Goal: Task Accomplishment & Management: Manage account settings

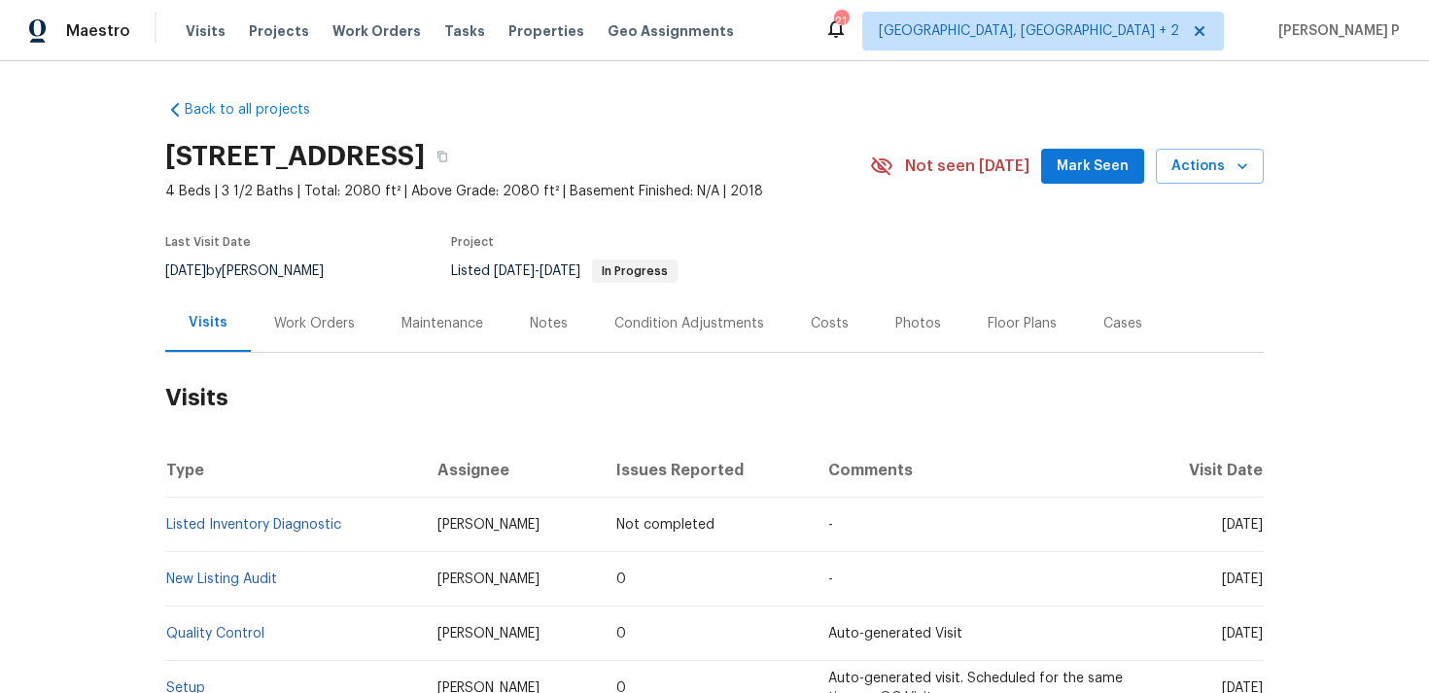
click at [348, 314] on div "Work Orders" at bounding box center [314, 323] width 81 height 19
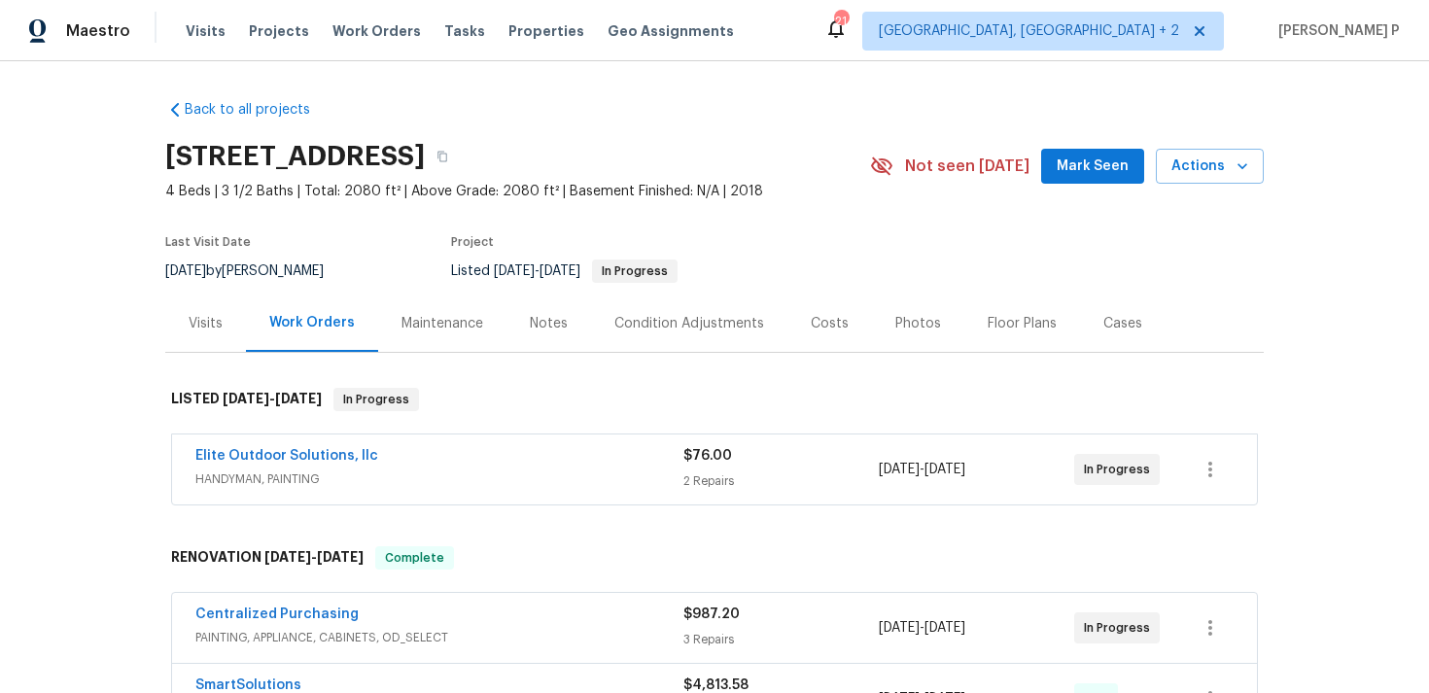
click at [313, 448] on span "Elite Outdoor Solutions, llc" at bounding box center [286, 455] width 183 height 19
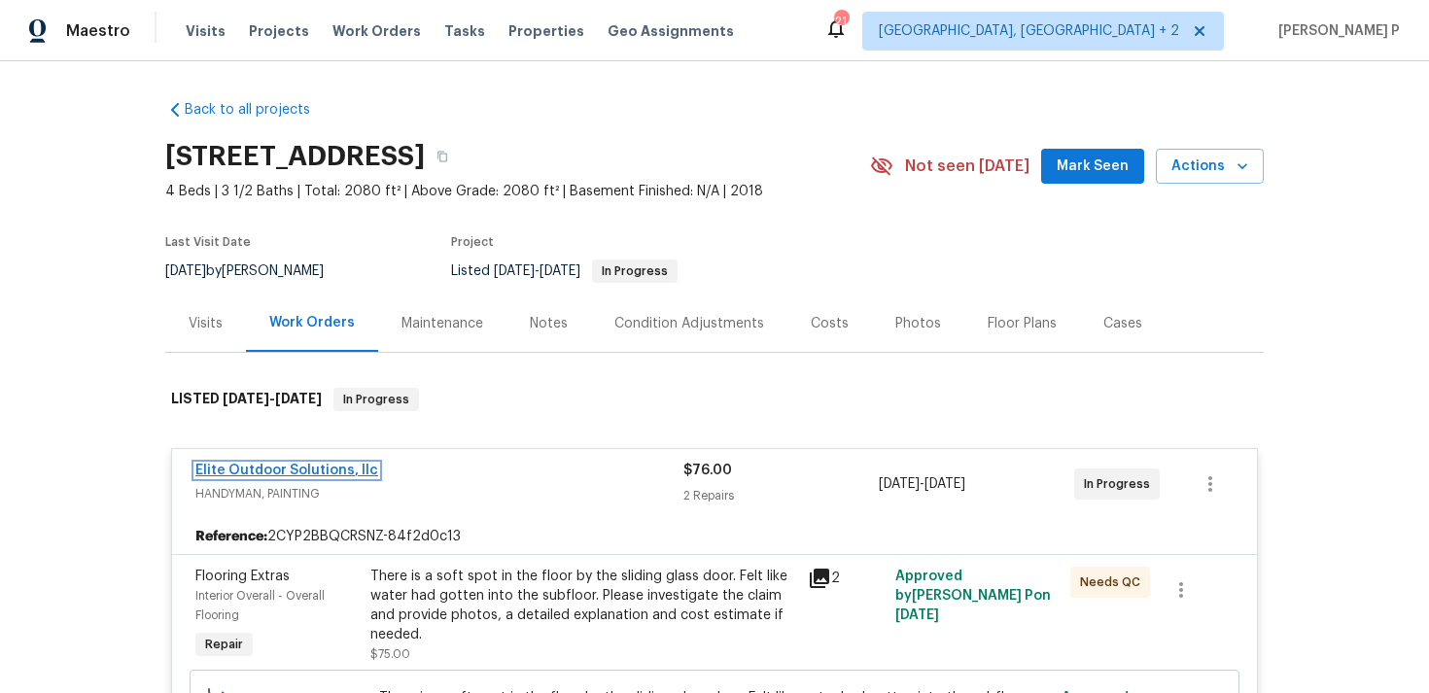
click at [325, 473] on link "Elite Outdoor Solutions, llc" at bounding box center [286, 471] width 183 height 14
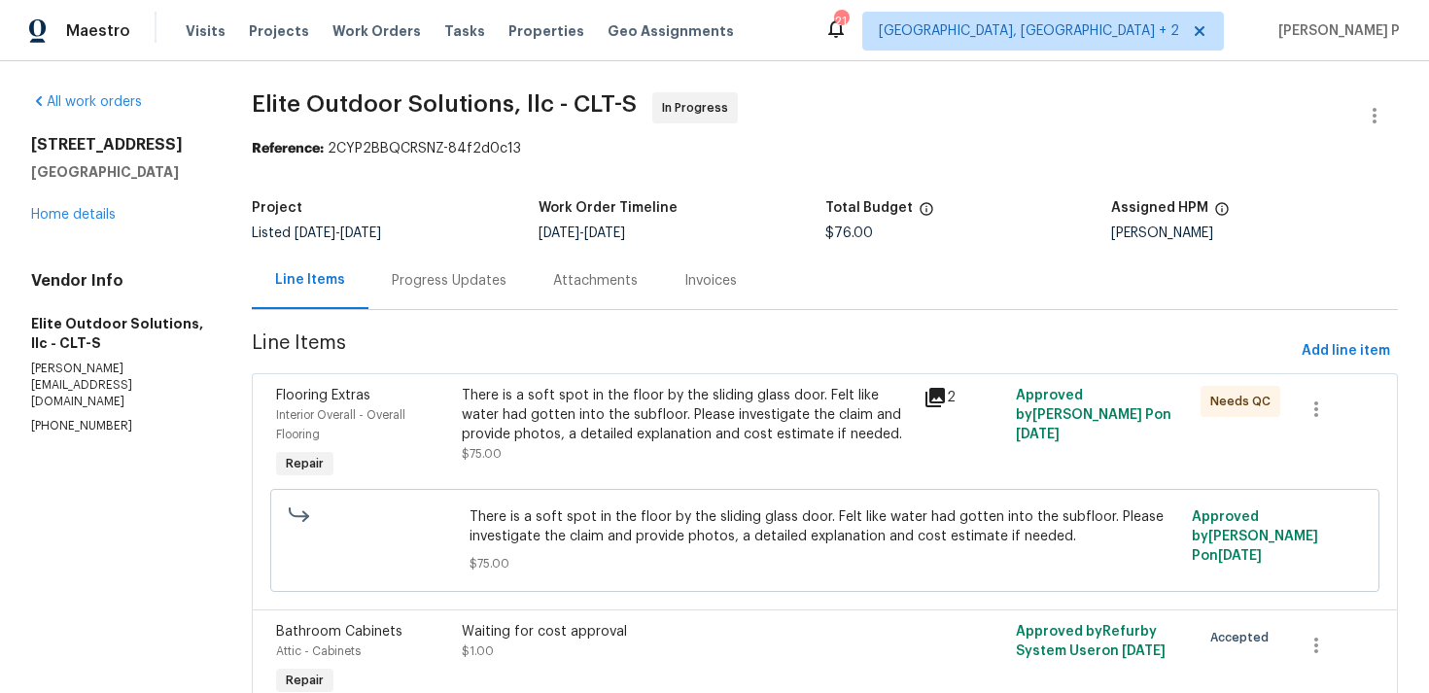
click at [459, 286] on div "Progress Updates" at bounding box center [449, 280] width 115 height 19
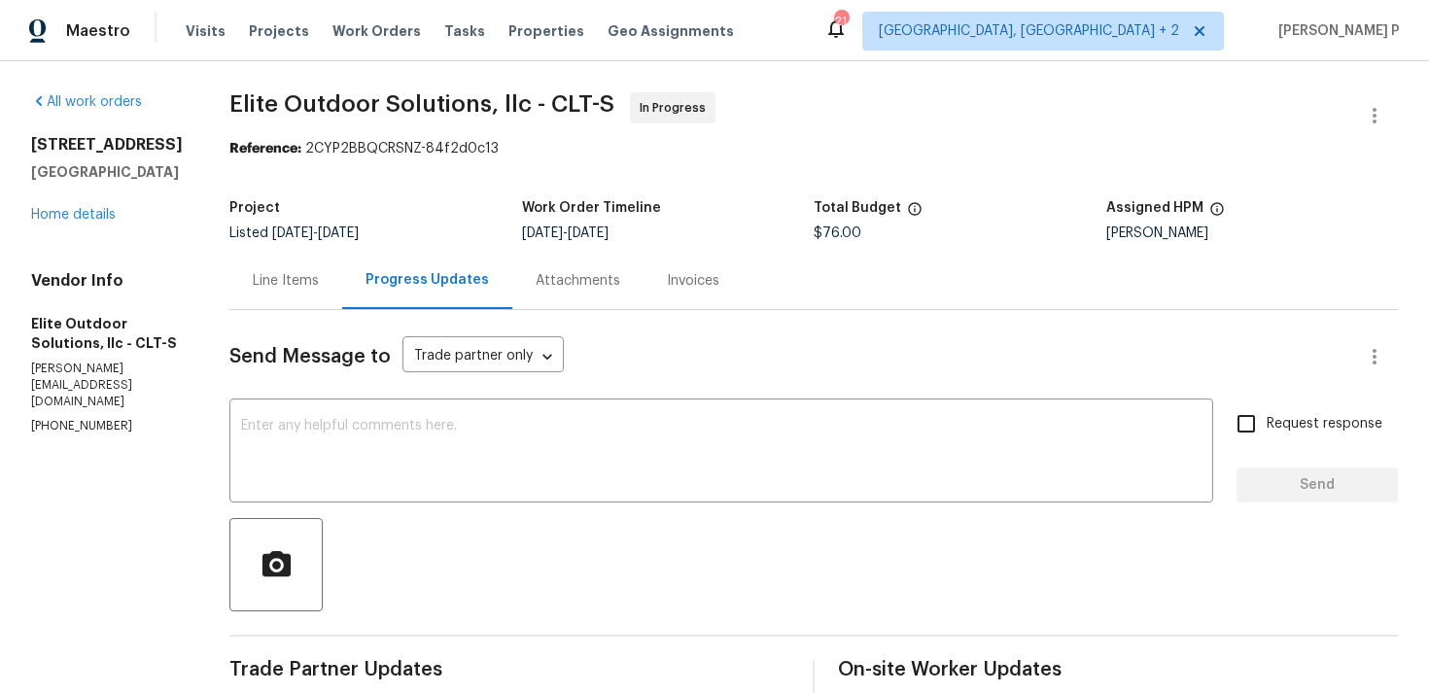
click at [237, 291] on div "Line Items" at bounding box center [285, 280] width 113 height 57
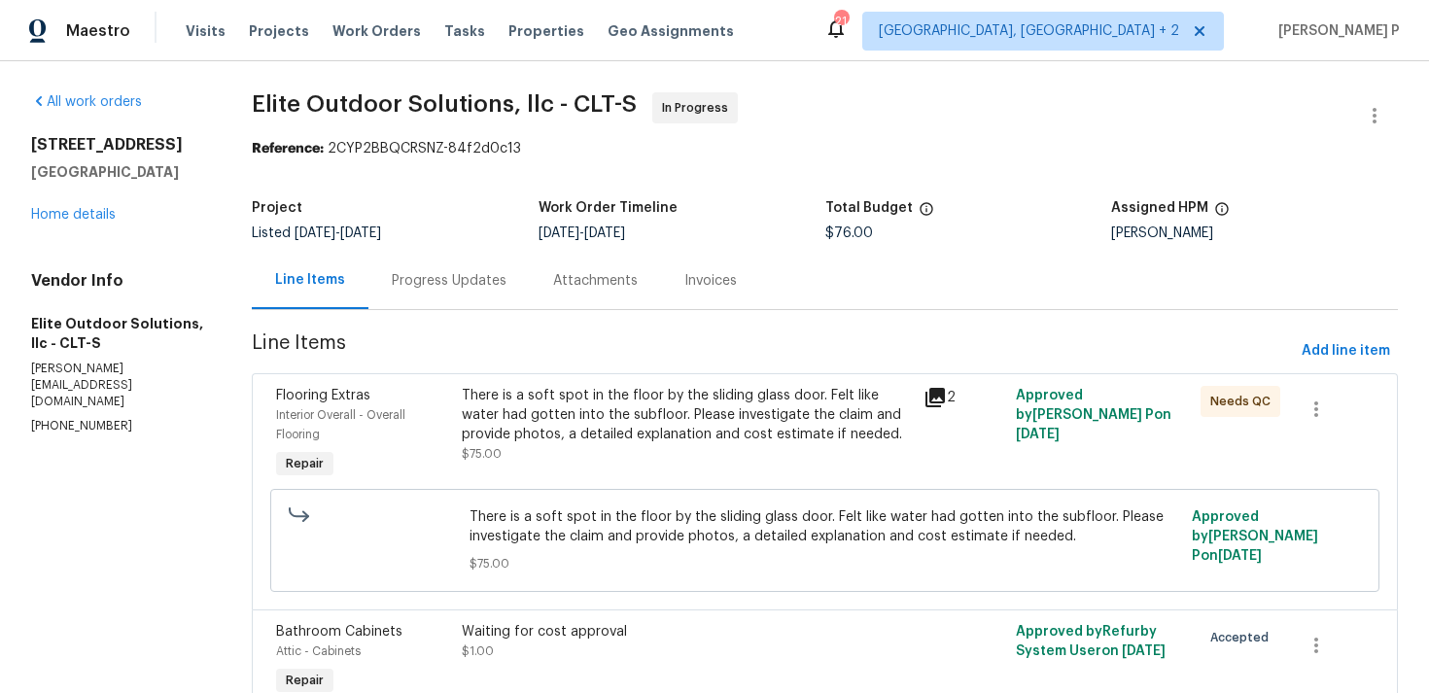
scroll to position [98, 0]
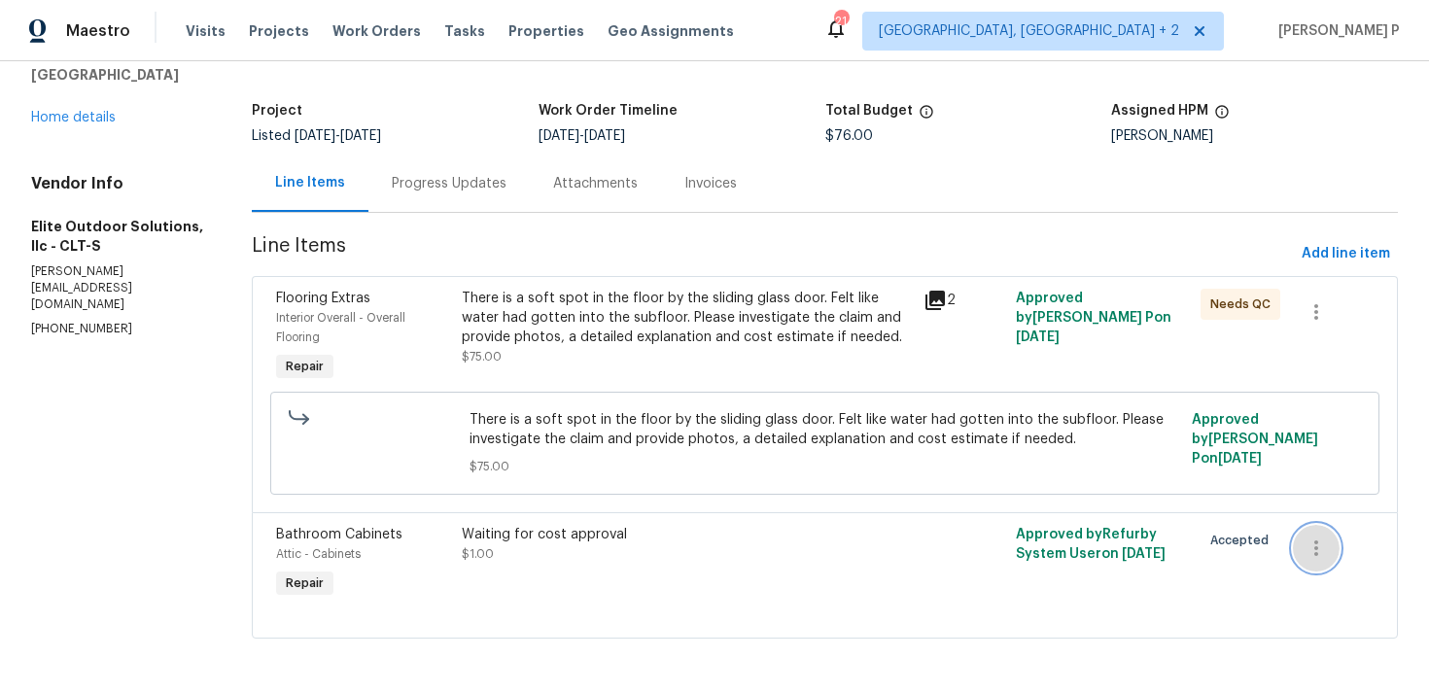
click at [1318, 544] on icon "button" at bounding box center [1316, 548] width 23 height 23
click at [1319, 547] on li "Cancel" at bounding box center [1330, 548] width 75 height 32
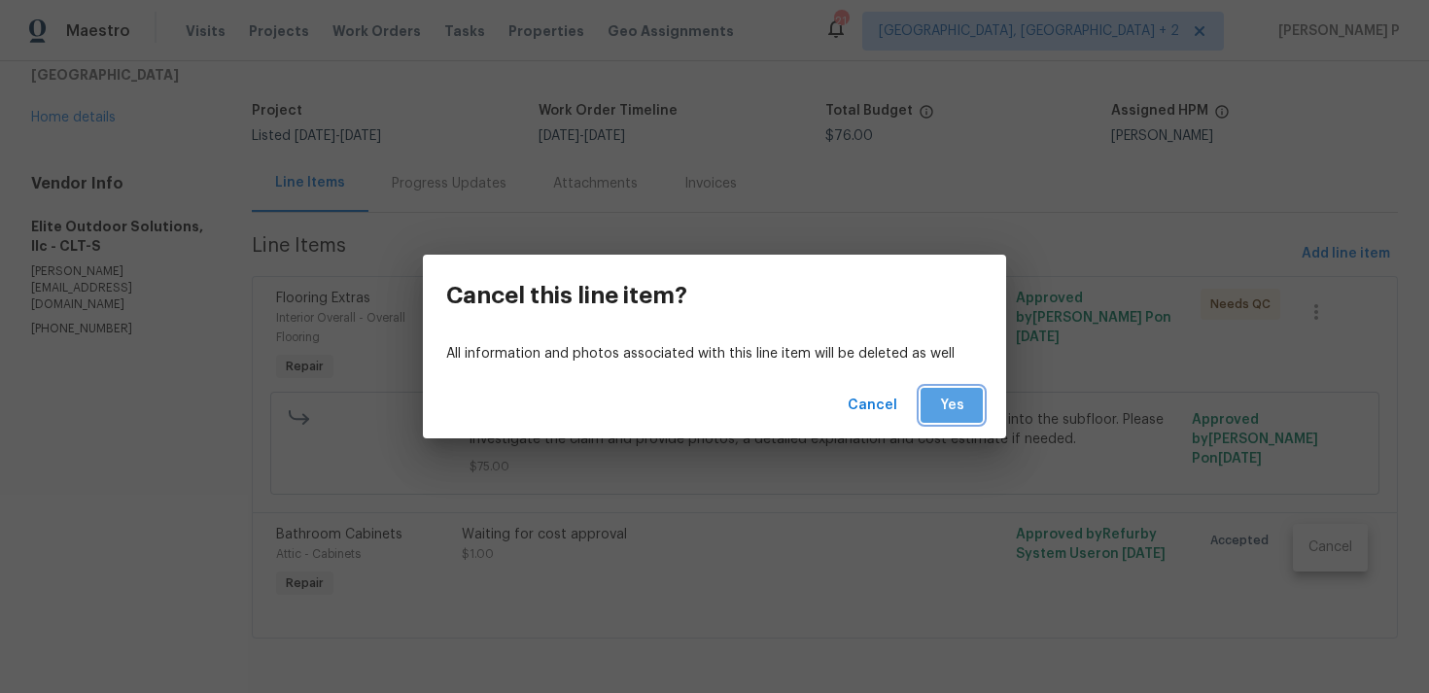
click at [959, 407] on span "Yes" at bounding box center [951, 406] width 31 height 24
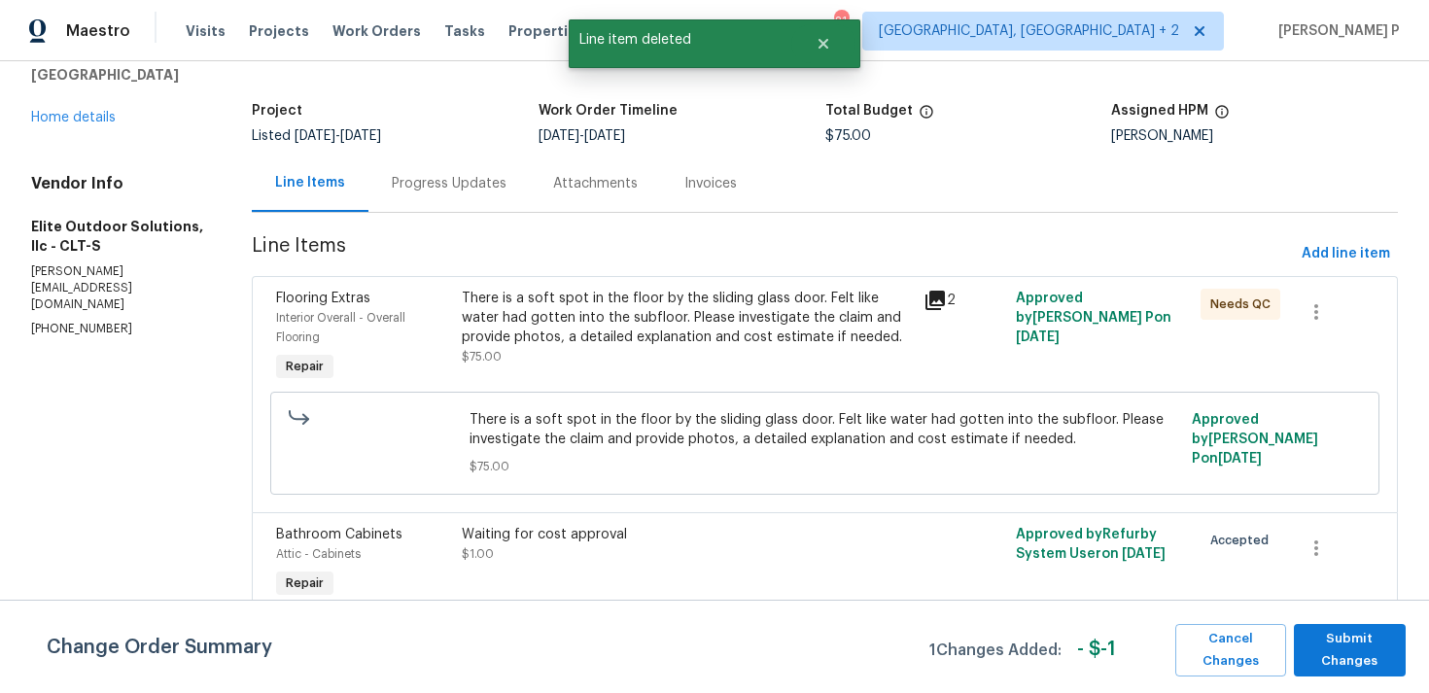
scroll to position [0, 0]
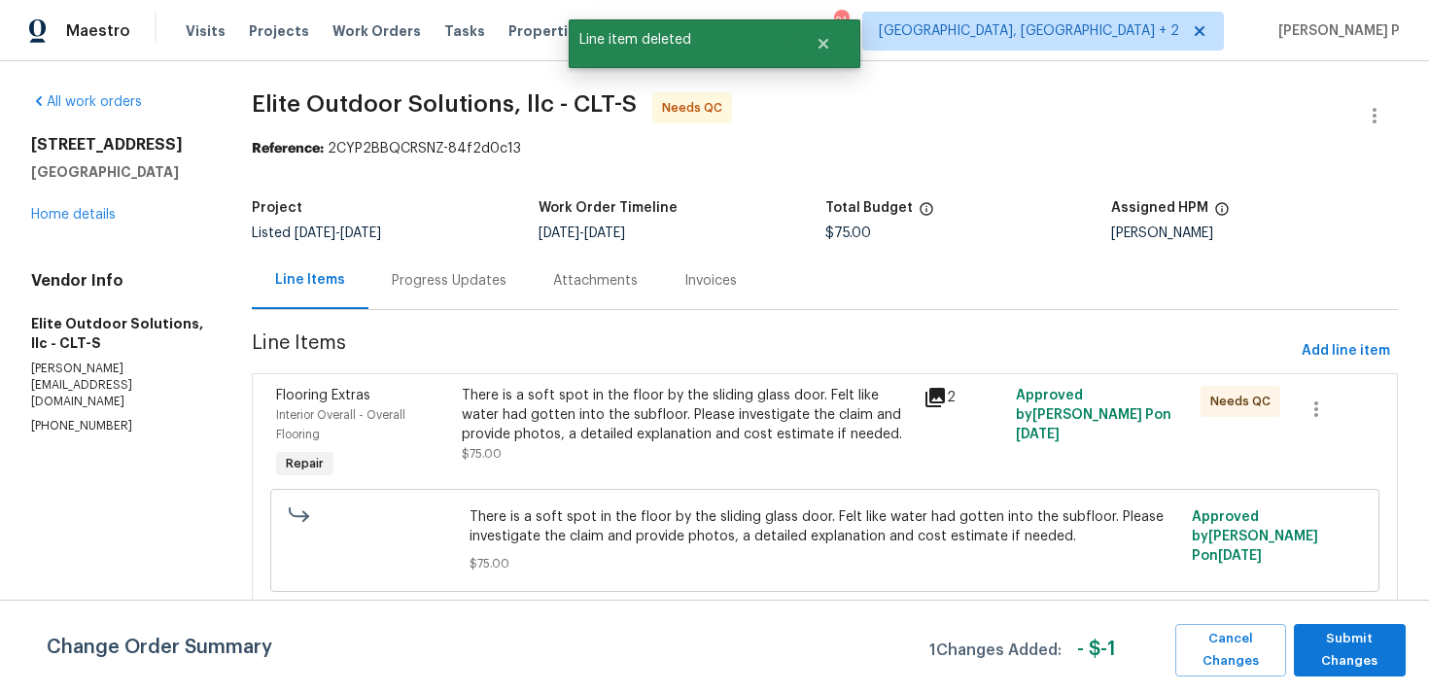
click at [600, 434] on div "There is a soft spot in the floor by the sliding glass door. Felt like water ha…" at bounding box center [687, 415] width 450 height 58
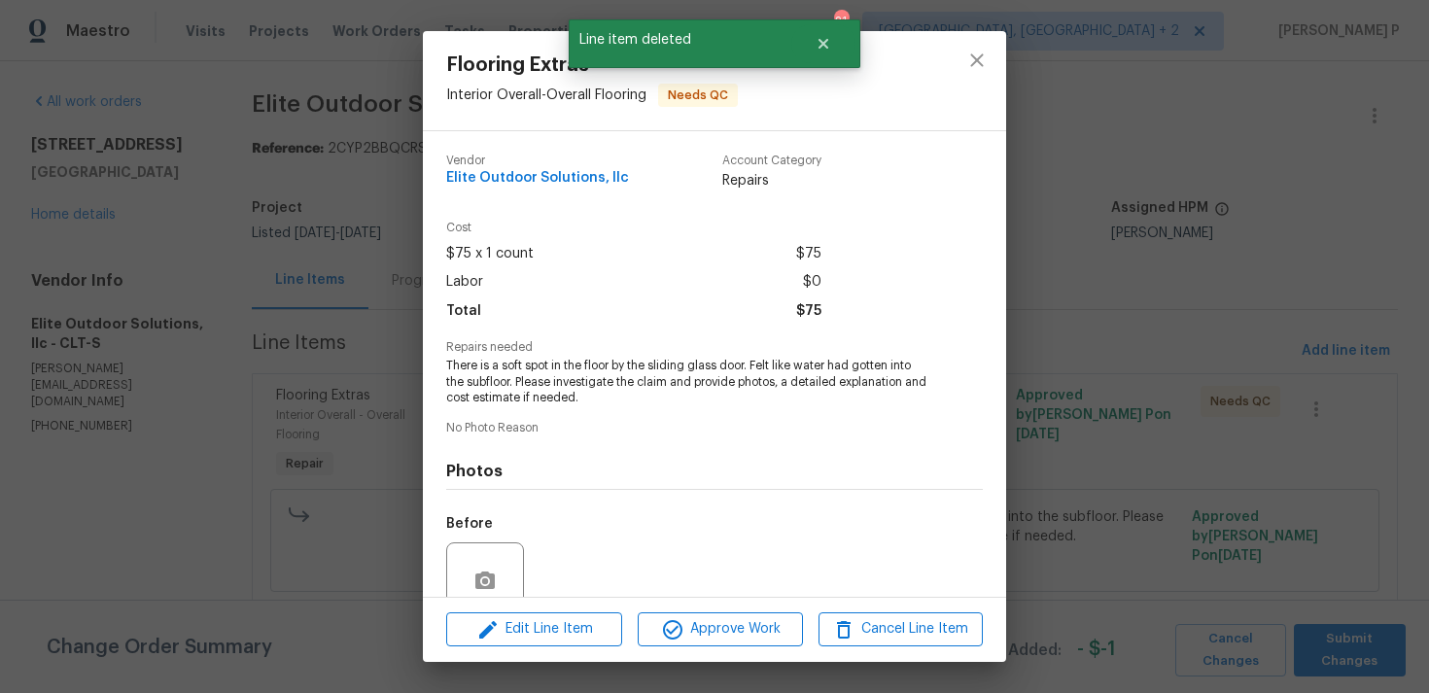
scroll to position [169, 0]
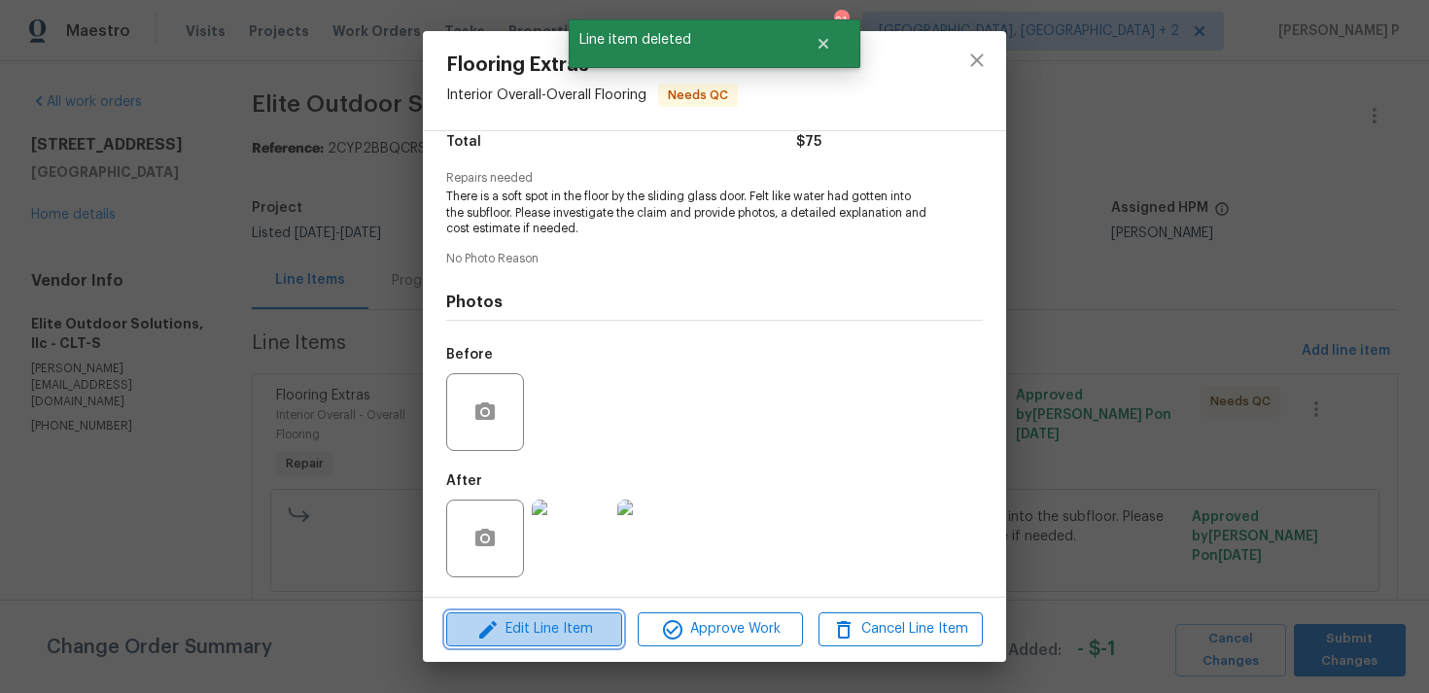
click at [541, 615] on button "Edit Line Item" at bounding box center [534, 630] width 176 height 34
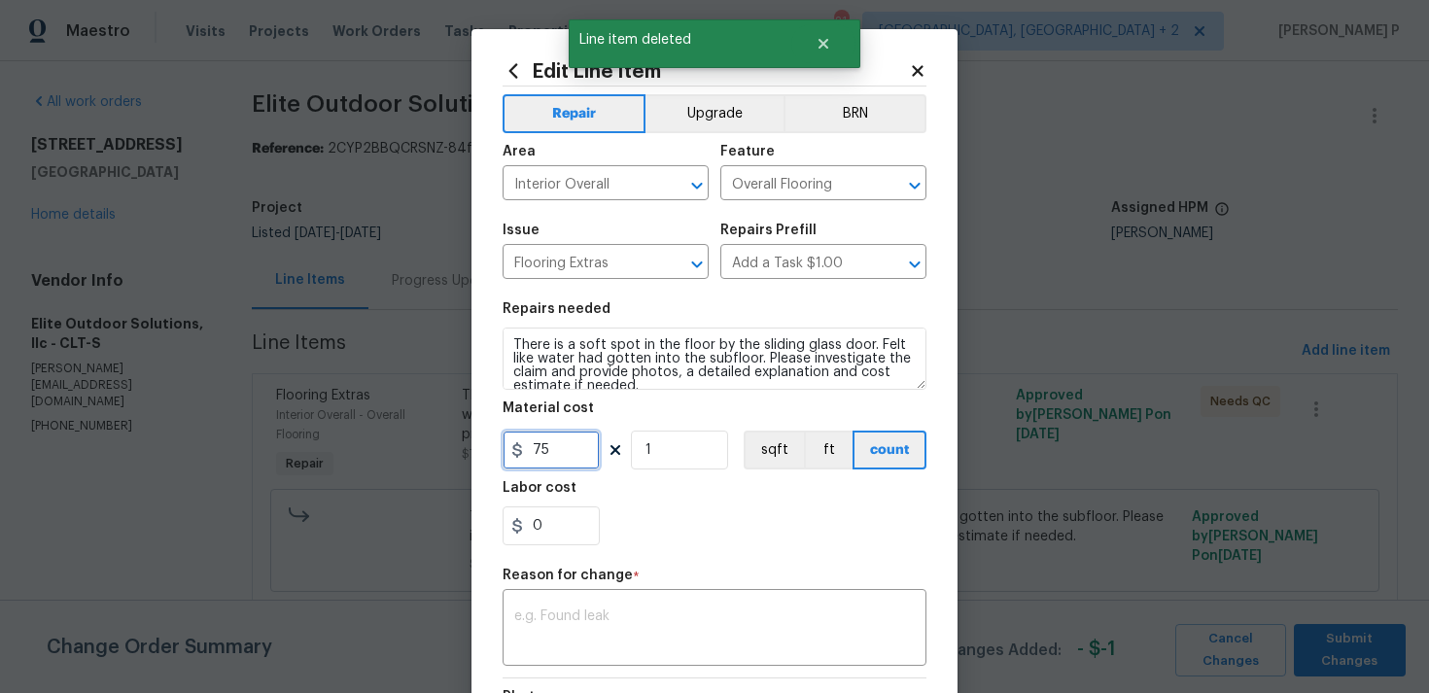
click at [544, 454] on input "75" at bounding box center [551, 450] width 97 height 39
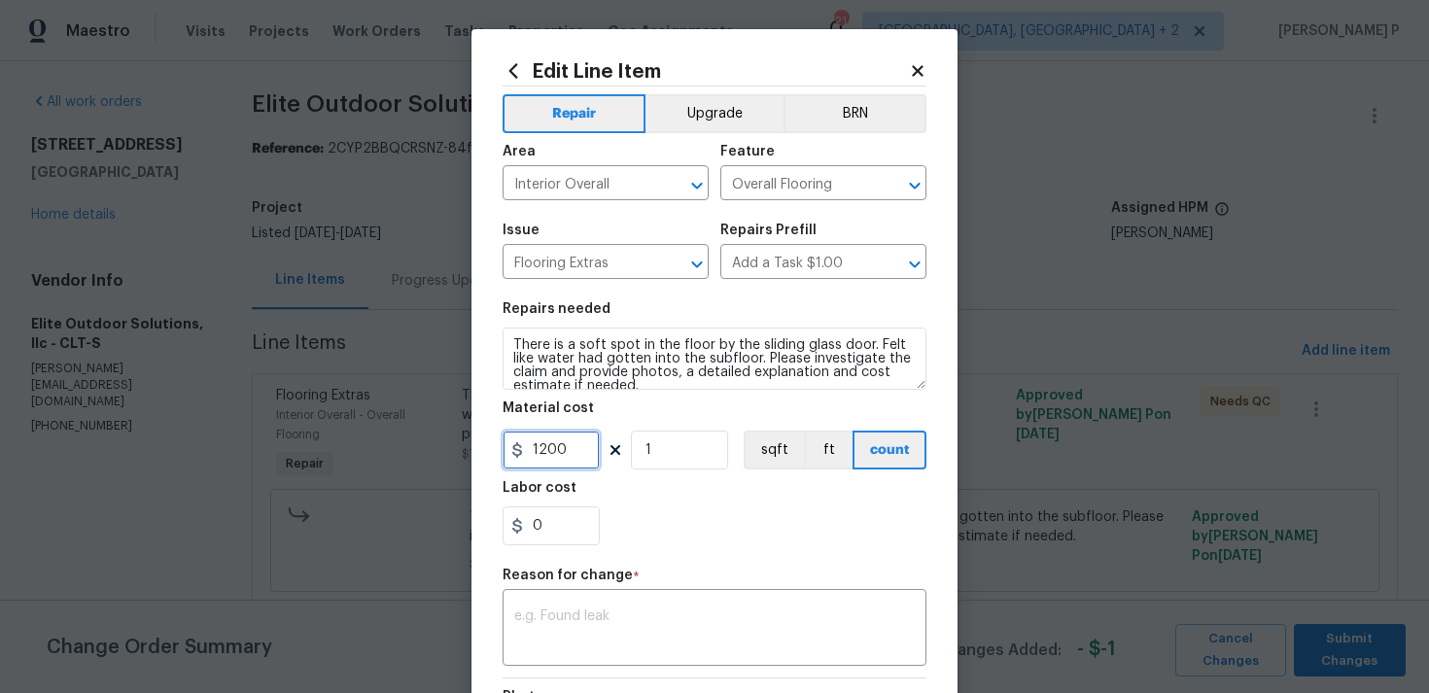
type input "1200"
click at [589, 614] on textarea at bounding box center [714, 630] width 401 height 41
paste textarea "(RP) Updated cost per BR team approval."
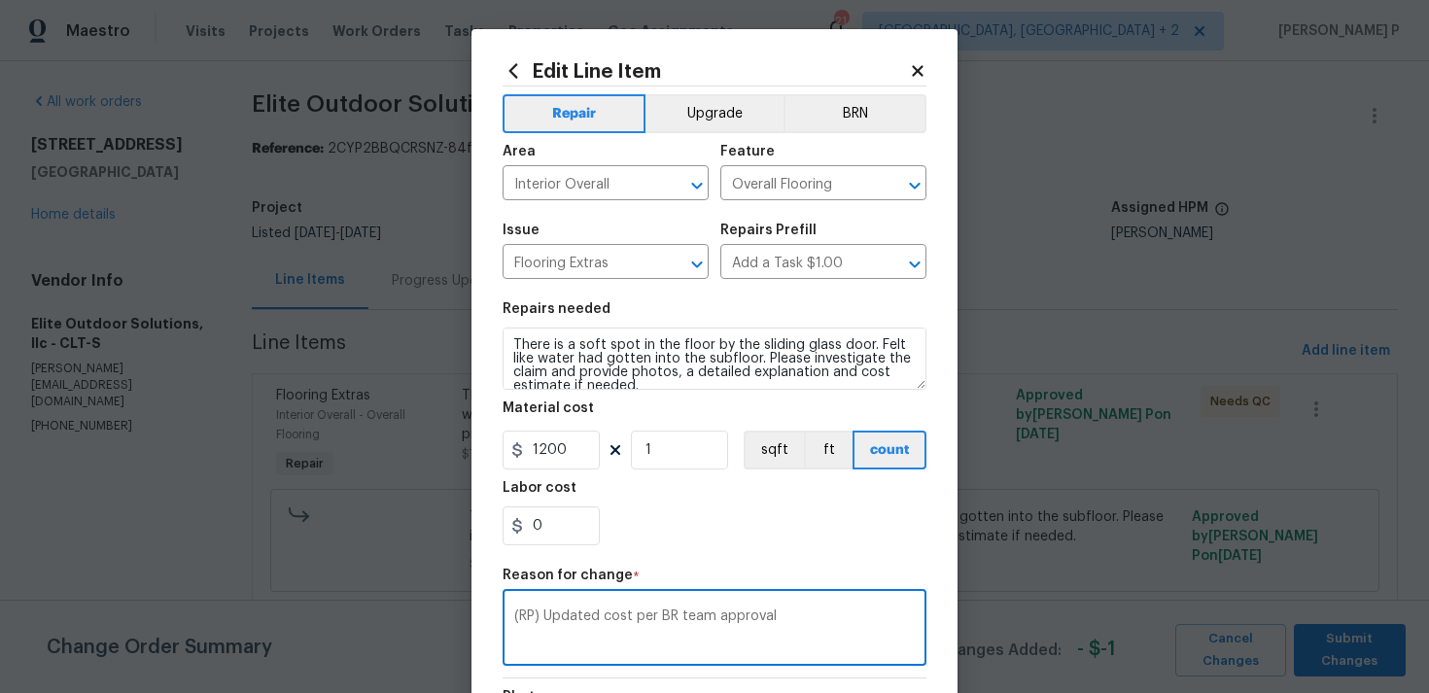
scroll to position [265, 0]
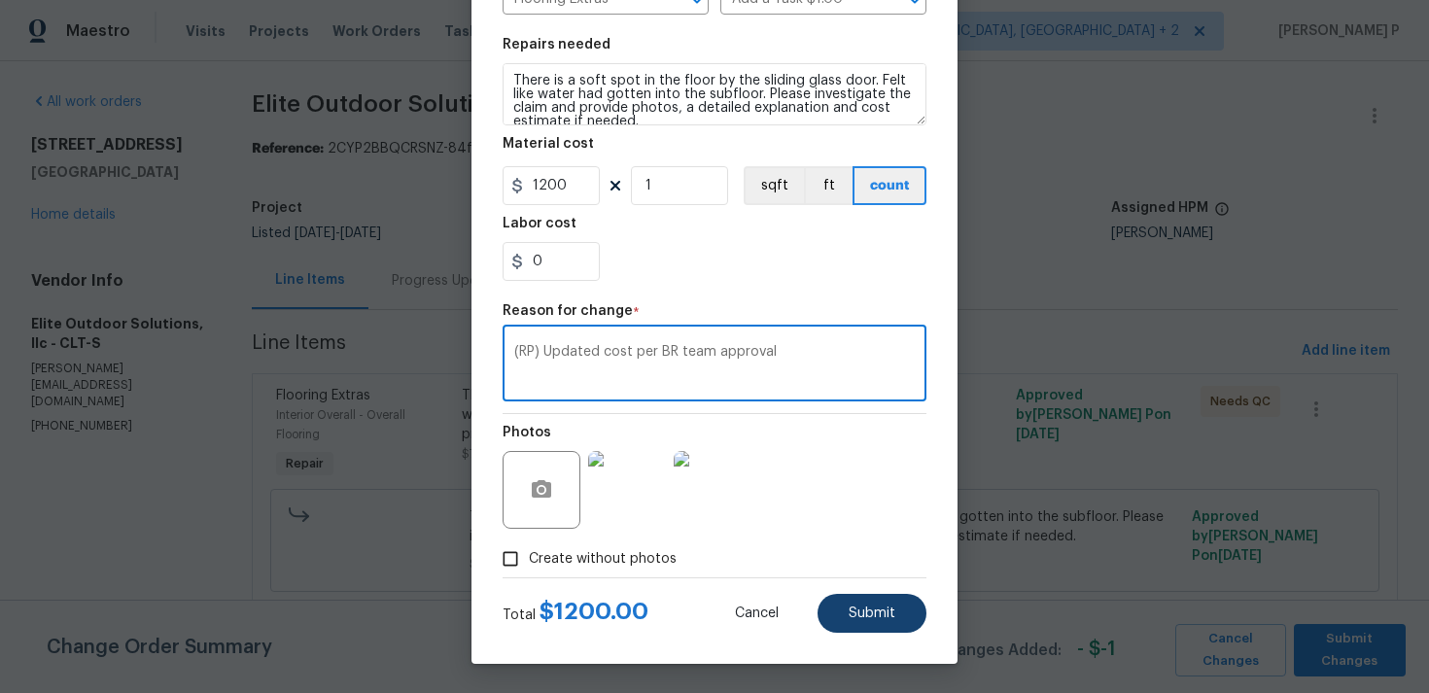
type textarea "(RP) Updated cost per BR team approval"
click at [857, 618] on span "Submit" at bounding box center [872, 614] width 47 height 15
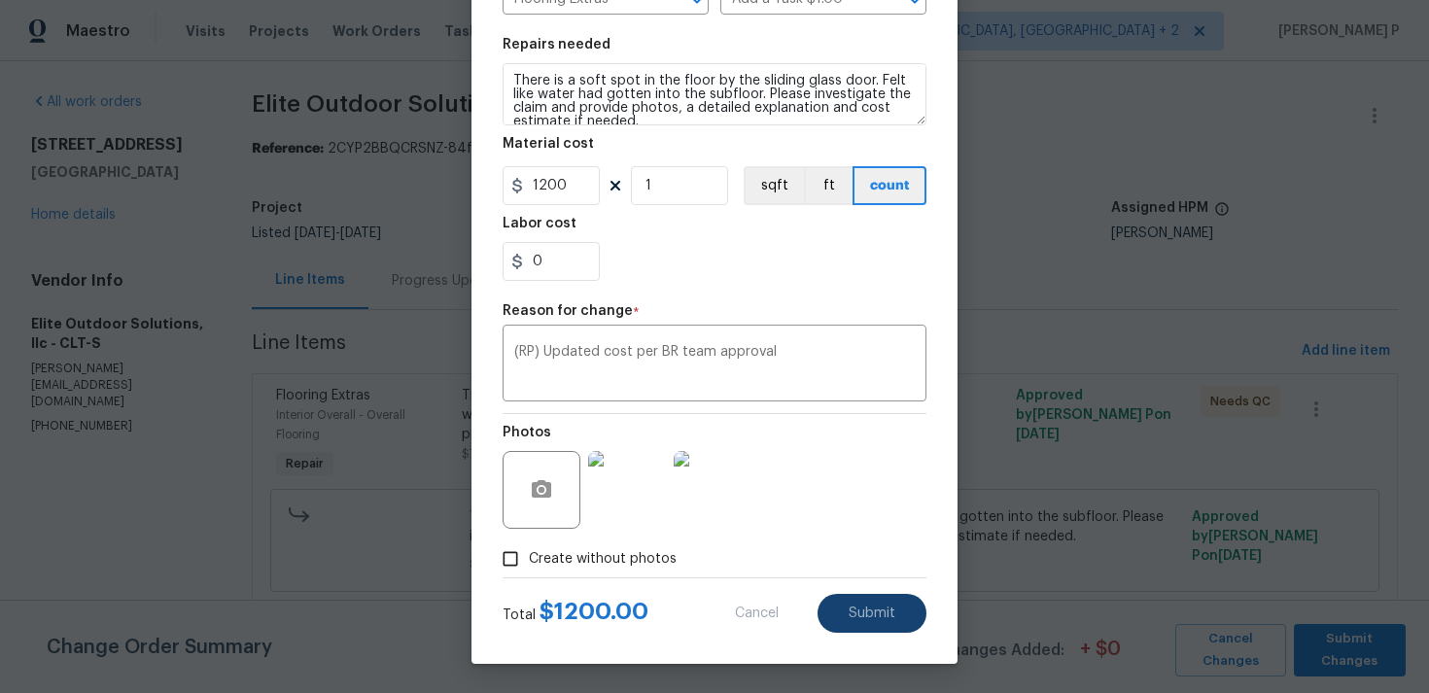
type input "75"
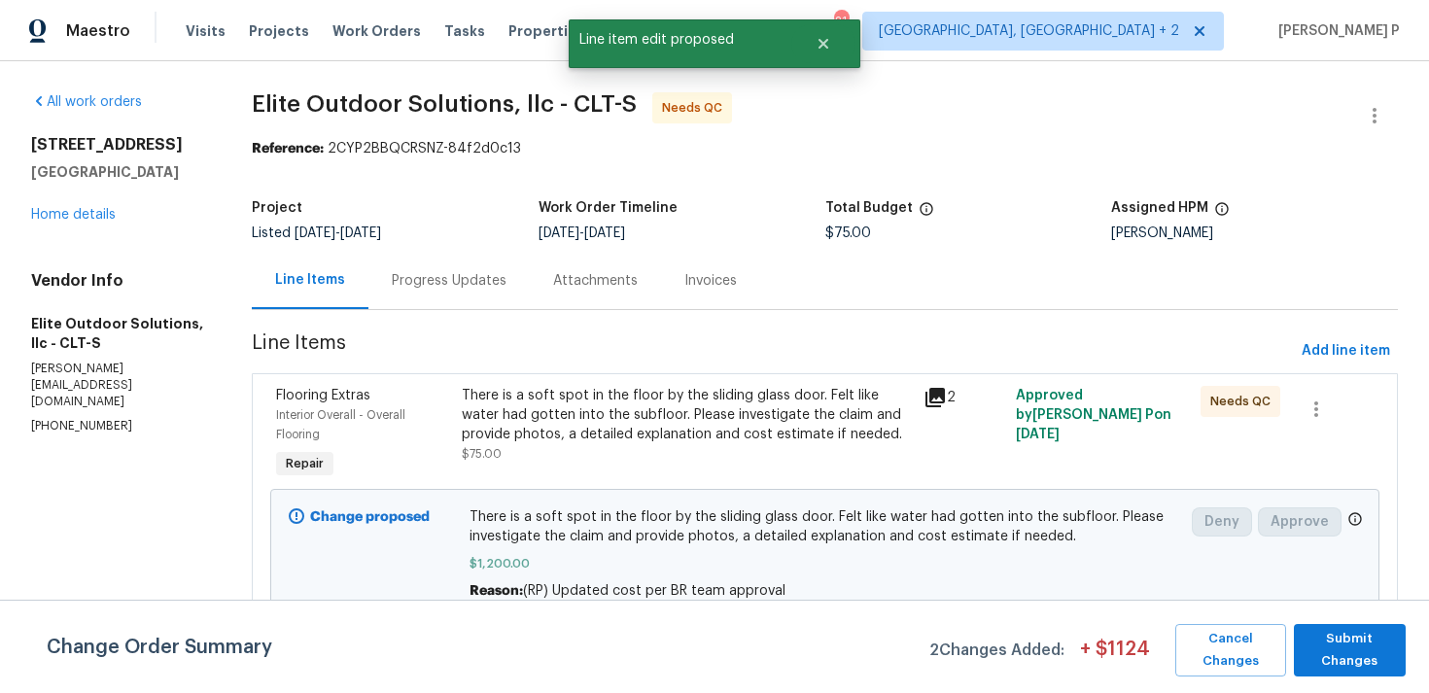
scroll to position [0, 0]
click at [1335, 645] on span "Submit Changes" at bounding box center [1350, 650] width 92 height 45
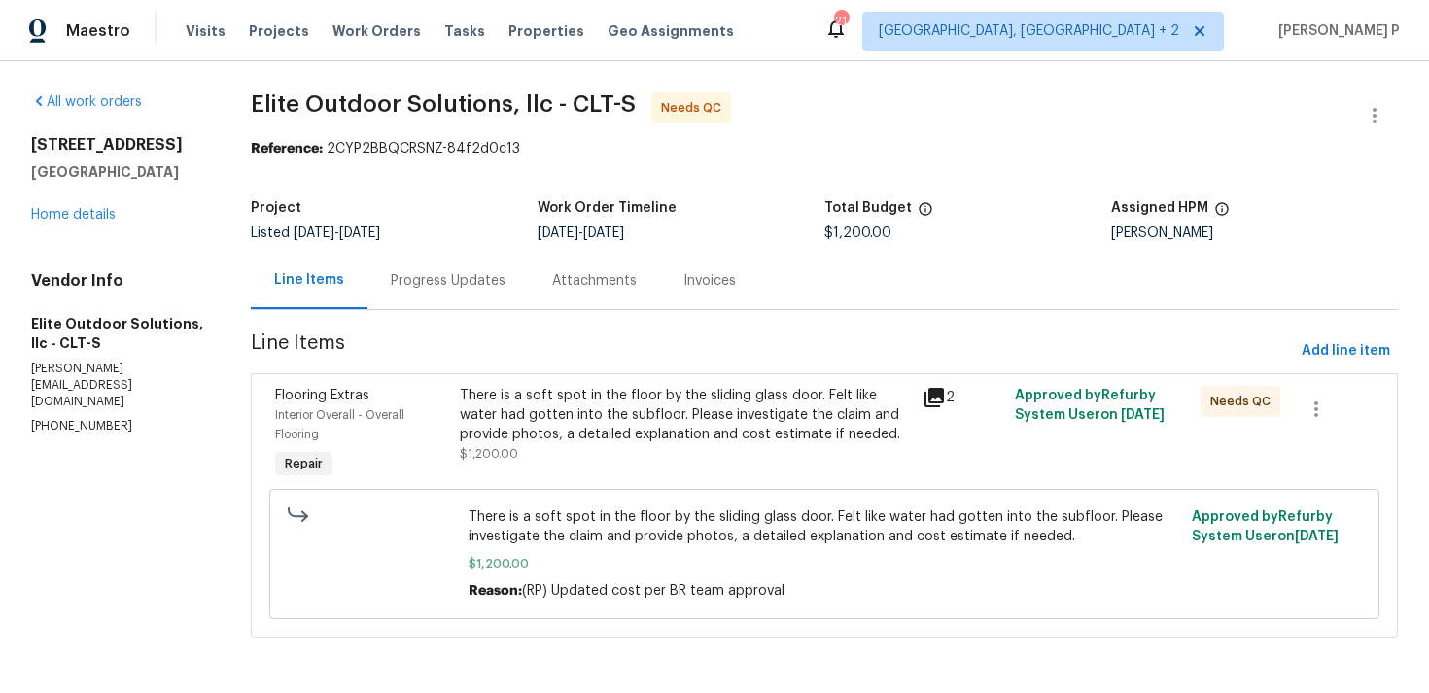
click at [448, 287] on div "Progress Updates" at bounding box center [448, 280] width 115 height 19
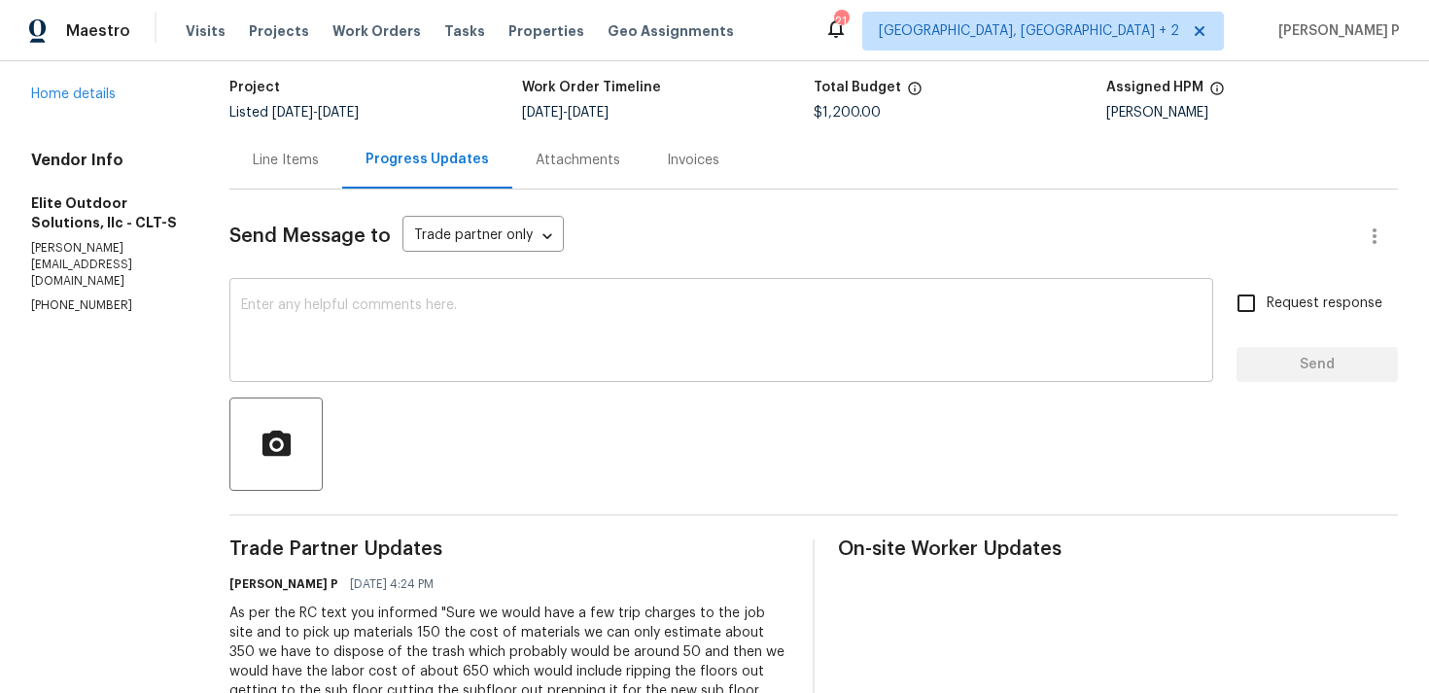
scroll to position [146, 0]
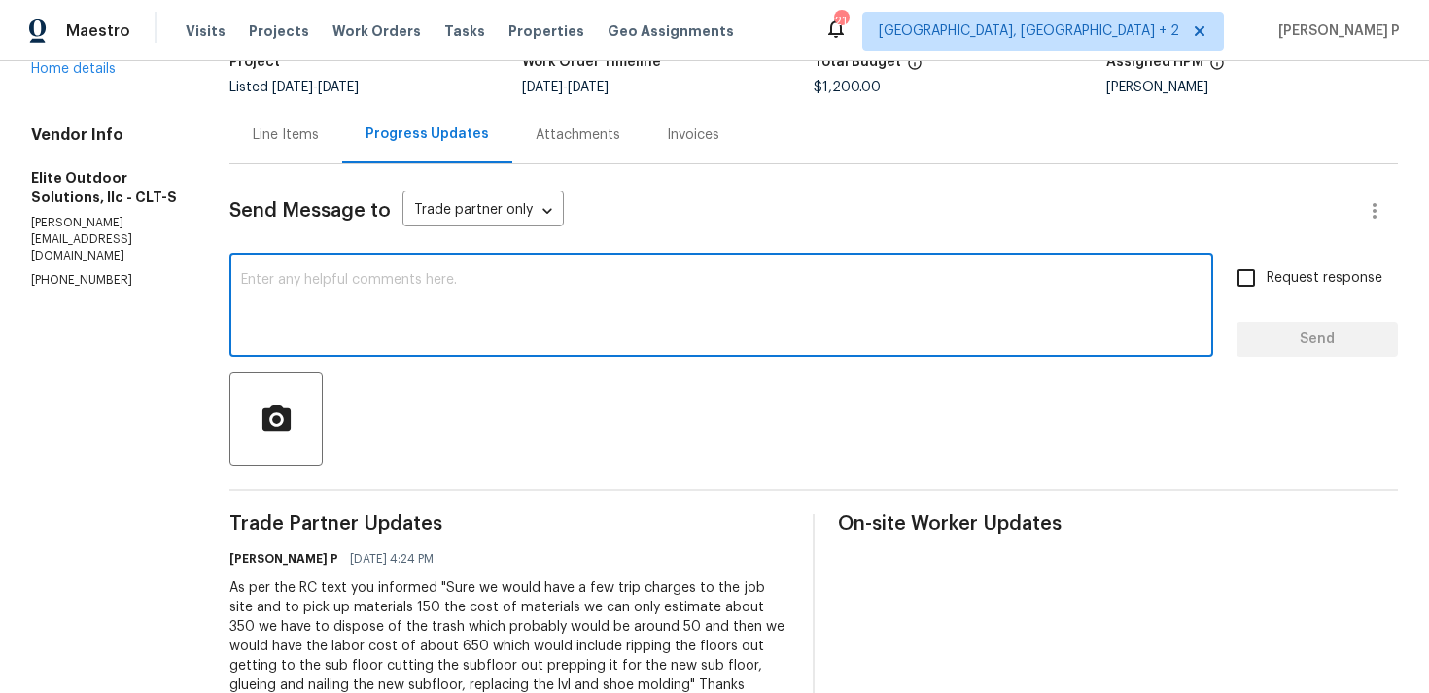
click at [453, 329] on textarea at bounding box center [721, 307] width 961 height 68
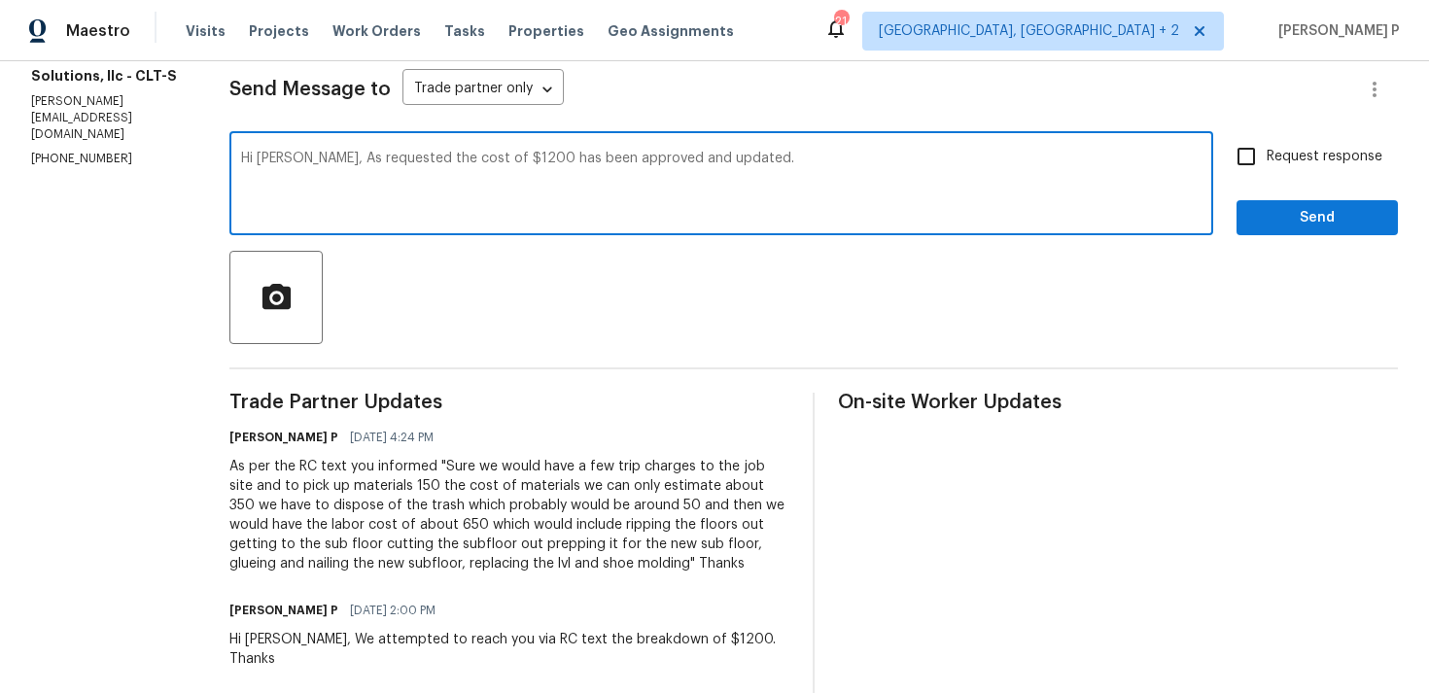
scroll to position [207, 0]
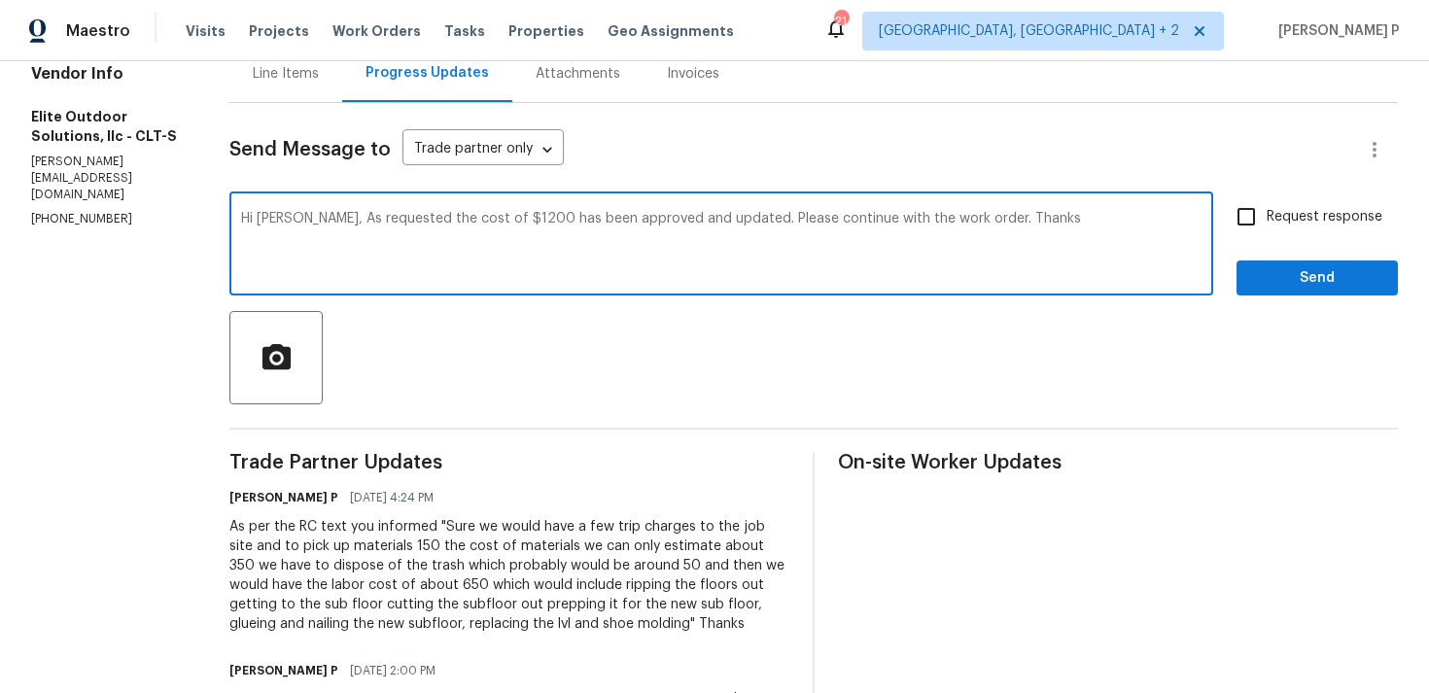
drag, startPoint x: 264, startPoint y: 219, endPoint x: 910, endPoint y: 212, distance: 645.6
click at [910, 212] on textarea "Hi Walter, As requested the cost of $1200 has been approved and updated. Please…" at bounding box center [721, 246] width 961 height 68
type textarea "Hi Walter, As requested the cost of $1200 has been approved and updated. Please…"
click at [1319, 224] on span "Request response" at bounding box center [1325, 217] width 116 height 20
click at [1267, 224] on input "Request response" at bounding box center [1246, 216] width 41 height 41
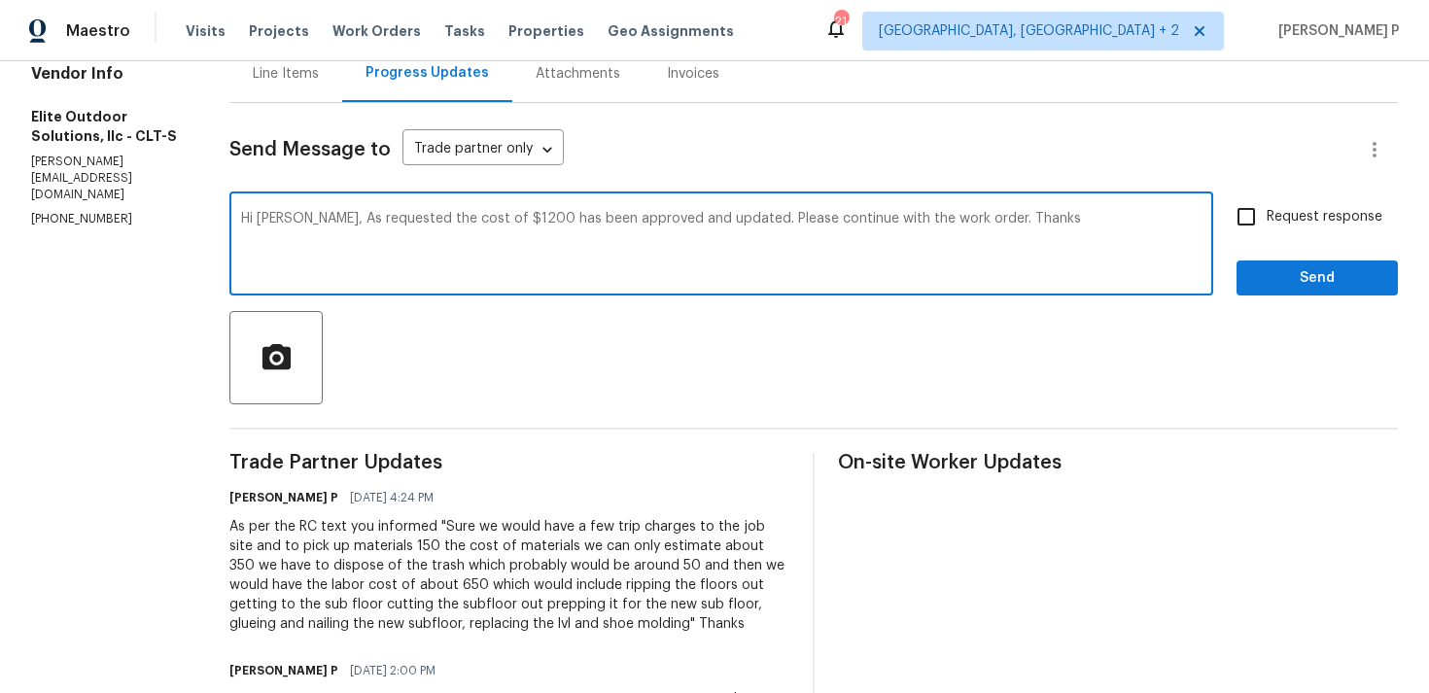
checkbox input "true"
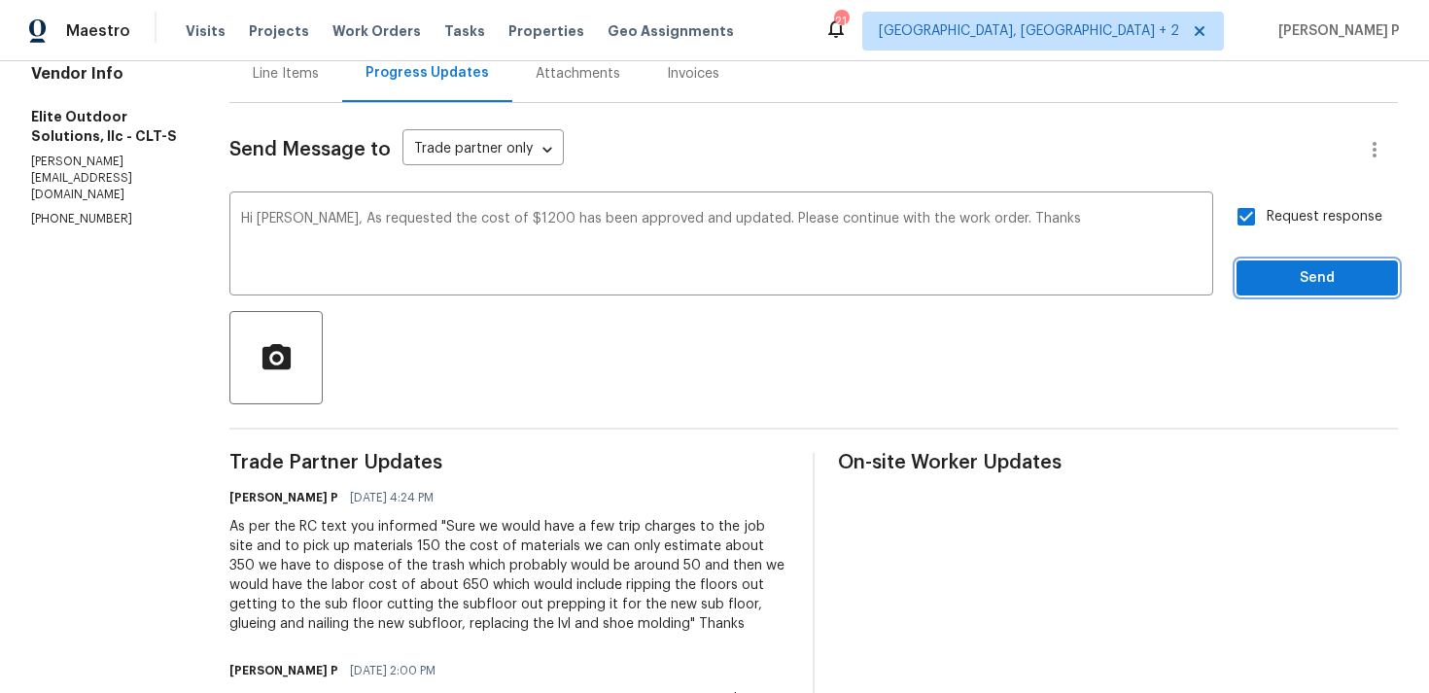
click at [1301, 278] on span "Send" at bounding box center [1317, 278] width 130 height 24
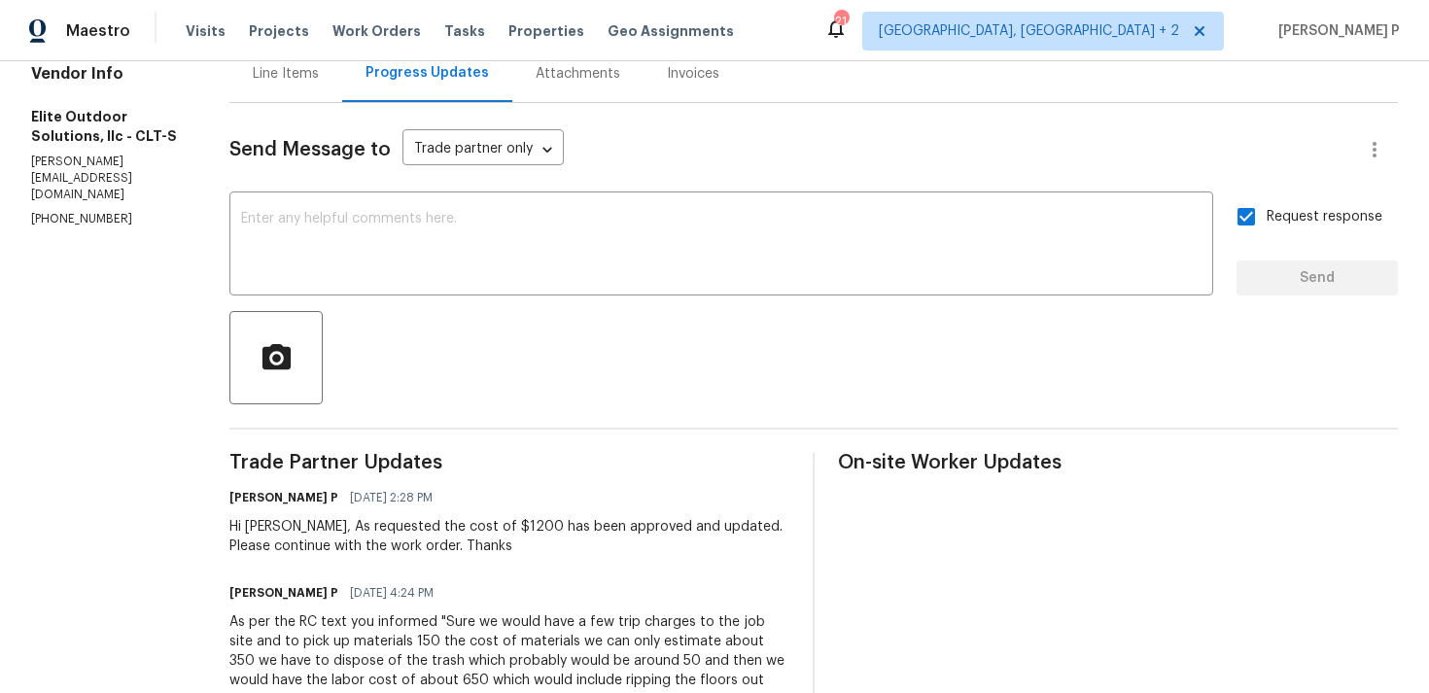
scroll to position [0, 0]
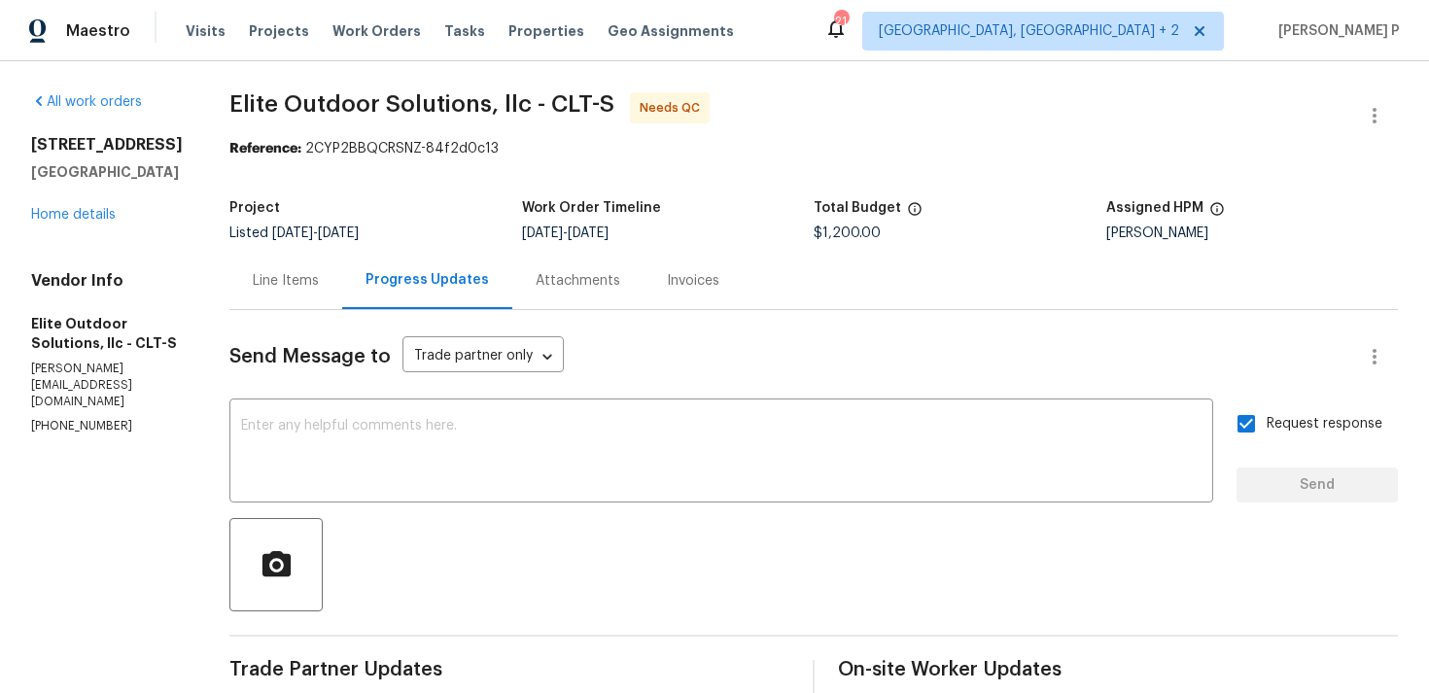
click at [243, 308] on div "Line Items" at bounding box center [285, 280] width 113 height 57
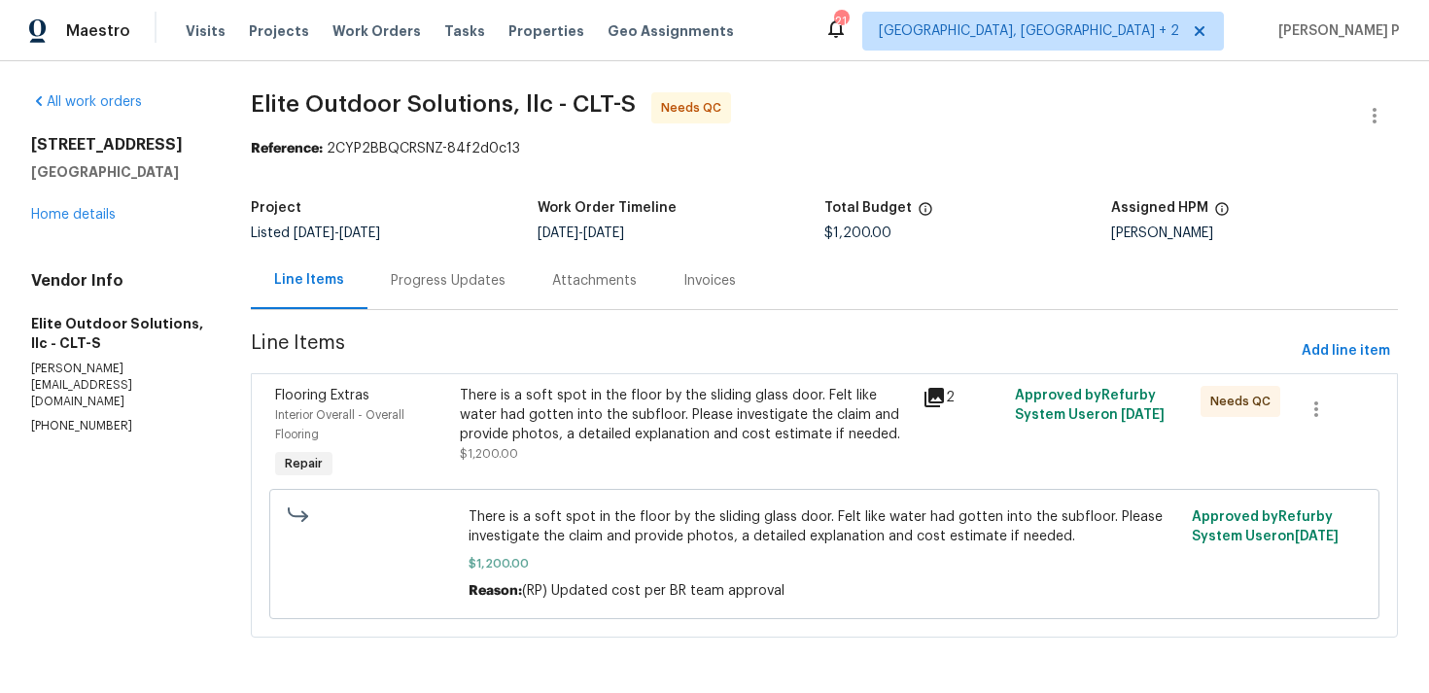
click at [269, 280] on div "Line Items" at bounding box center [309, 280] width 117 height 57
click at [565, 440] on div "There is a soft spot in the floor by the sliding glass door. Felt like water ha…" at bounding box center [685, 415] width 451 height 58
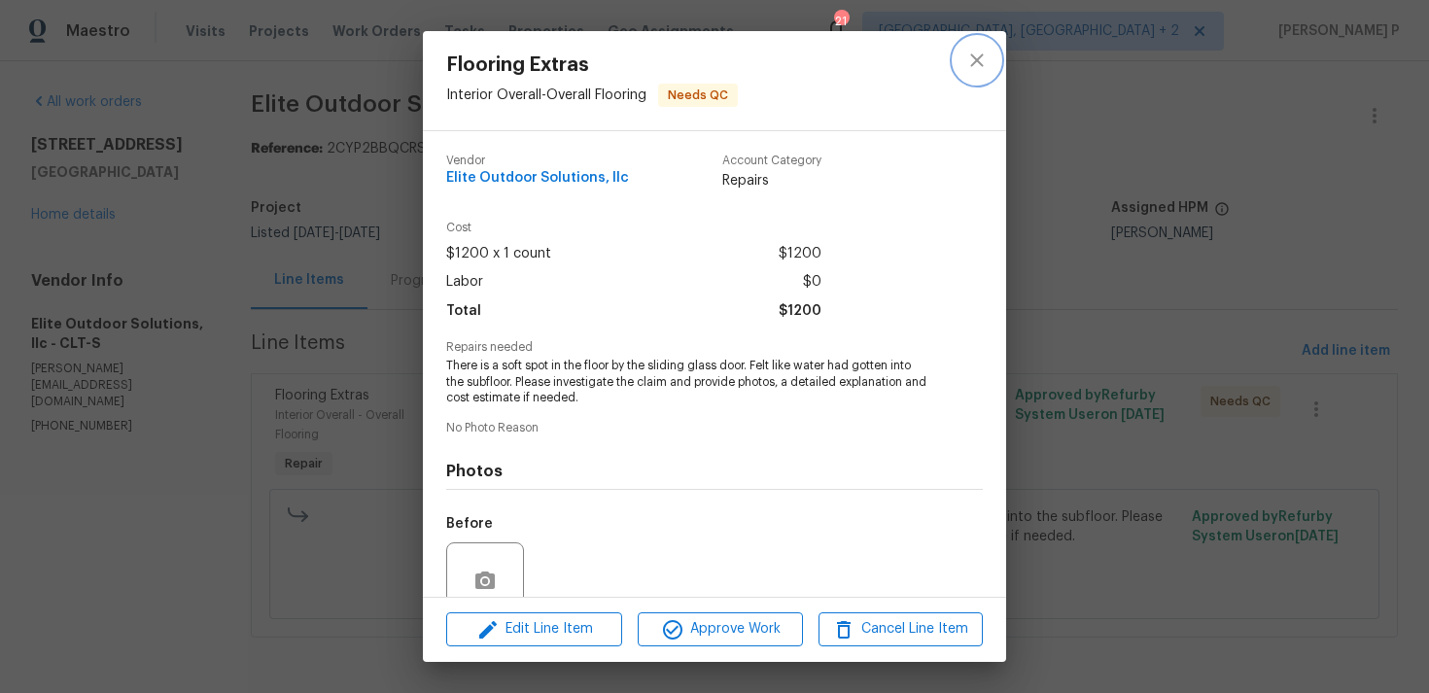
click at [966, 55] on icon "close" at bounding box center [976, 60] width 23 height 23
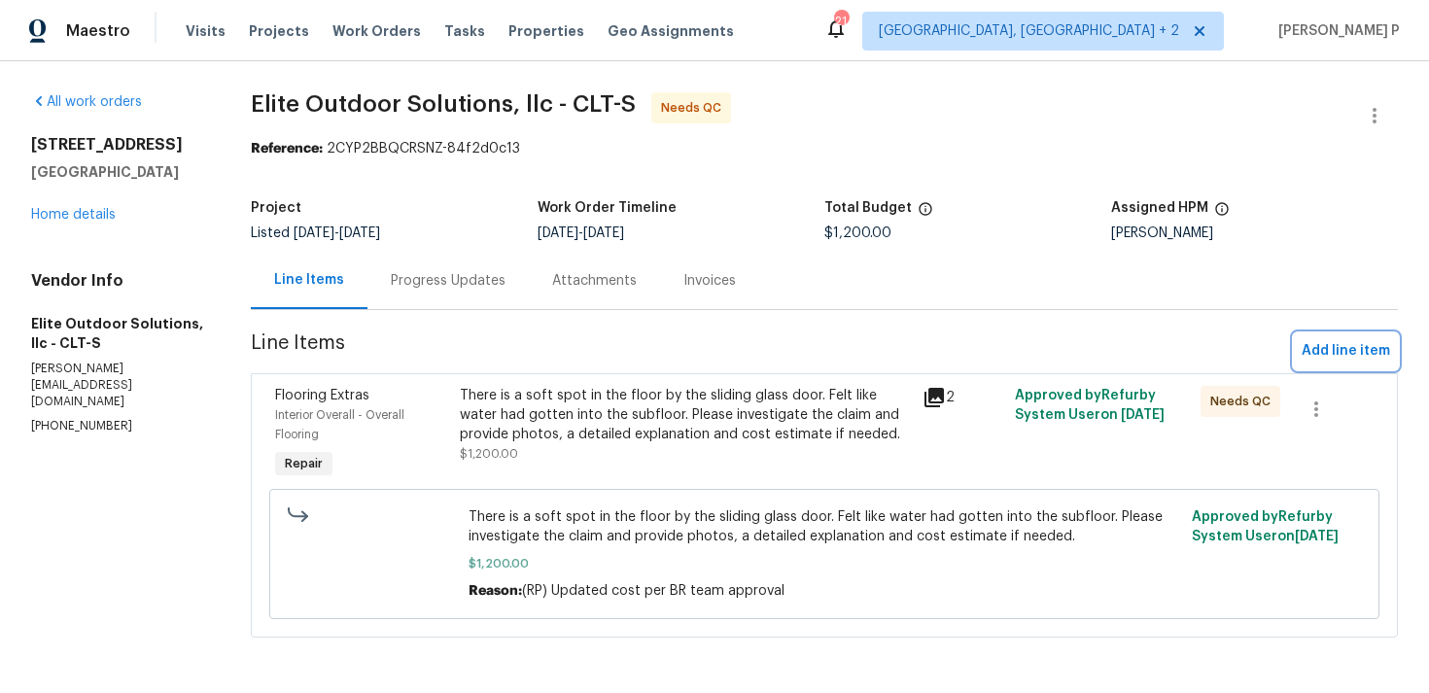
click at [1327, 355] on span "Add line item" at bounding box center [1346, 351] width 88 height 24
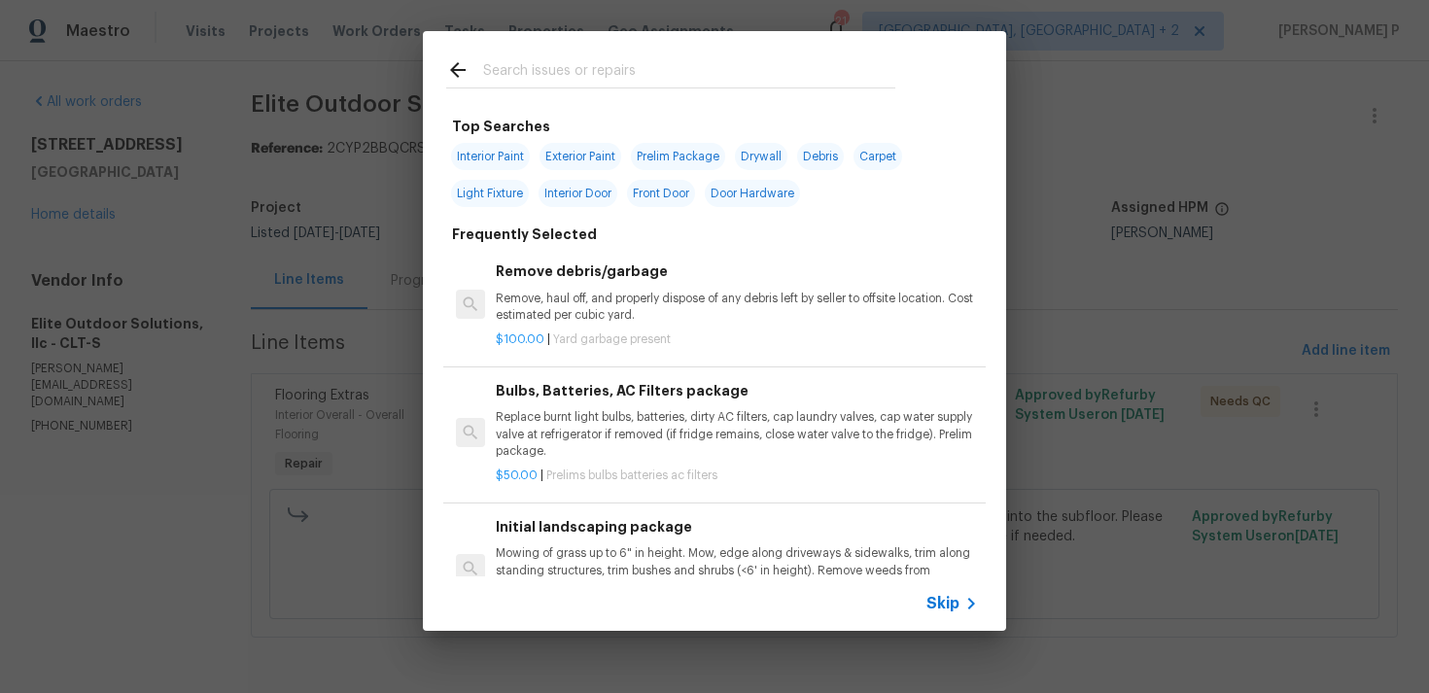
click at [927, 607] on span "Skip" at bounding box center [943, 603] width 33 height 19
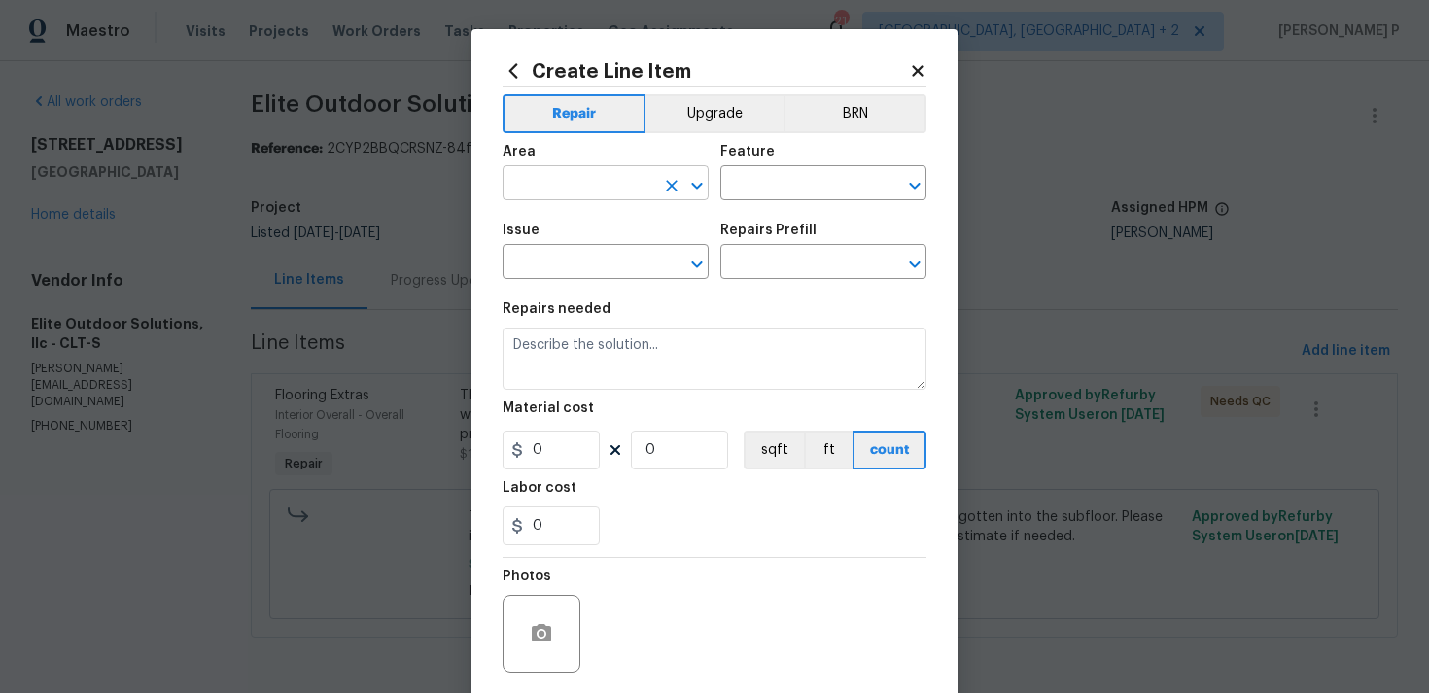
click at [694, 184] on icon "Open" at bounding box center [696, 185] width 11 height 7
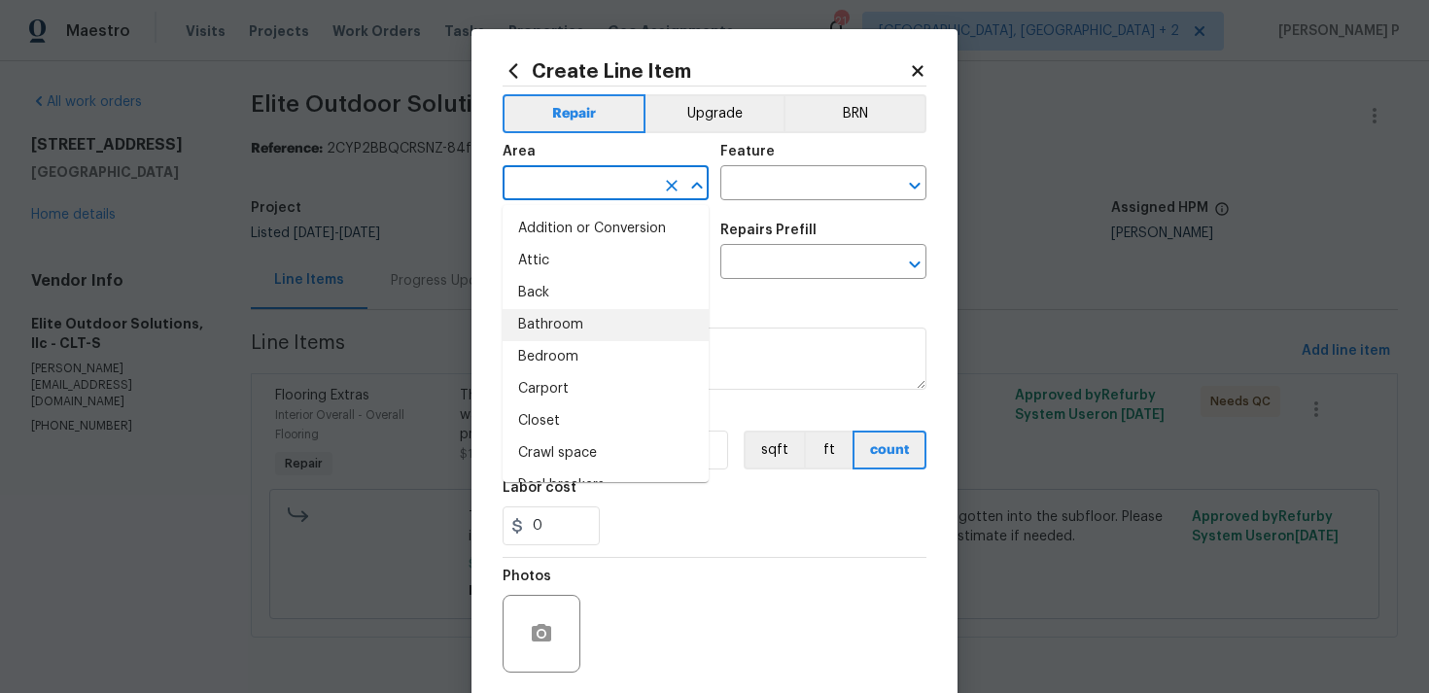
click at [578, 315] on li "Bathroom" at bounding box center [606, 325] width 206 height 32
type input "Bathroom"
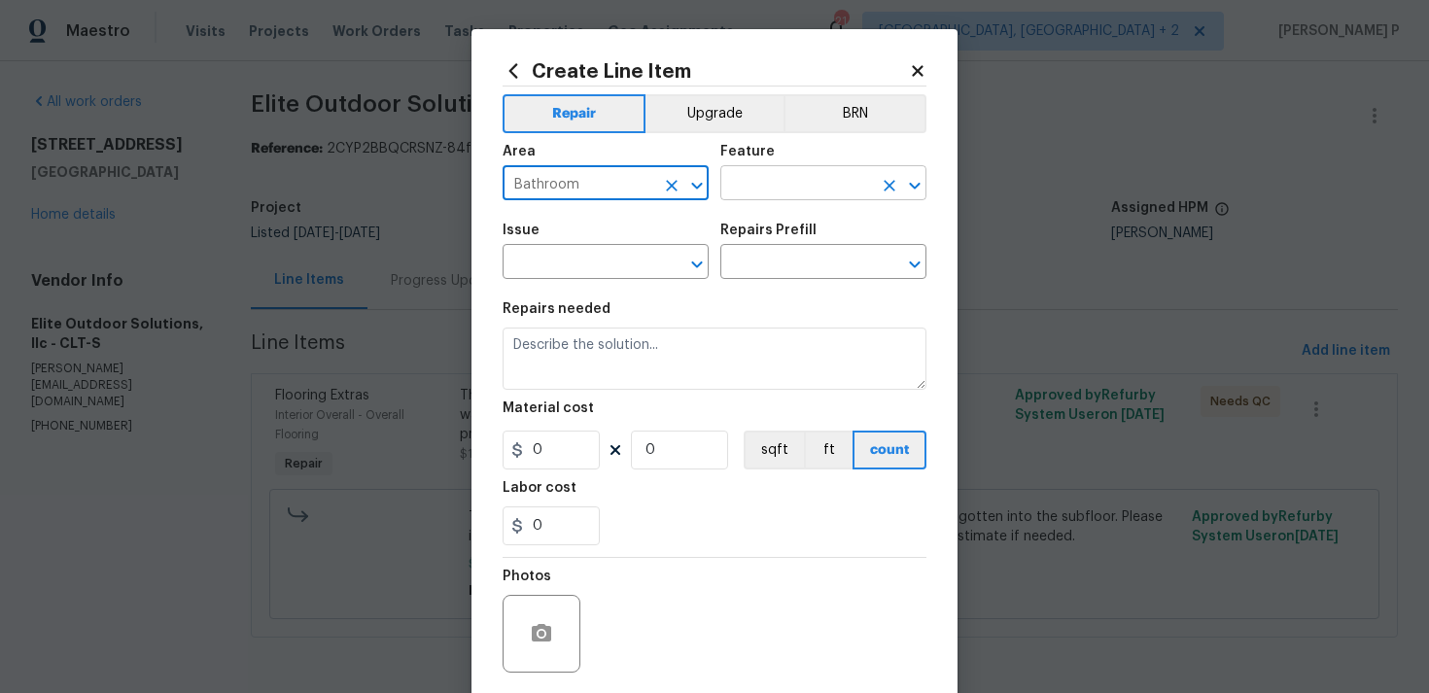
click at [807, 181] on input "text" at bounding box center [796, 185] width 152 height 30
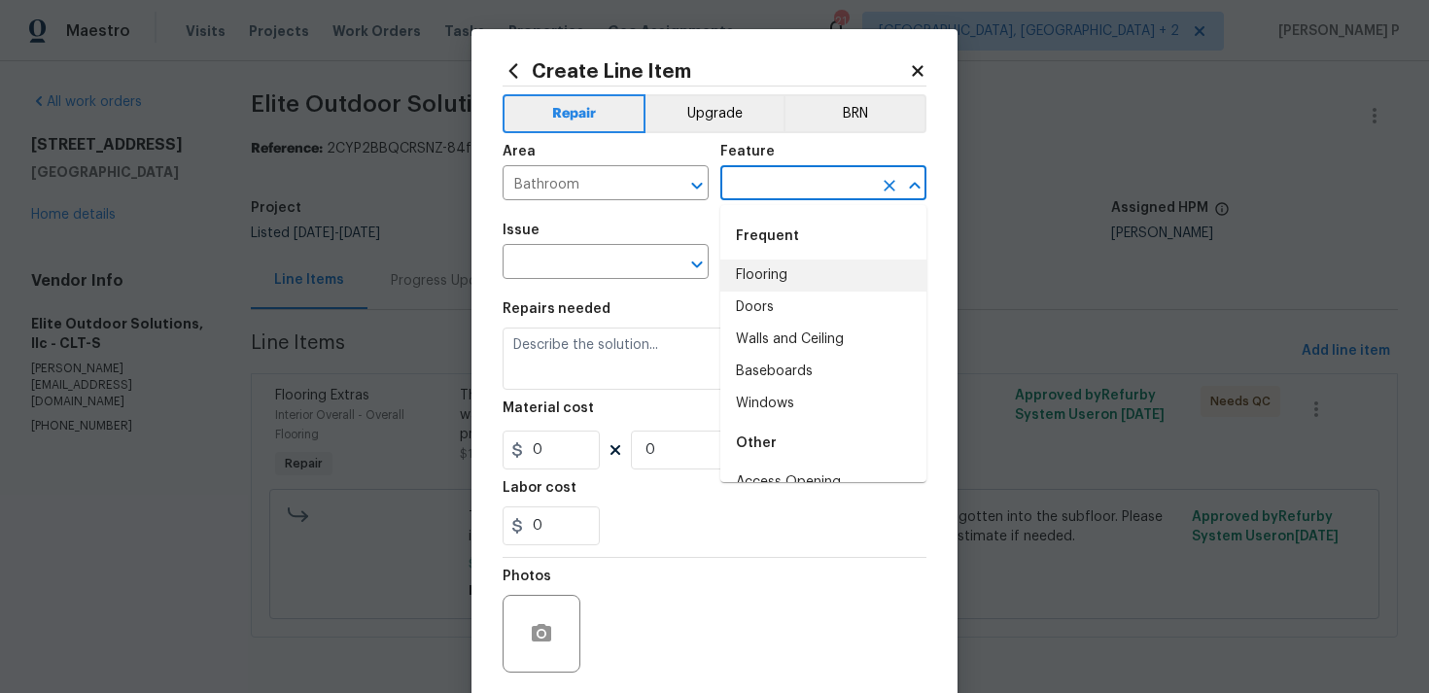
click at [796, 277] on li "Flooring" at bounding box center [823, 276] width 206 height 32
type input "Flooring"
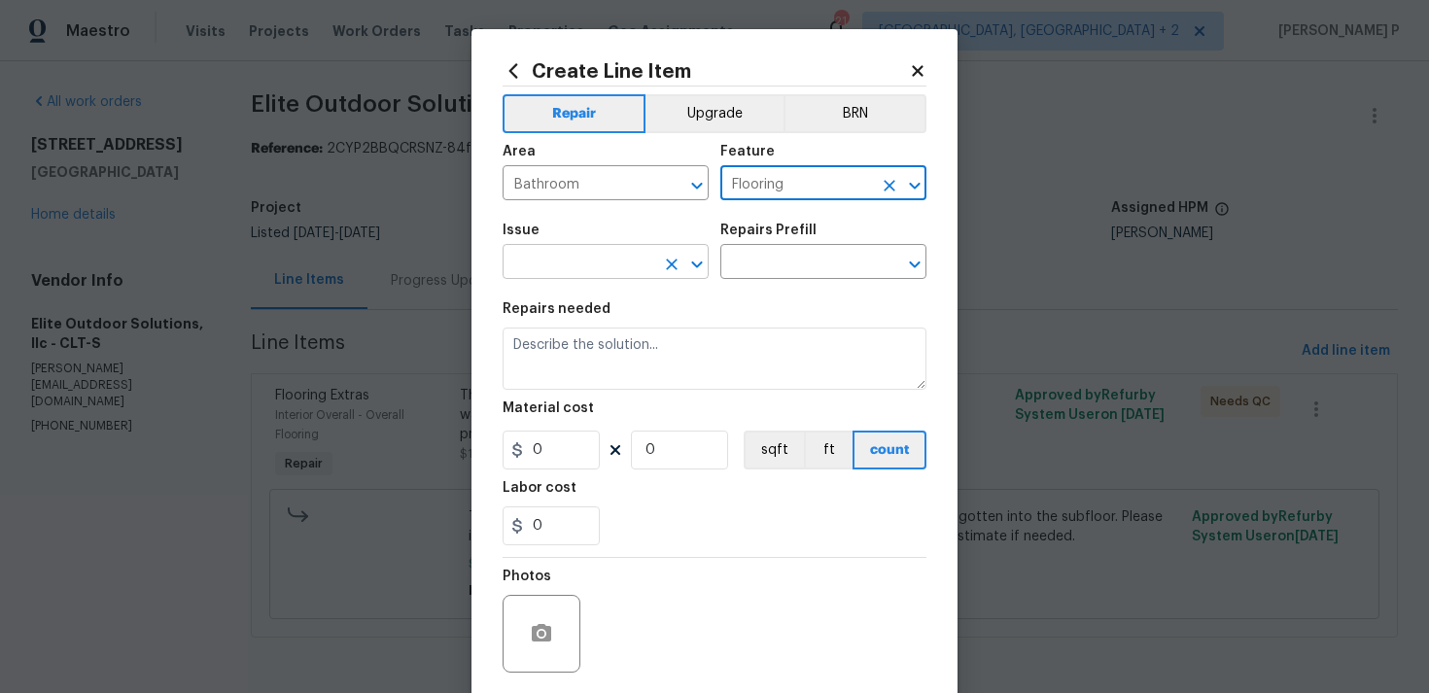
click at [695, 267] on icon "Open" at bounding box center [696, 264] width 23 height 23
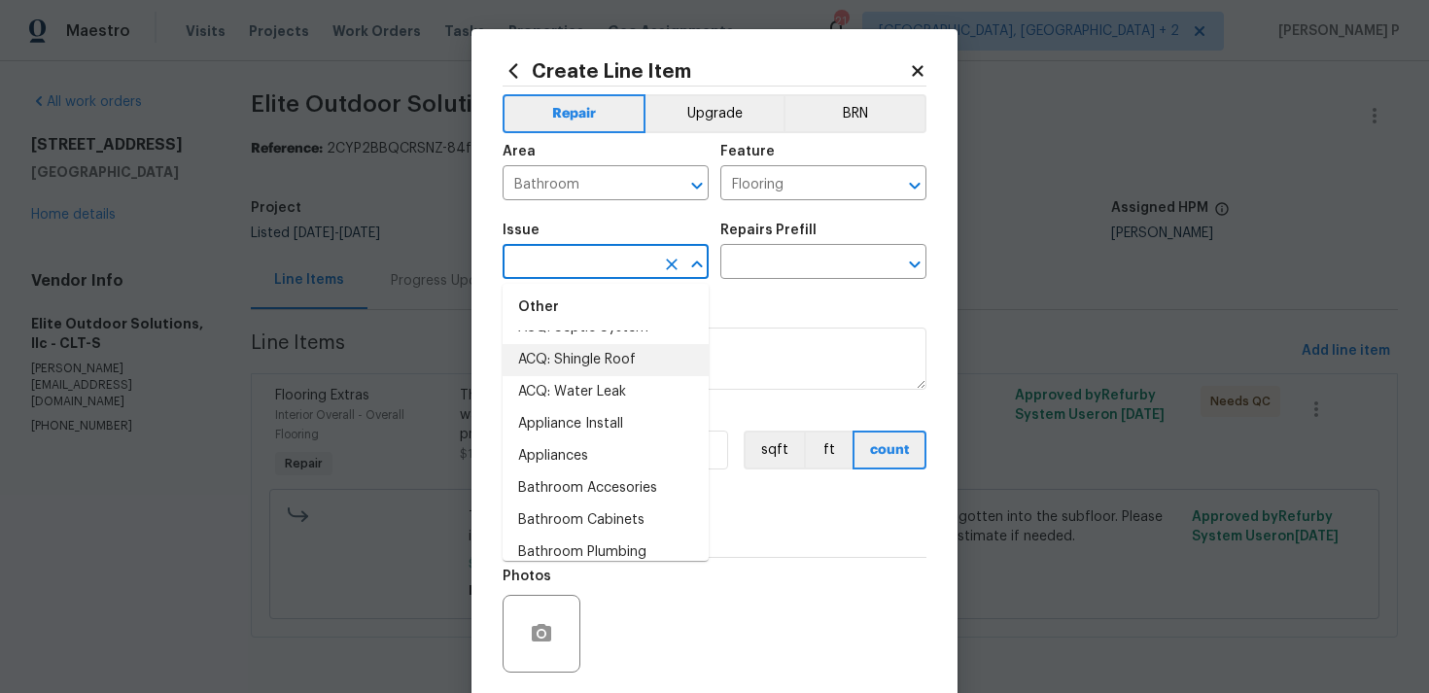
scroll to position [378, 0]
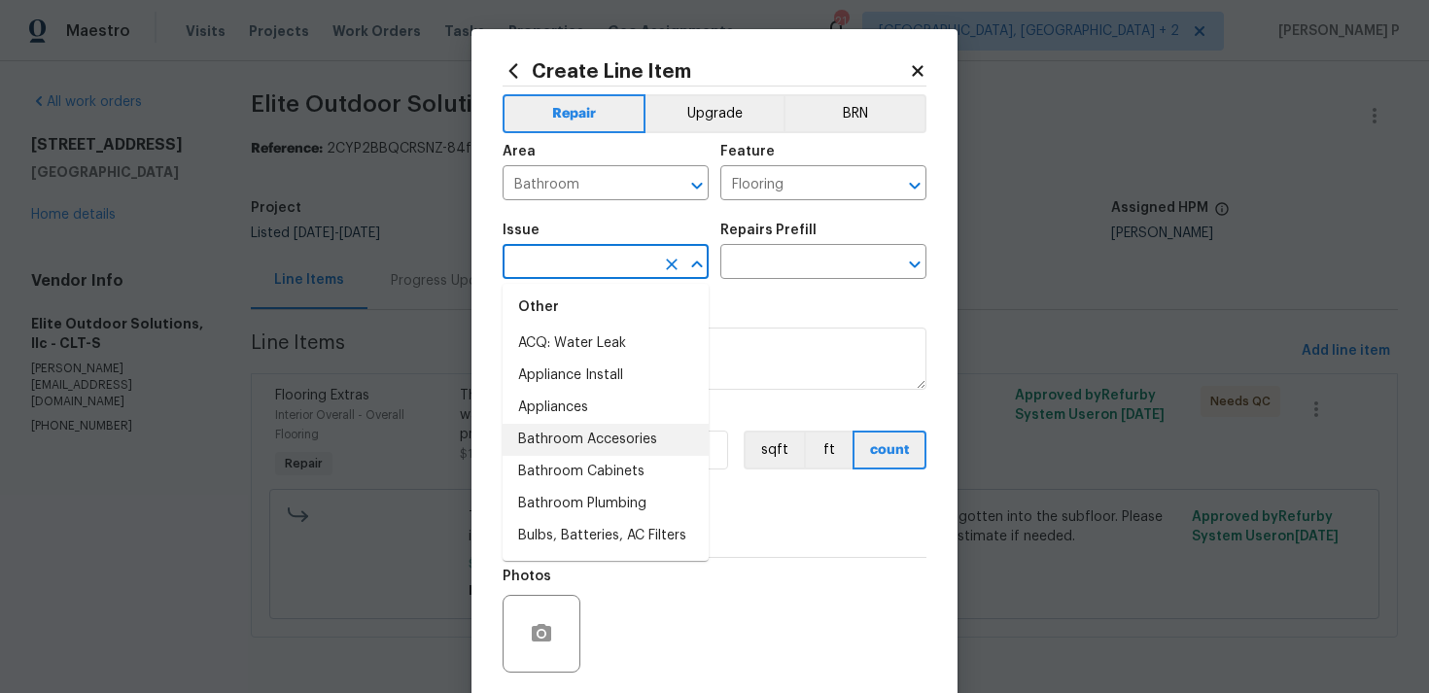
click at [599, 455] on li "Bathroom Accesories" at bounding box center [606, 440] width 206 height 32
type input "Bathroom Accesories"
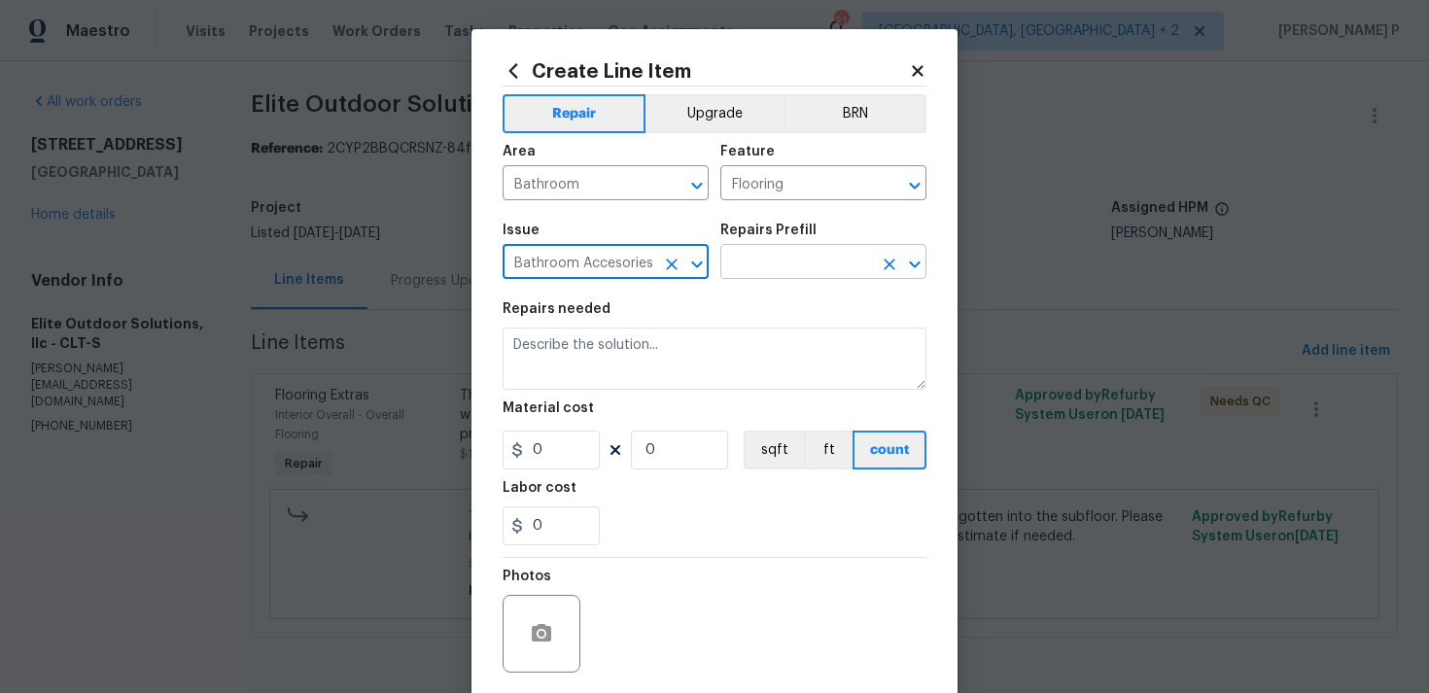
click at [756, 266] on input "text" at bounding box center [796, 264] width 152 height 30
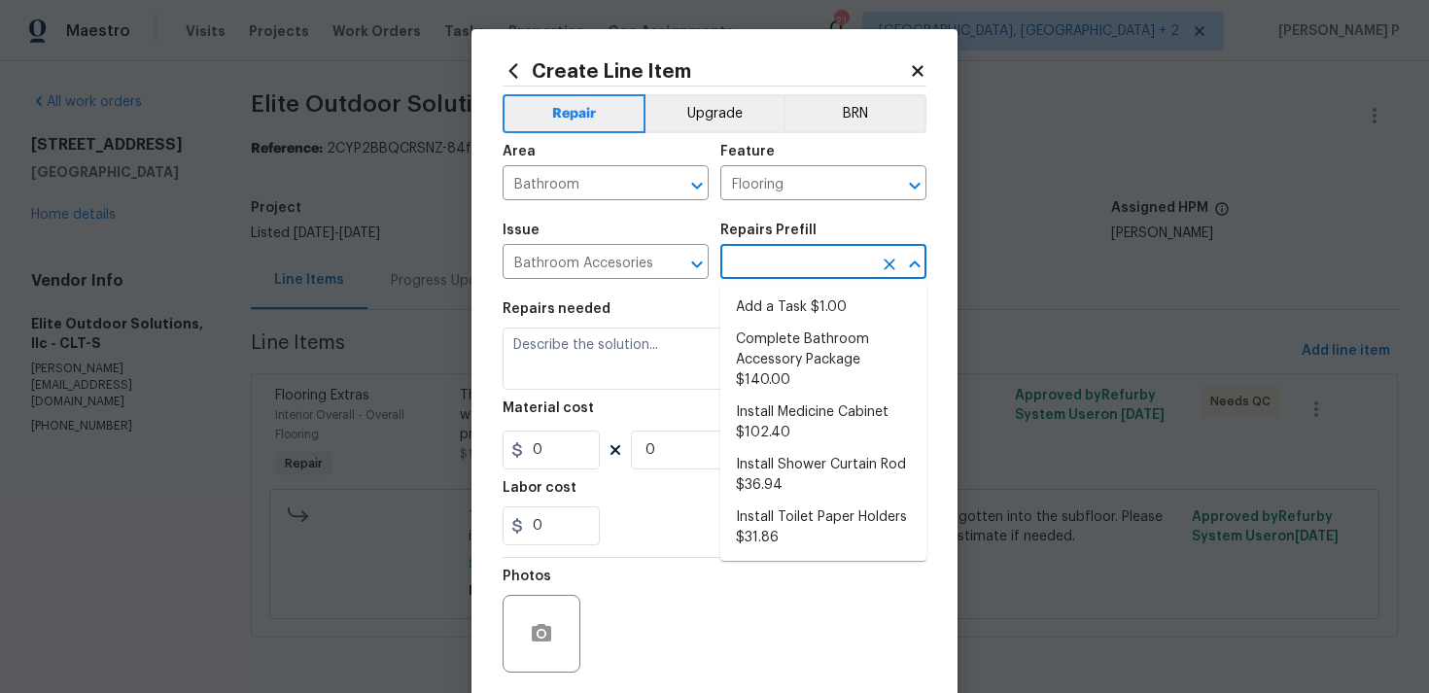
click at [754, 315] on li "Add a Task $1.00" at bounding box center [823, 308] width 206 height 32
type input "Interior Trim"
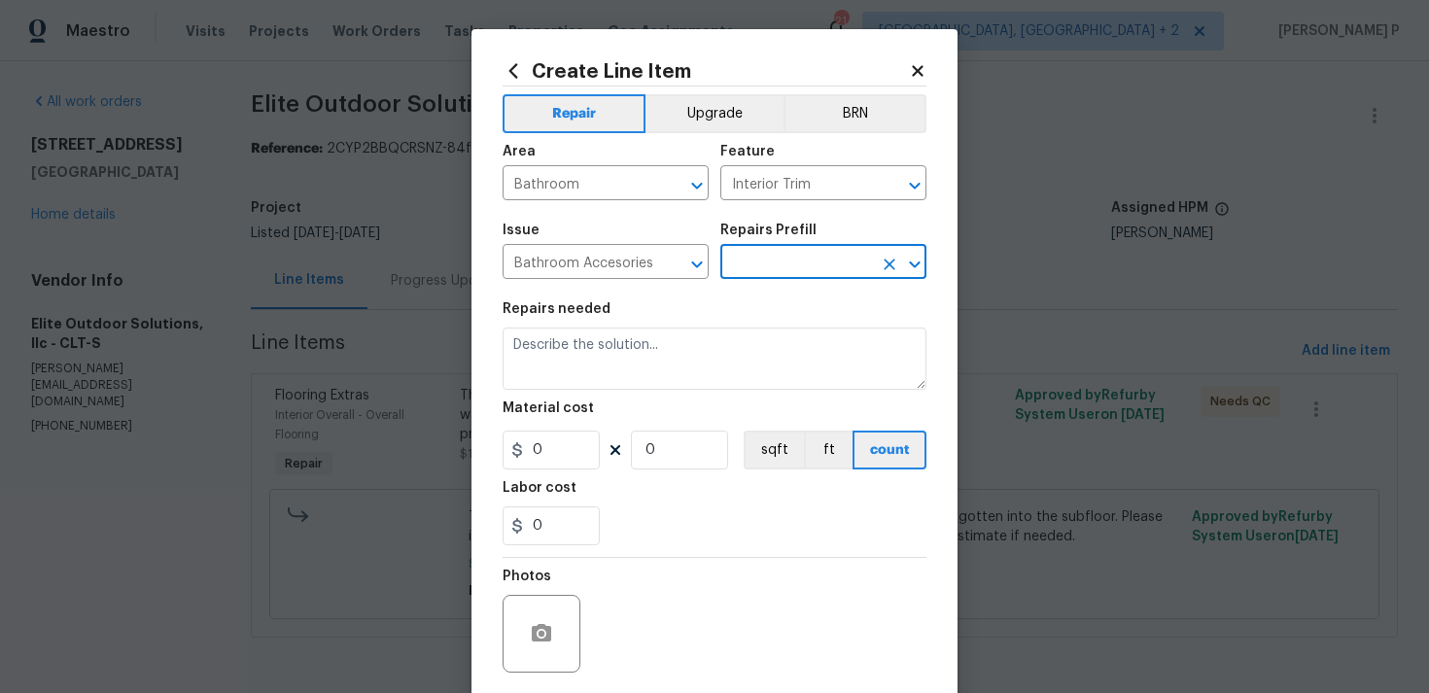
type input "Add a Task $1.00"
type textarea "HPM to detail"
type input "1"
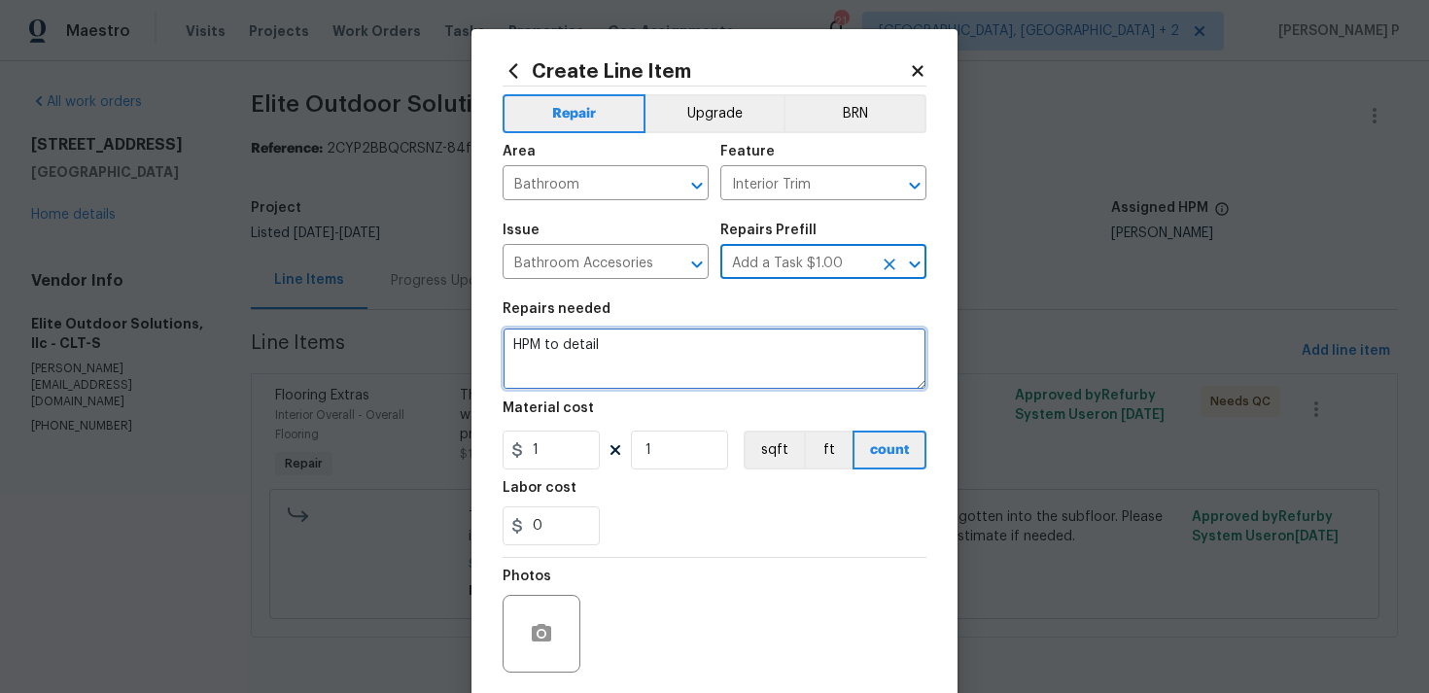
click at [699, 338] on textarea "HPM to detail" at bounding box center [715, 359] width 424 height 62
type textarea "Waiting for schedule date"
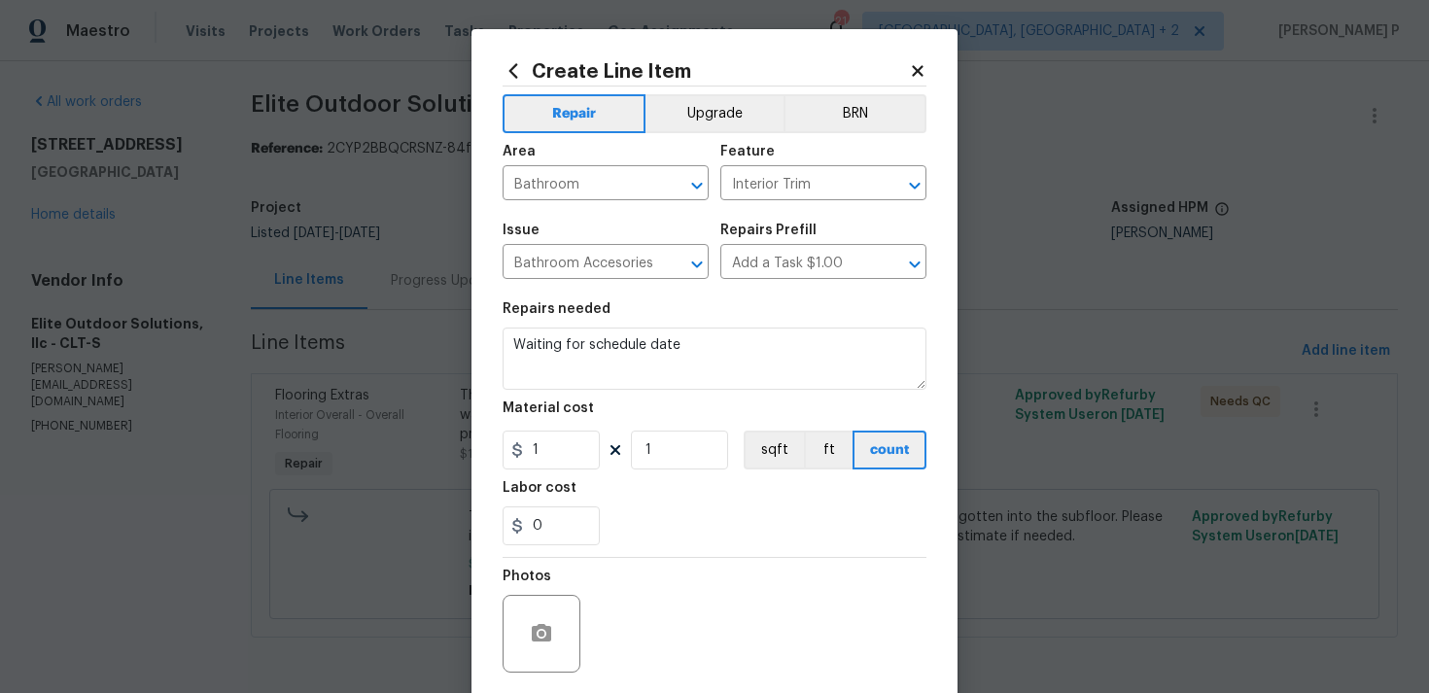
click at [833, 526] on div "0" at bounding box center [715, 526] width 424 height 39
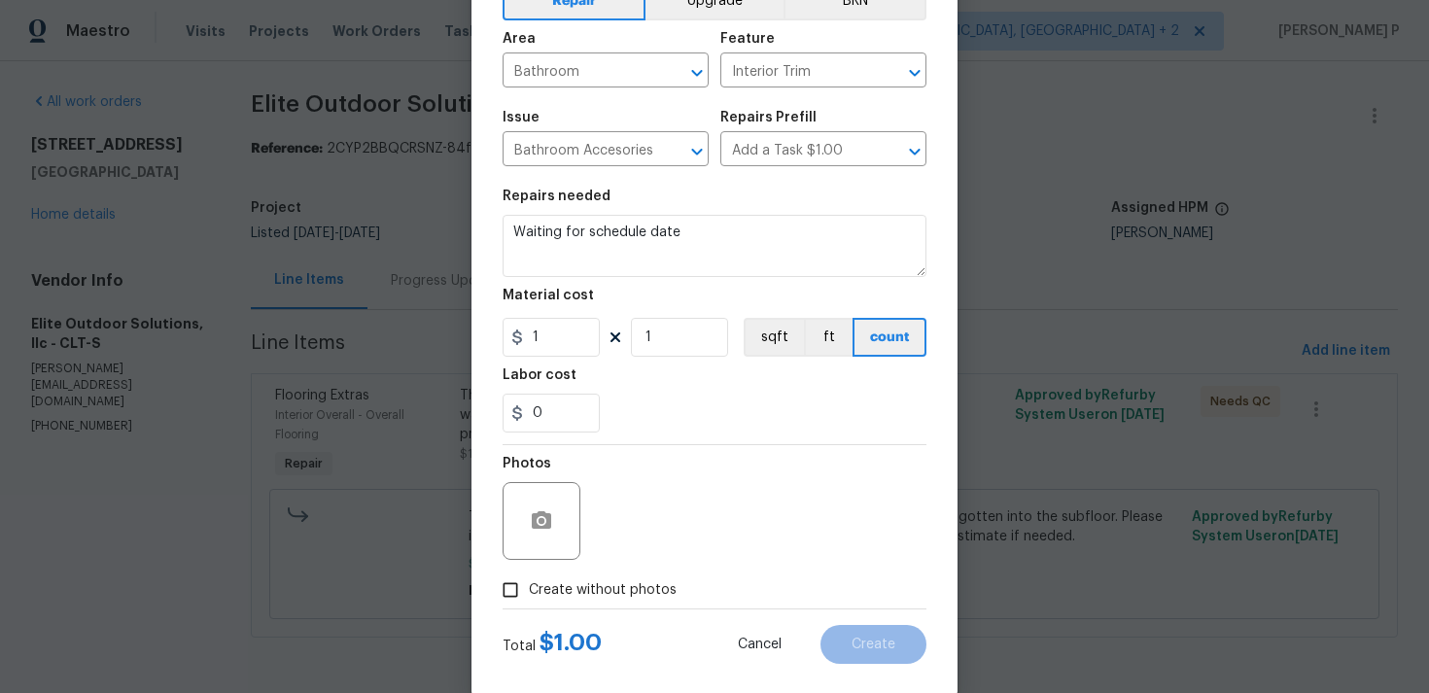
scroll to position [145, 0]
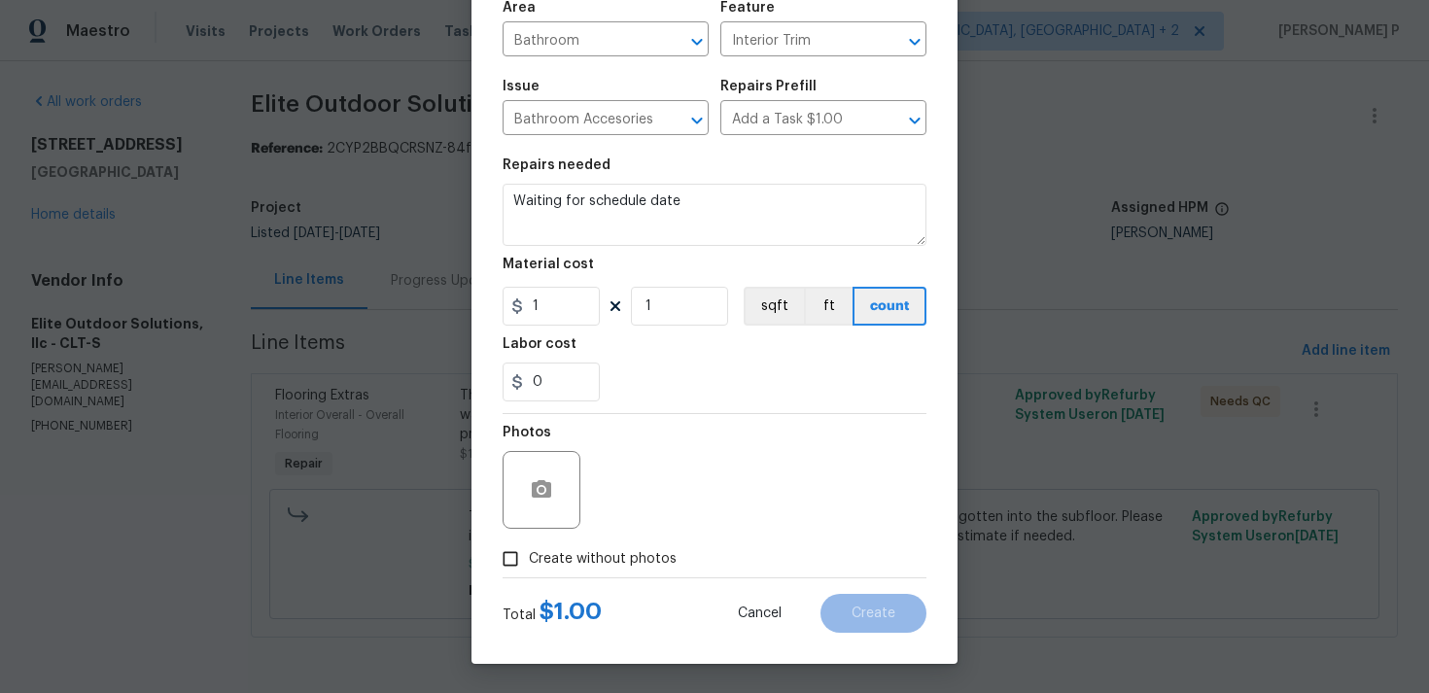
click at [518, 563] on input "Create without photos" at bounding box center [510, 559] width 37 height 37
checkbox input "true"
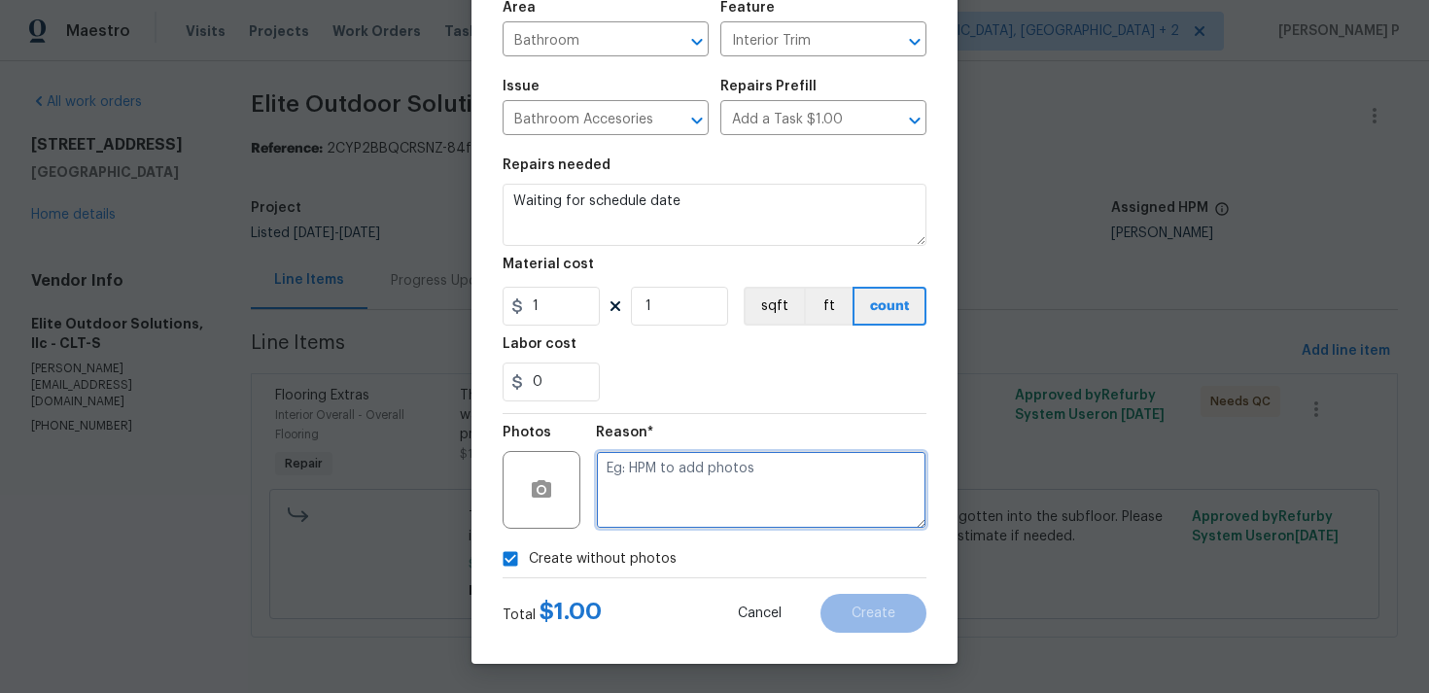
click at [673, 527] on textarea at bounding box center [761, 490] width 331 height 78
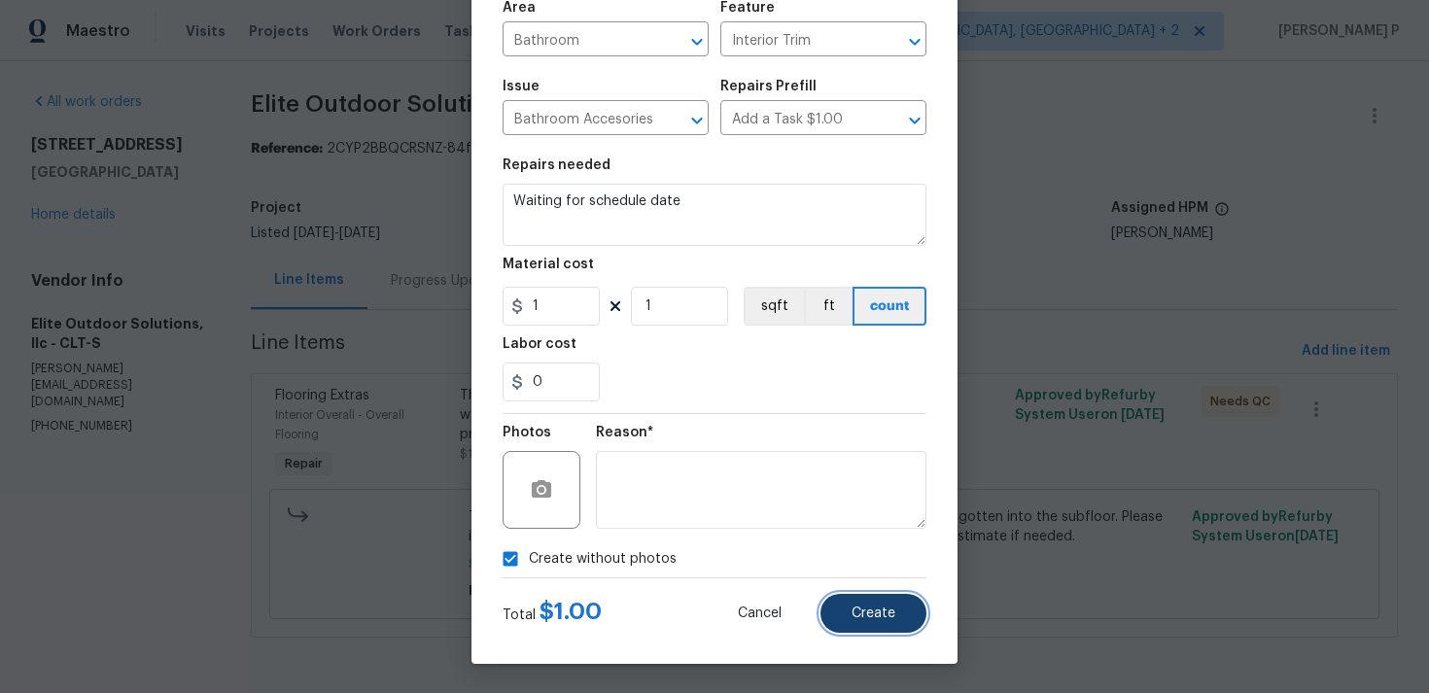
click at [867, 613] on span "Create" at bounding box center [874, 614] width 44 height 15
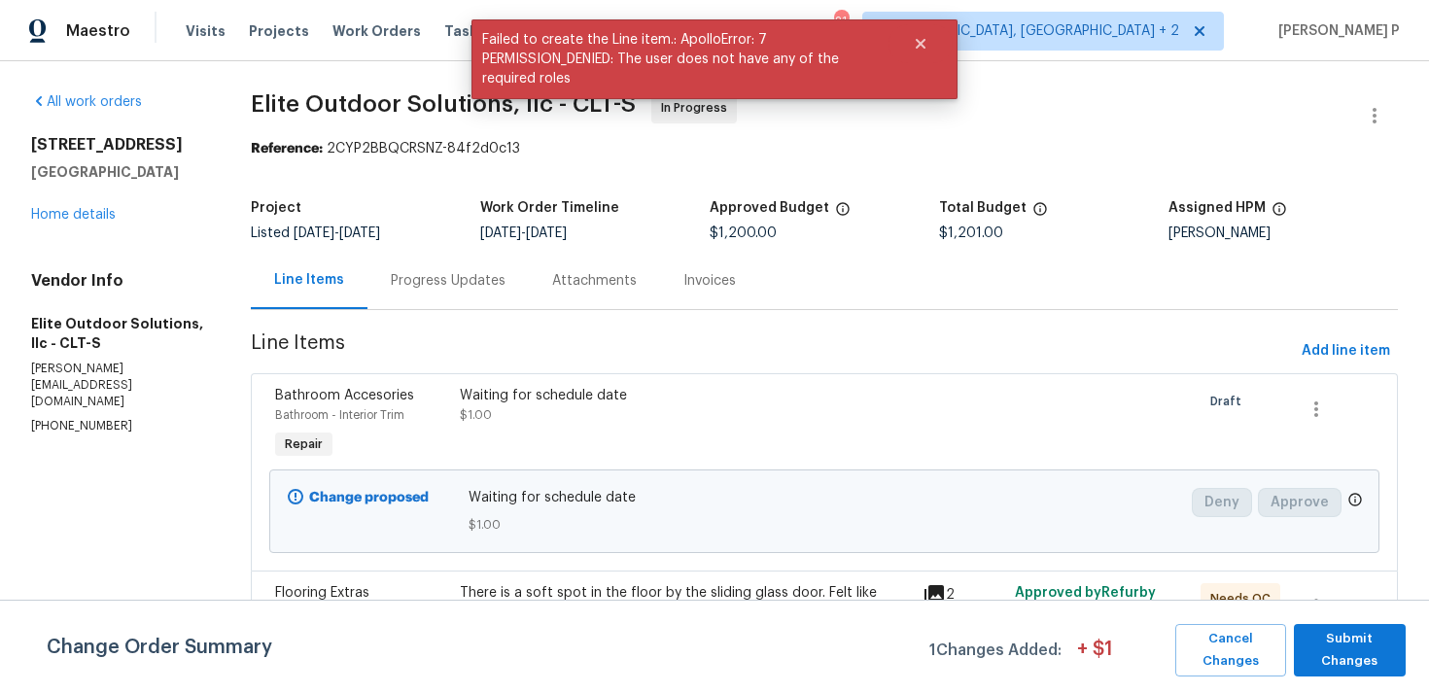
click at [481, 281] on div "Progress Updates" at bounding box center [448, 280] width 115 height 19
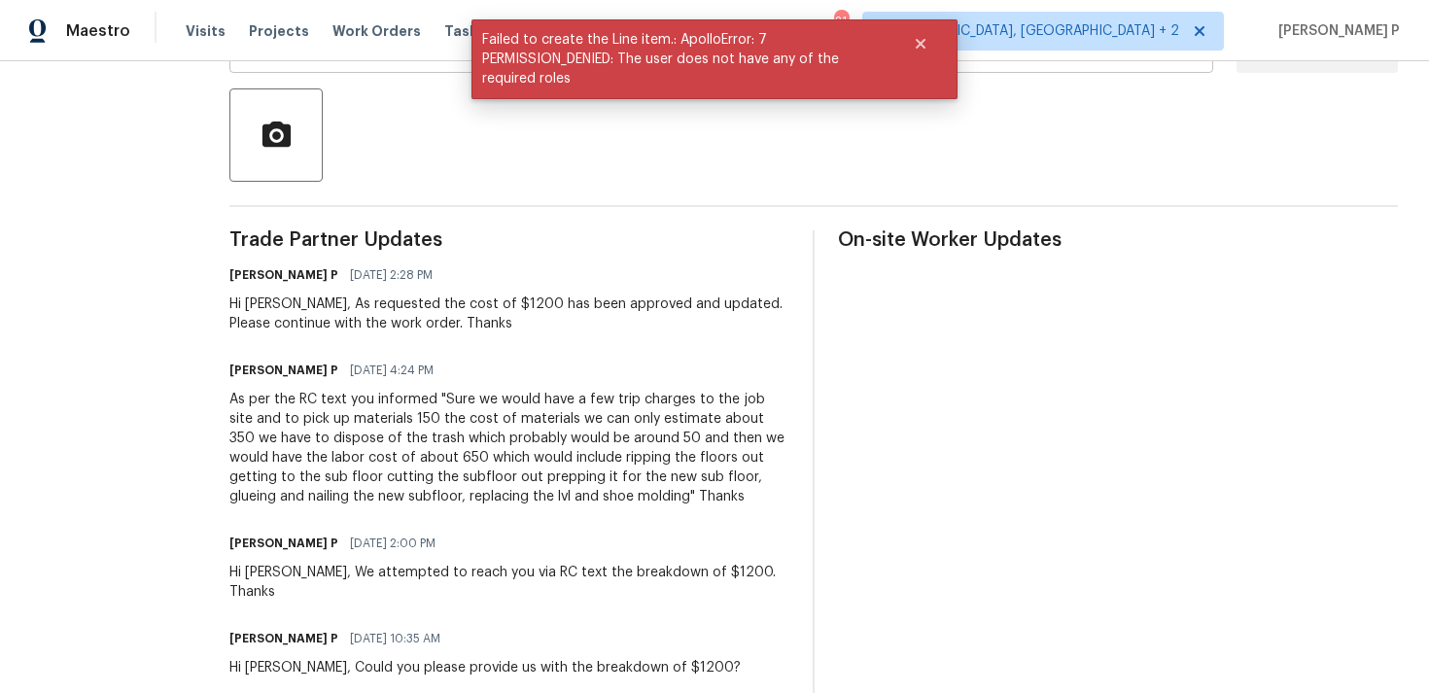
scroll to position [422, 0]
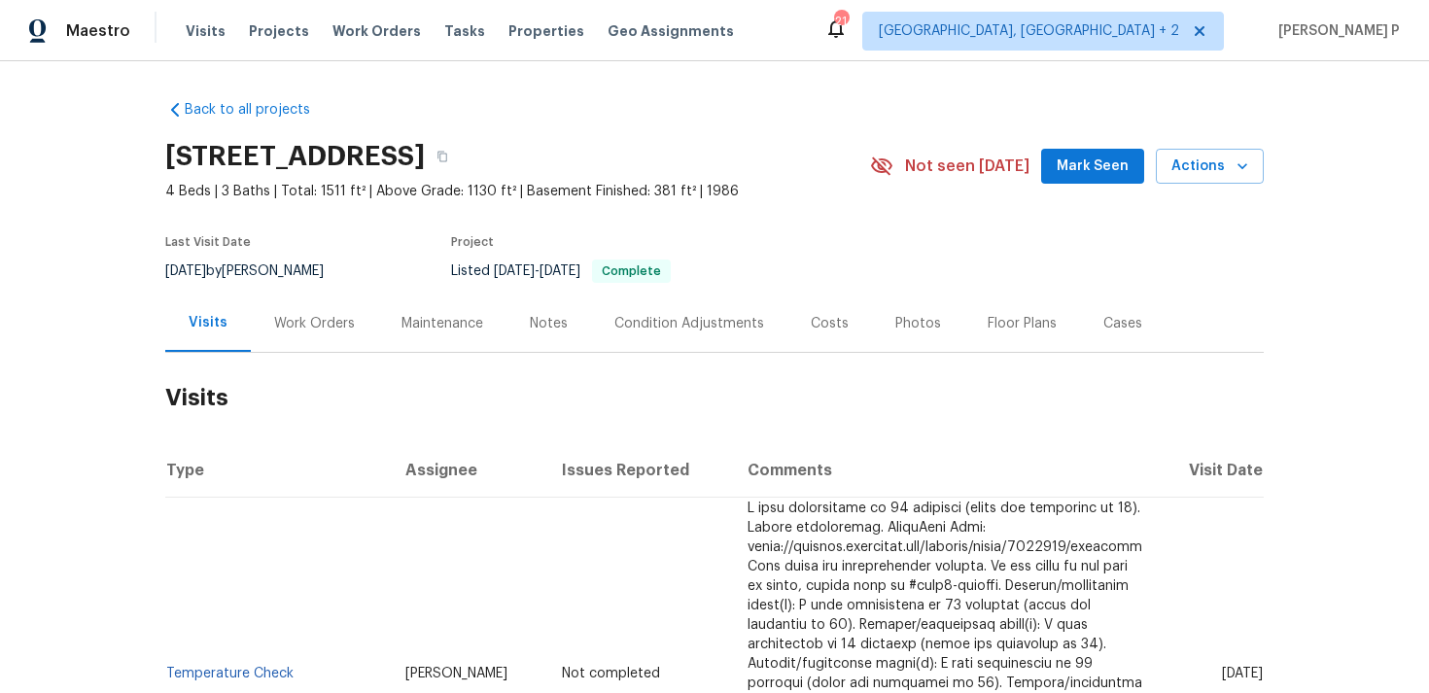
click at [312, 317] on div "Work Orders" at bounding box center [314, 323] width 81 height 19
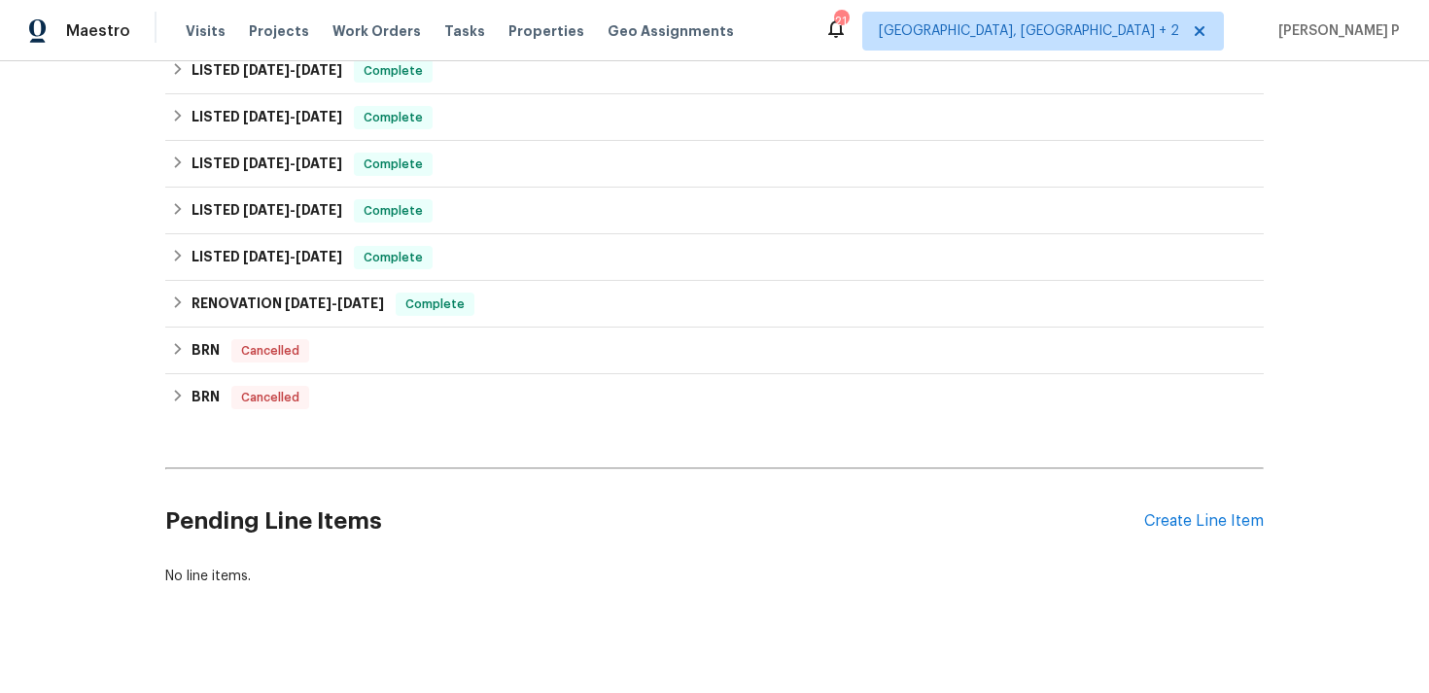
scroll to position [331, 0]
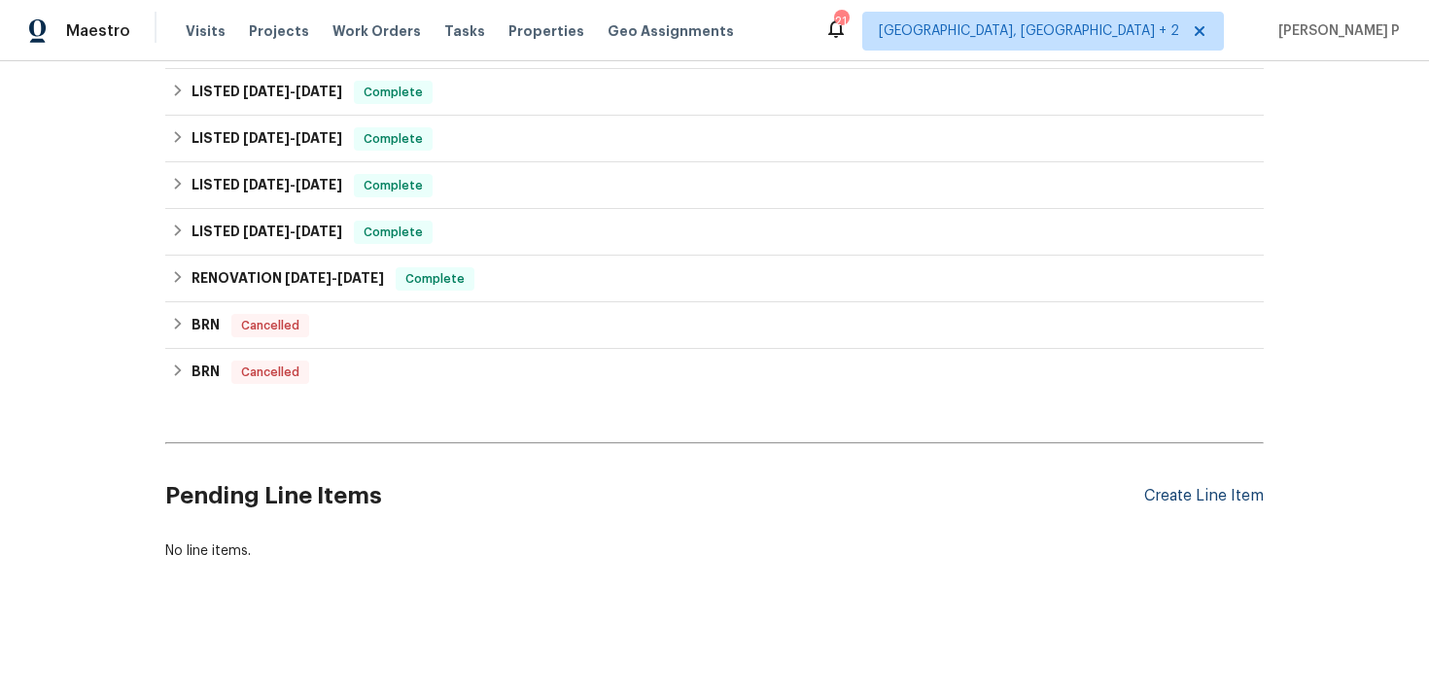
click at [1211, 491] on div "Create Line Item" at bounding box center [1204, 496] width 120 height 18
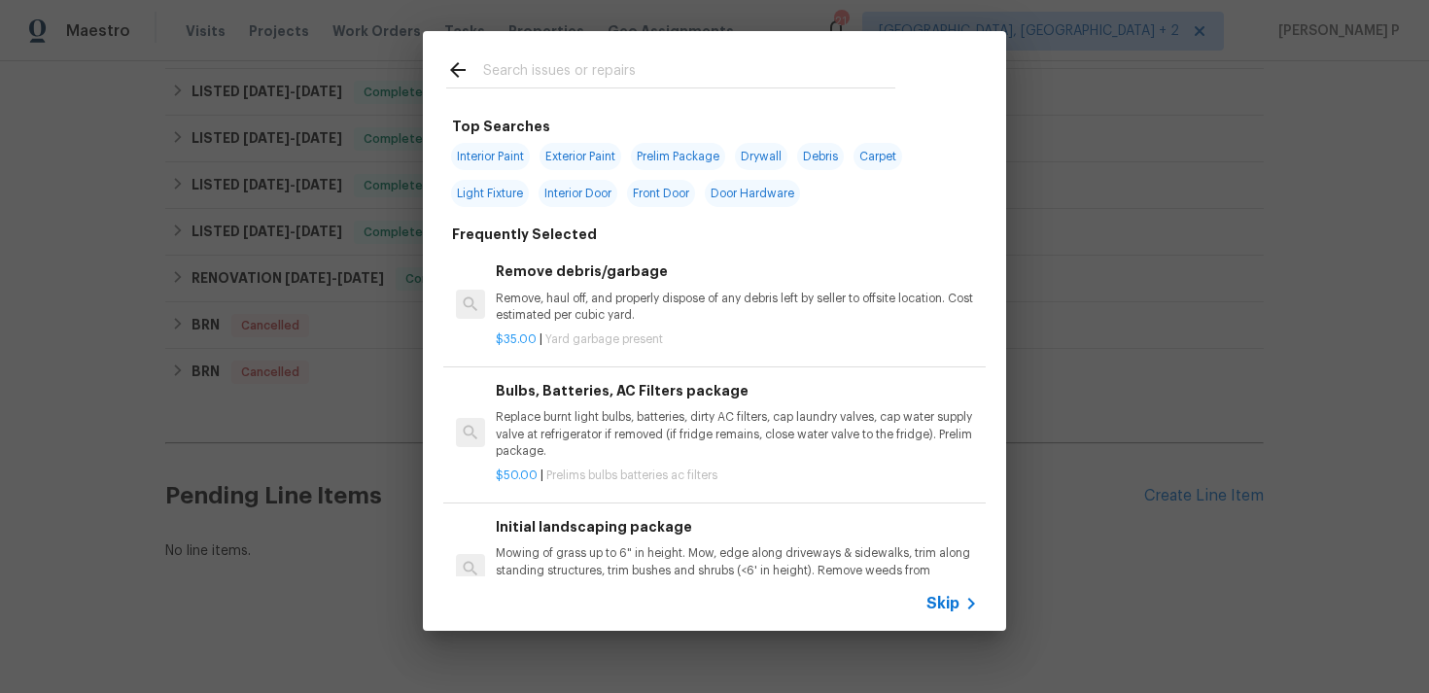
click at [937, 602] on span "Skip" at bounding box center [943, 603] width 33 height 19
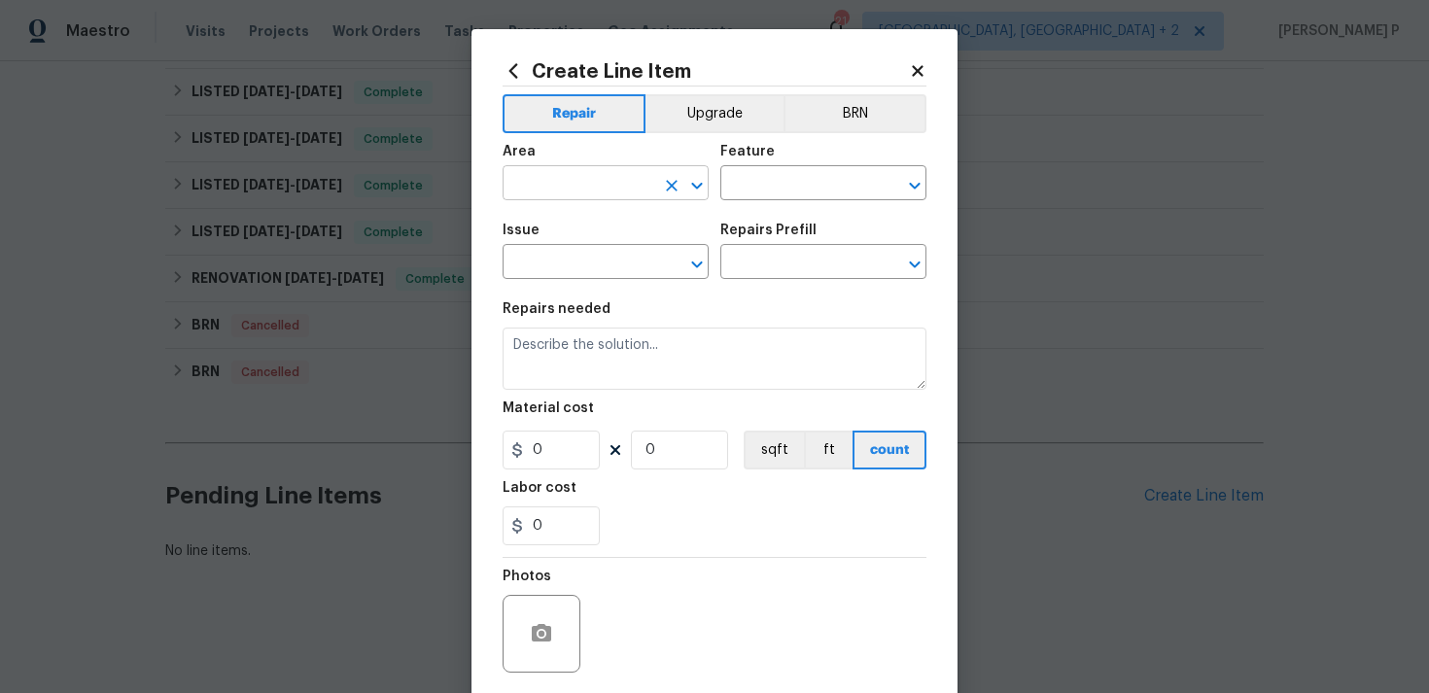
click at [557, 195] on input "text" at bounding box center [579, 185] width 152 height 30
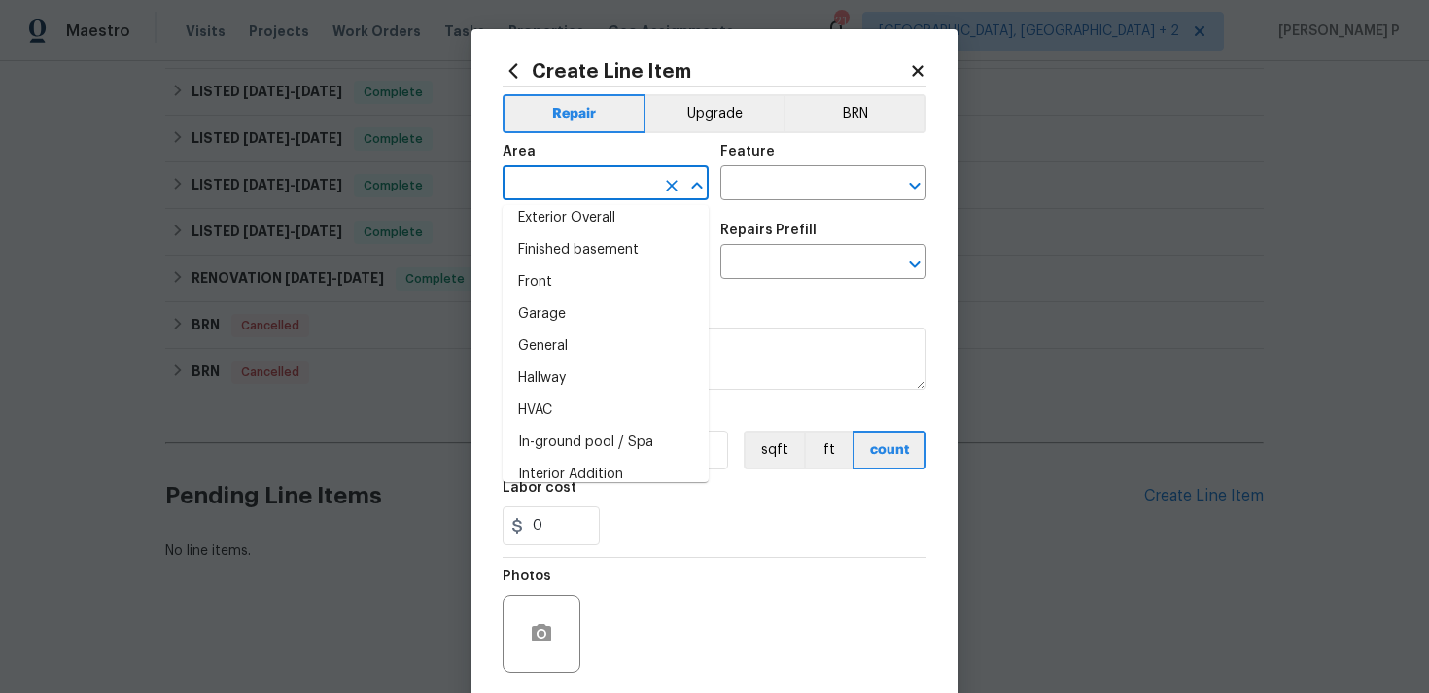
scroll to position [532, 0]
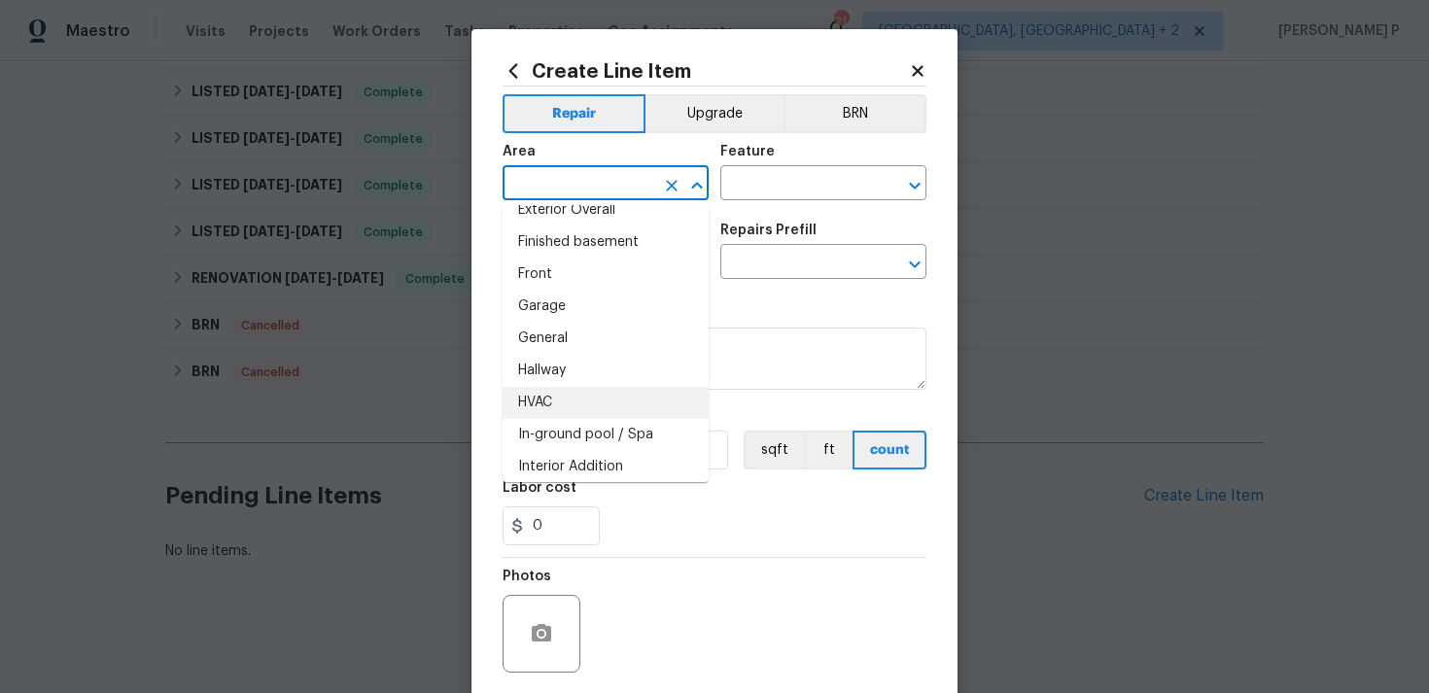
click at [539, 403] on li "HVAC" at bounding box center [606, 403] width 206 height 32
type input "HVAC"
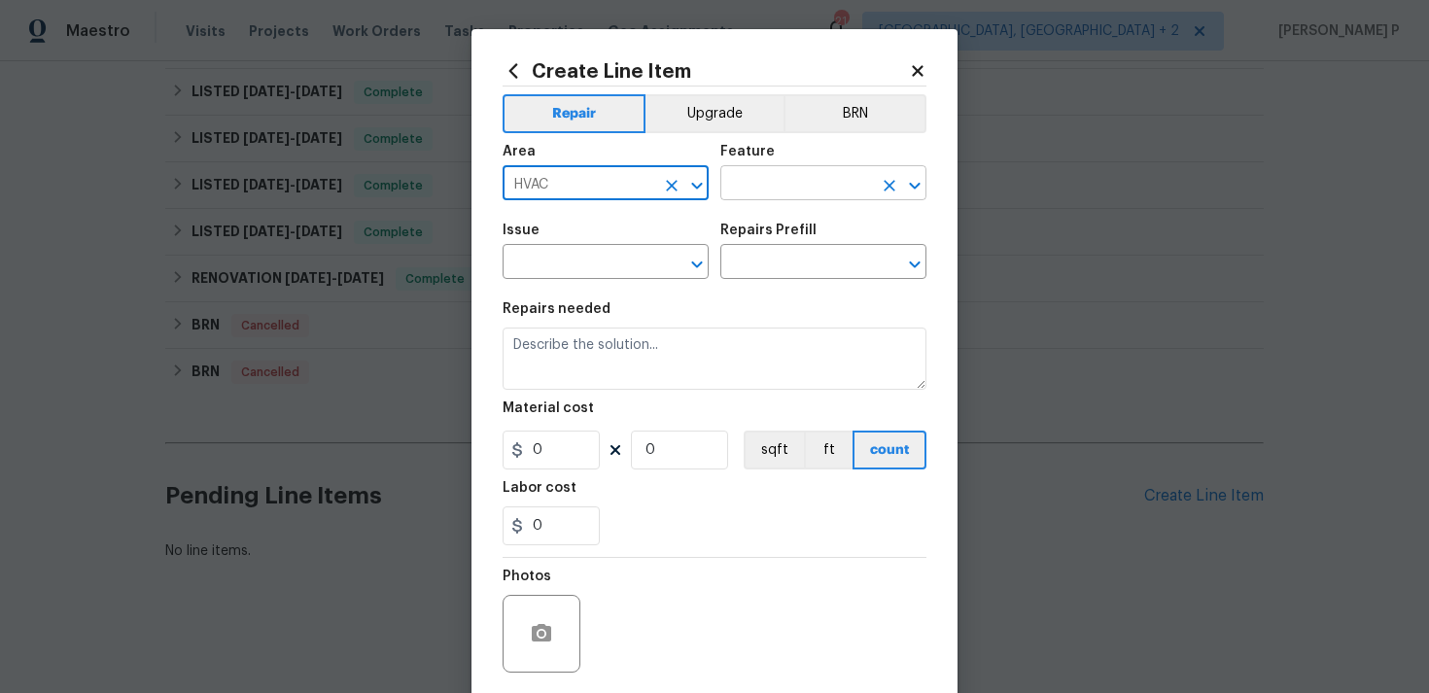
click at [812, 187] on input "text" at bounding box center [796, 185] width 152 height 30
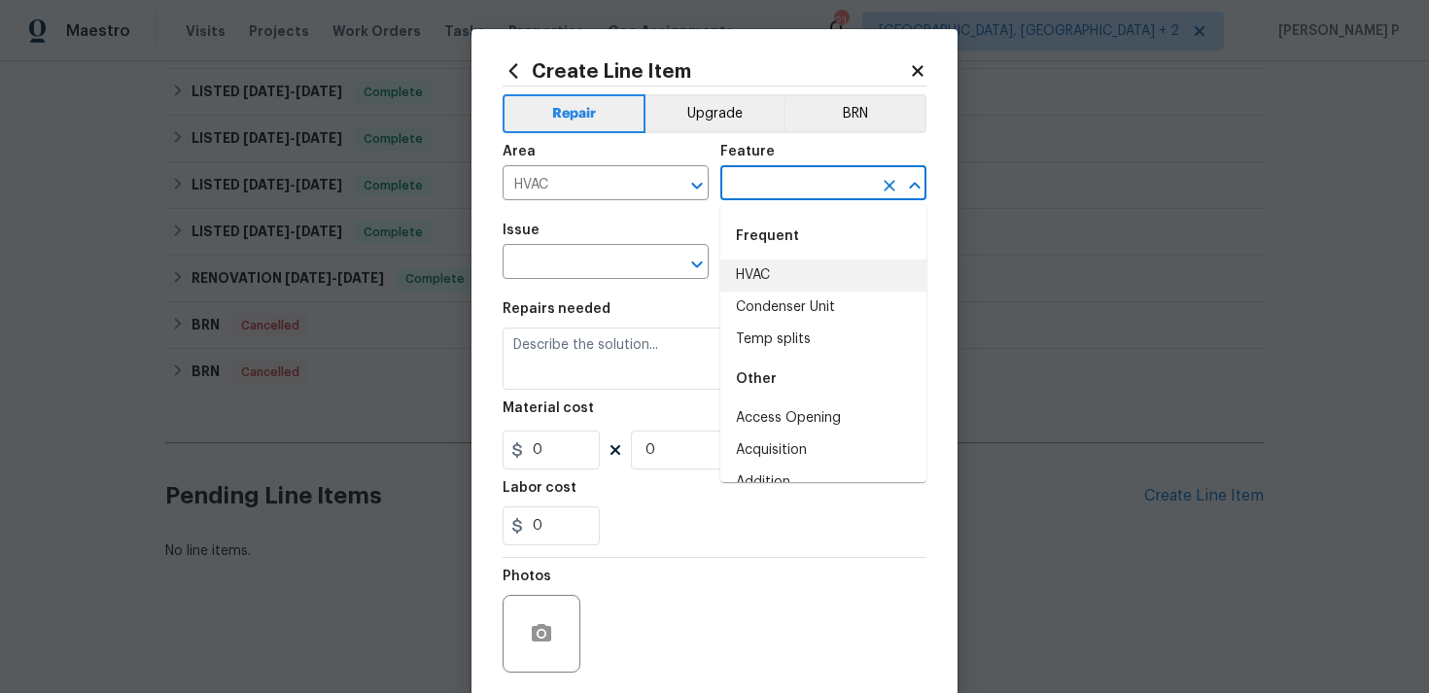
click at [777, 275] on li "HVAC" at bounding box center [823, 276] width 206 height 32
type input "HVAC"
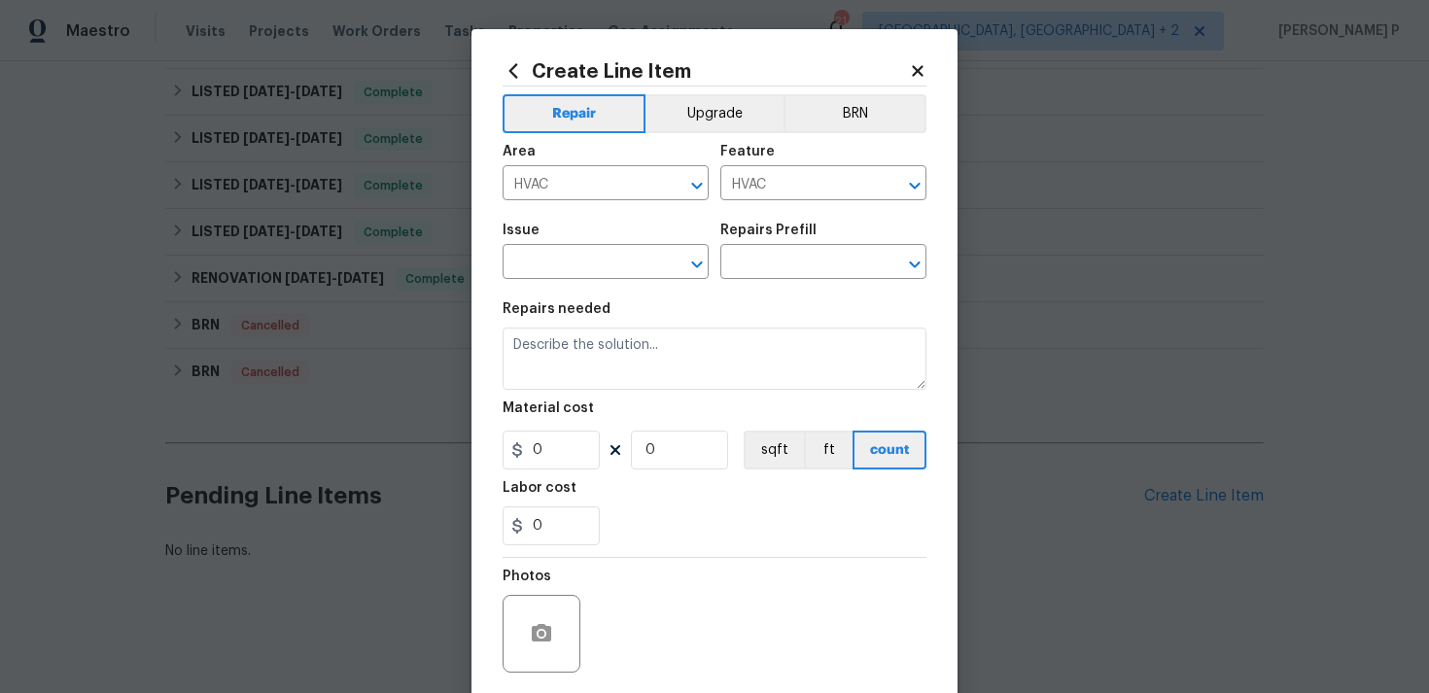
click at [710, 268] on div "Issue ​ Repairs Prefill ​" at bounding box center [715, 251] width 424 height 79
click at [704, 265] on icon "Open" at bounding box center [696, 264] width 23 height 23
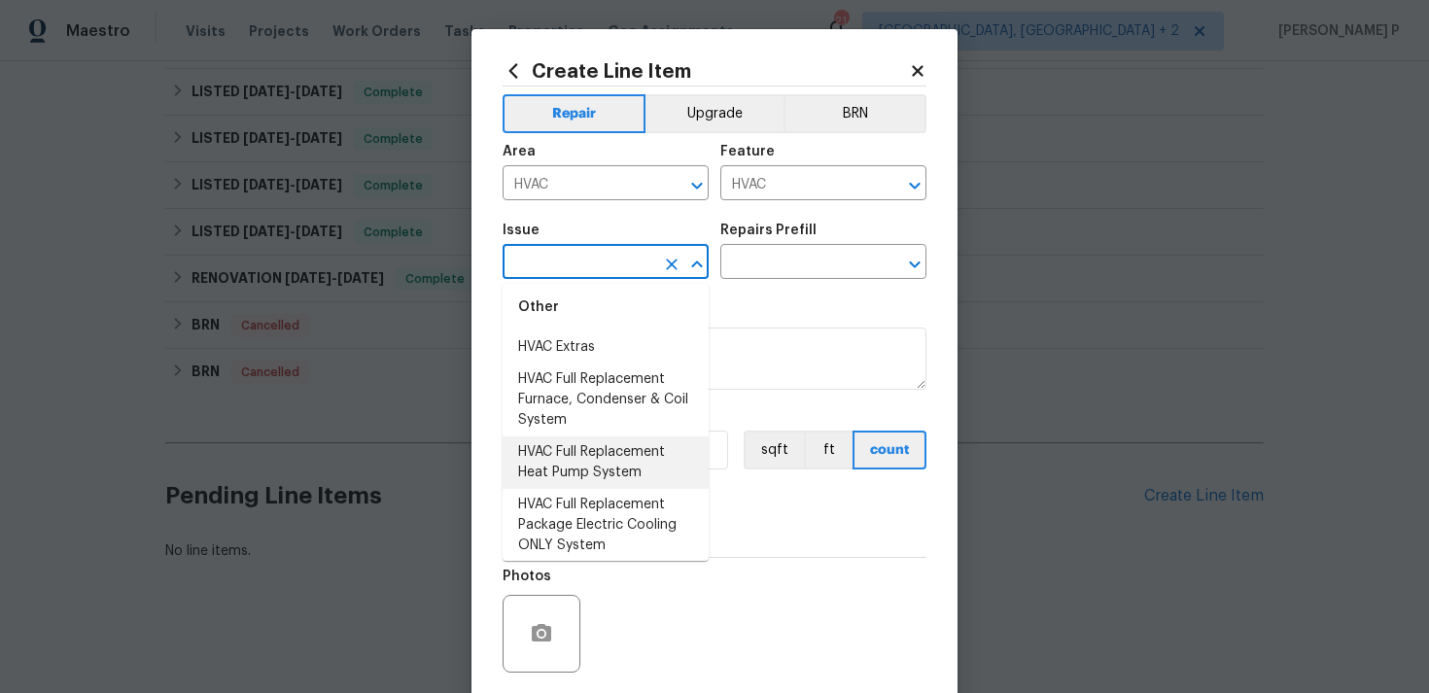
scroll to position [1687, 0]
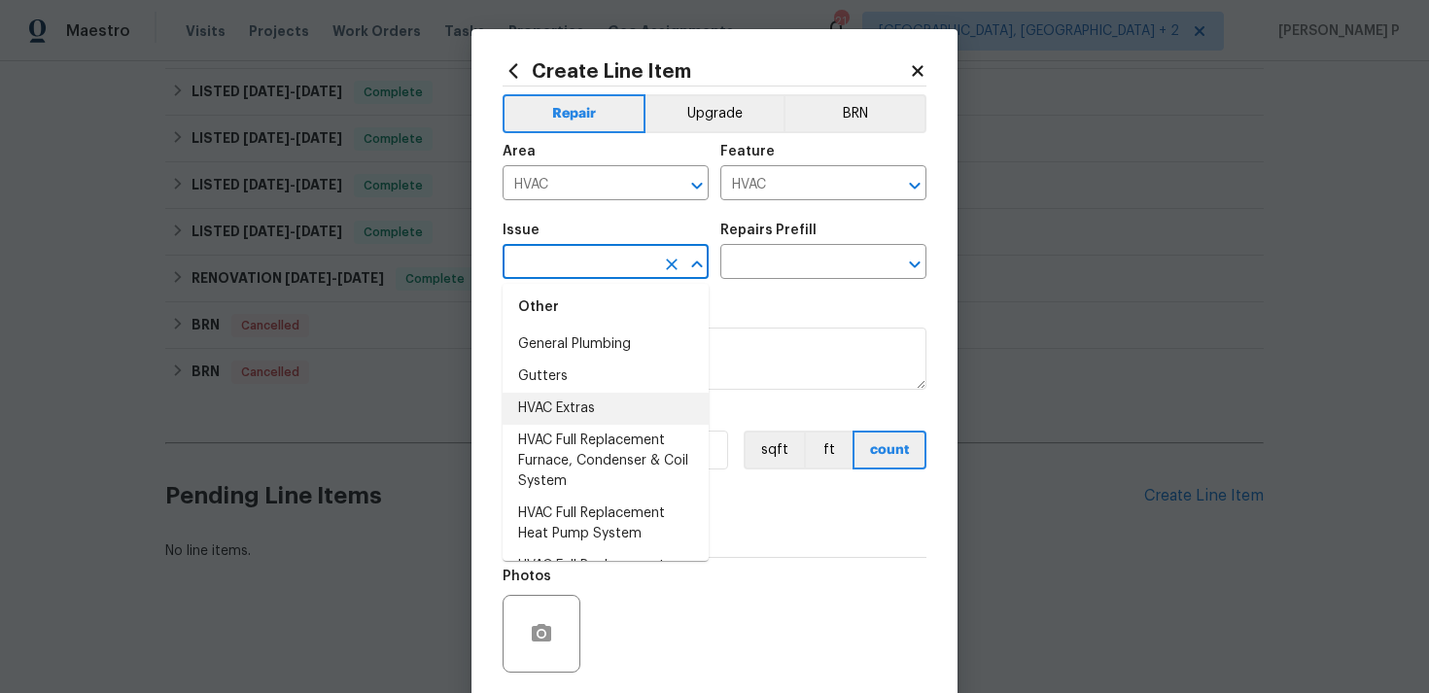
click at [589, 414] on li "HVAC Extras" at bounding box center [606, 409] width 206 height 32
type input "HVAC Extras"
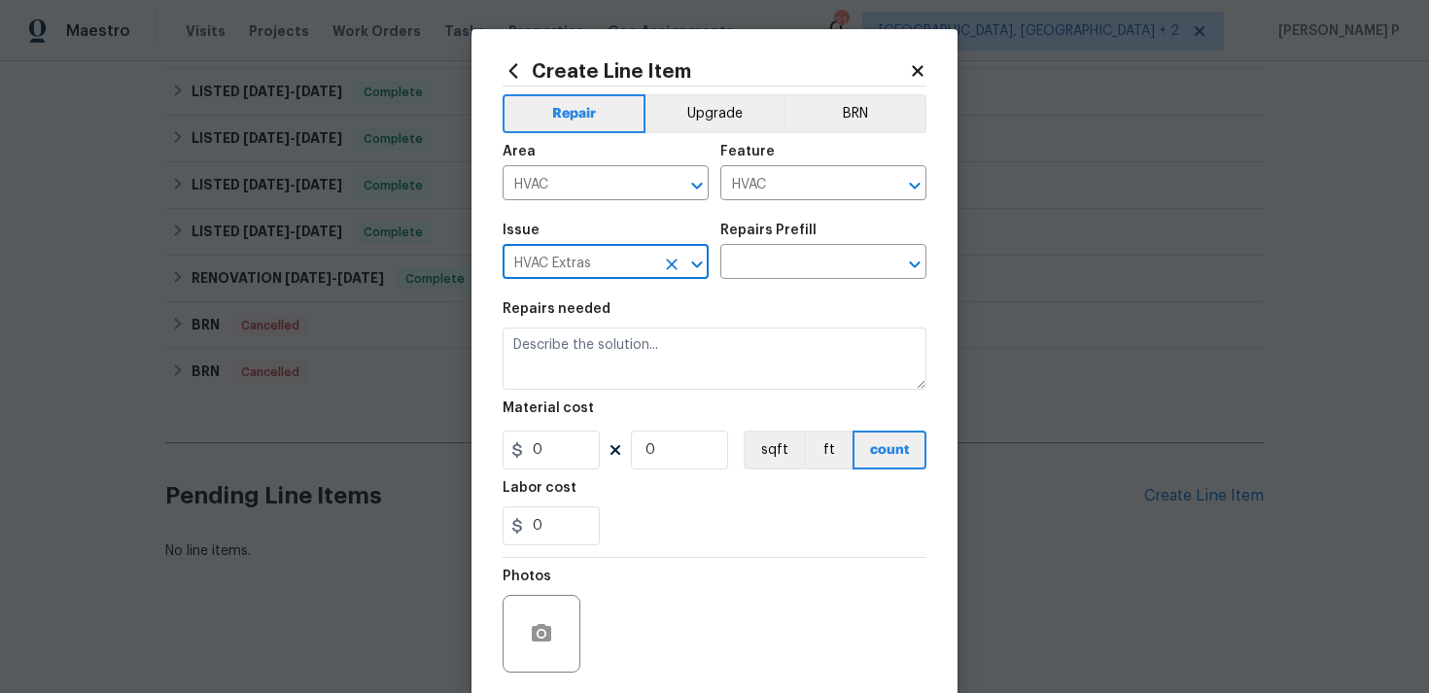
click at [749, 295] on section "Repairs needed Material cost 0 0 sqft ft count Labor cost 0" at bounding box center [715, 424] width 424 height 266
click at [764, 281] on div "Issue HVAC Extras ​ Repairs Prefill ​" at bounding box center [715, 251] width 424 height 79
click at [788, 271] on input "text" at bounding box center [796, 264] width 152 height 30
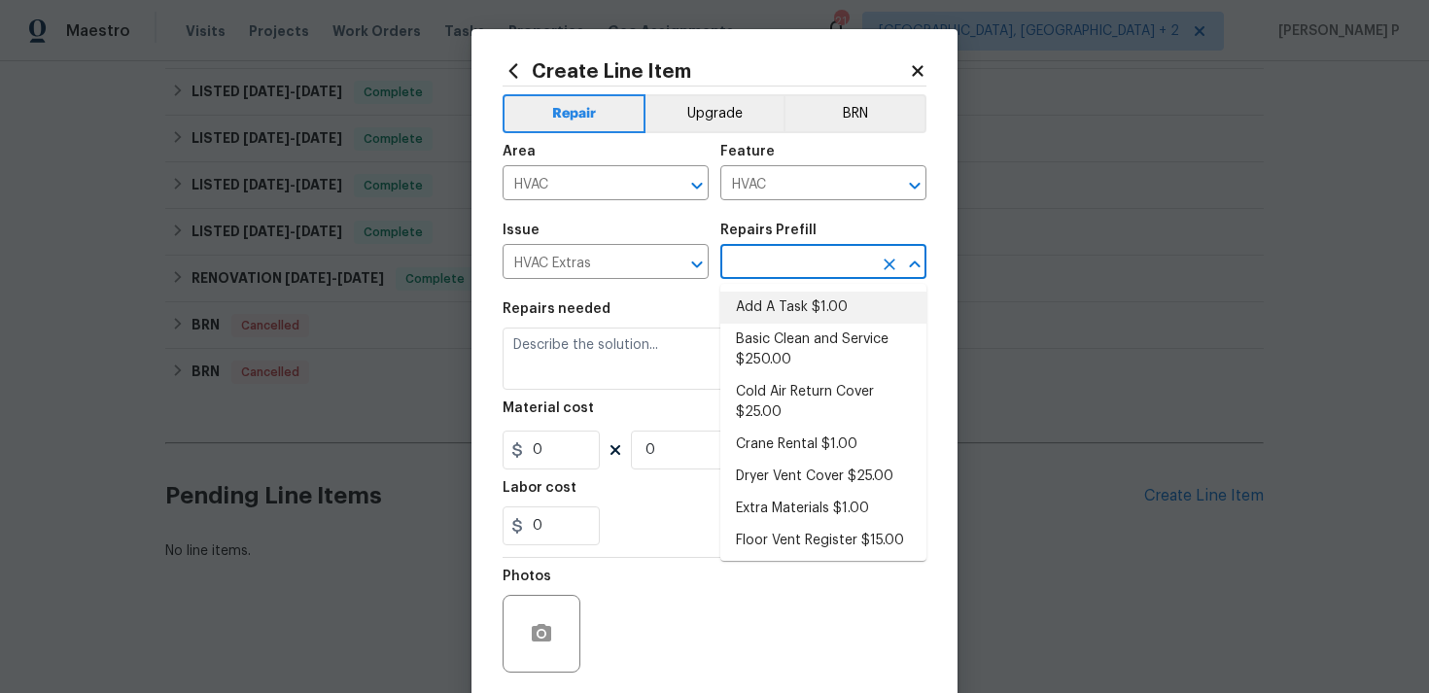
click at [785, 292] on li "Add A Task $1.00" at bounding box center [823, 308] width 206 height 32
type input "Add A Task $1.00"
type textarea "HPM to detail"
type input "1"
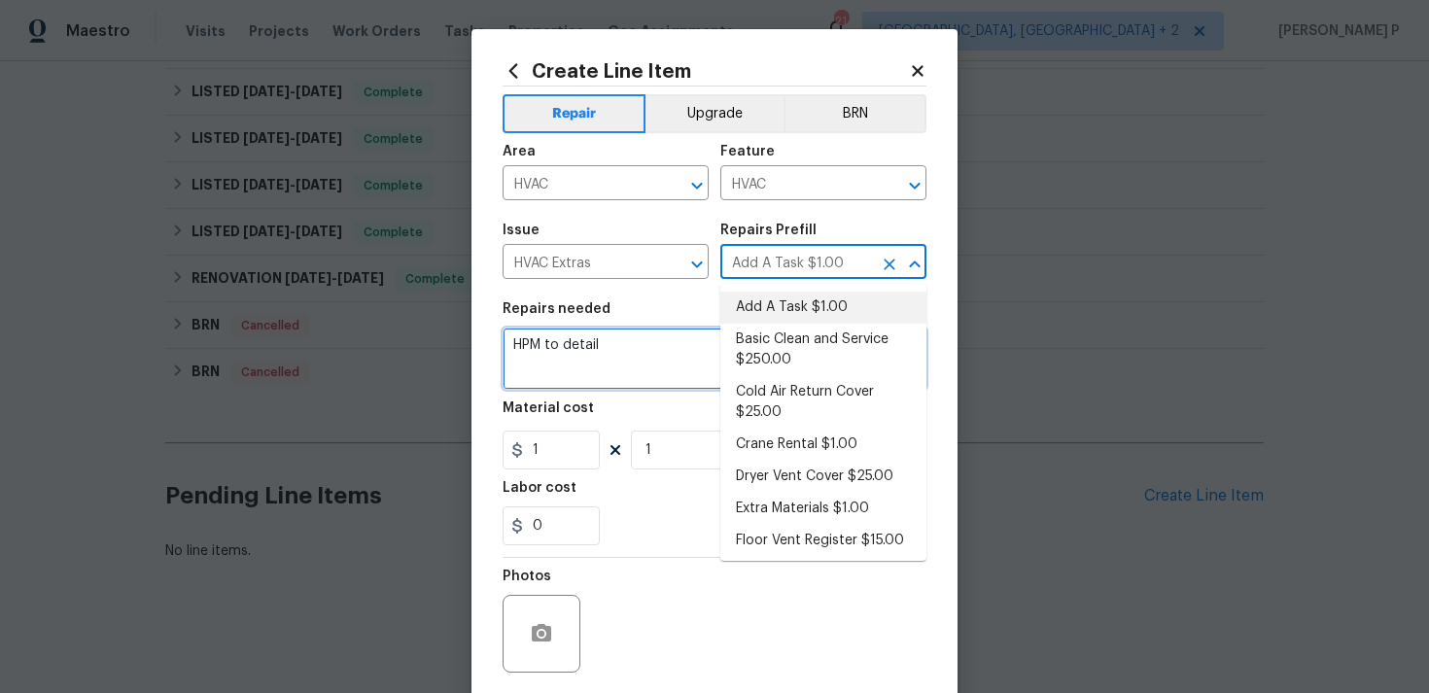
click at [555, 346] on textarea "HPM to detail" at bounding box center [715, 359] width 424 height 62
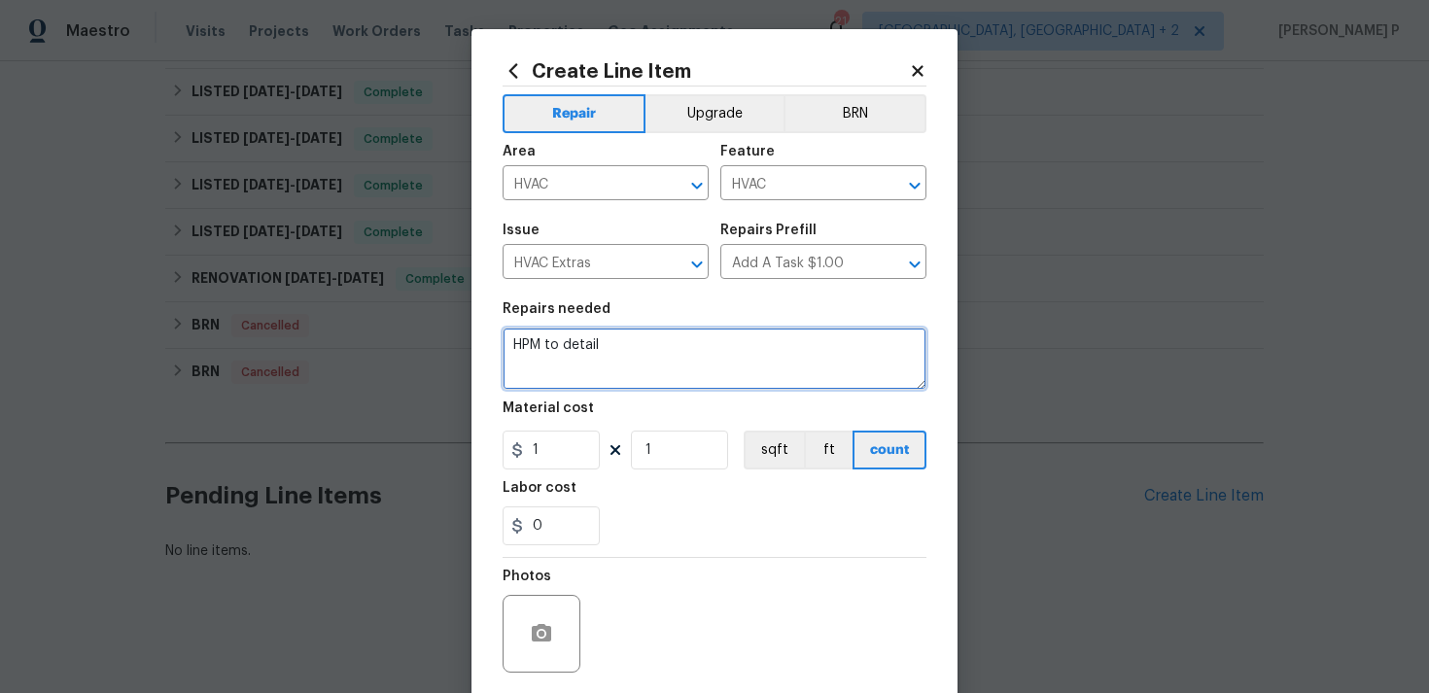
click at [555, 346] on textarea "HPM to detail" at bounding box center [715, 359] width 424 height 62
paste textarea "Received feedback that the HVAC is not cooling. Please assess the HVAC unit and…"
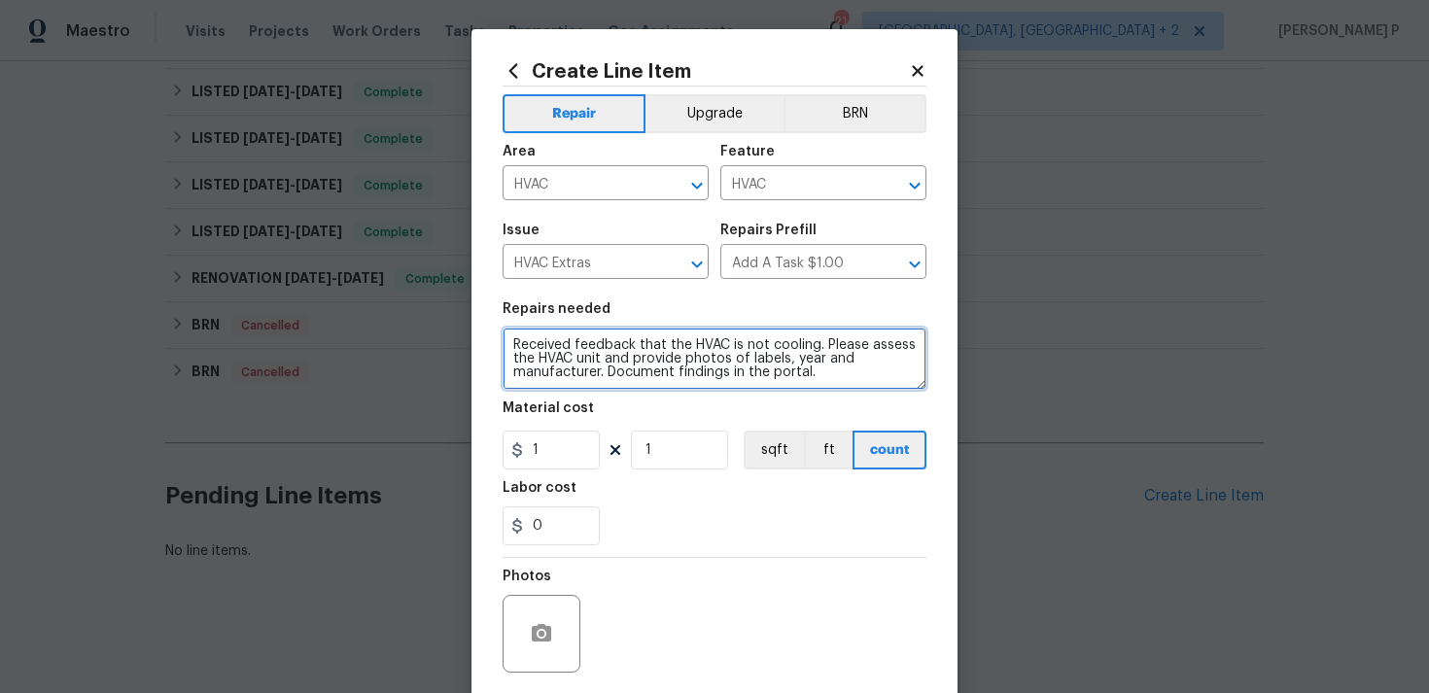
type textarea "Received feedback that the HVAC is not cooling. Please assess the HVAC unit and…"
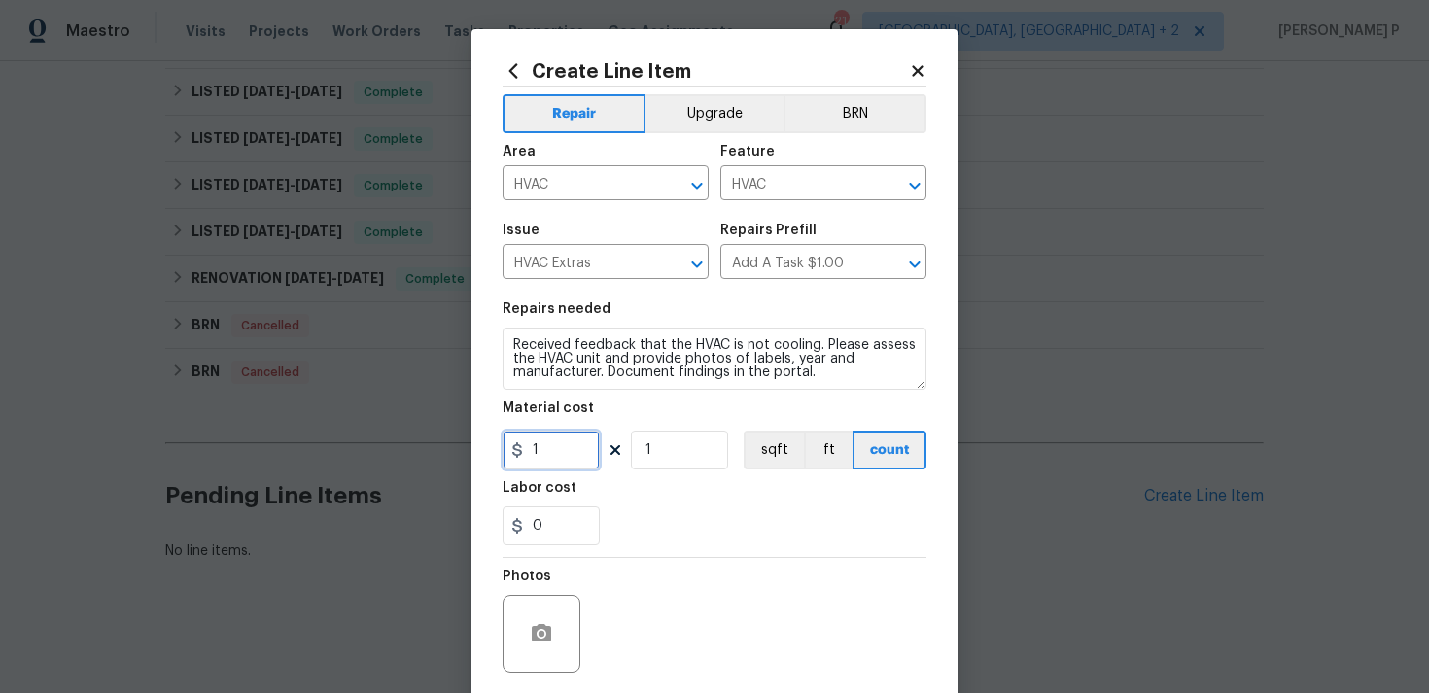
click at [543, 454] on input "1" at bounding box center [551, 450] width 97 height 39
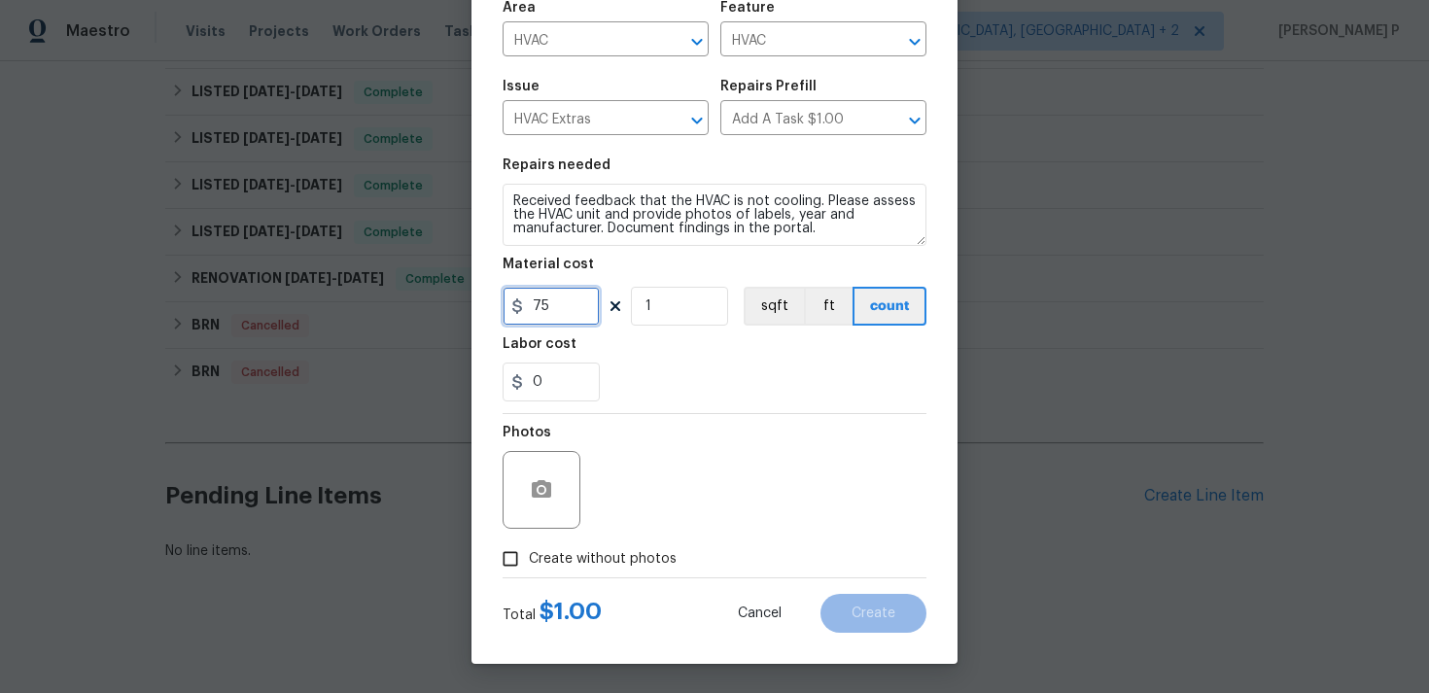
type input "75"
click at [512, 552] on input "Create without photos" at bounding box center [510, 559] width 37 height 37
checkbox input "true"
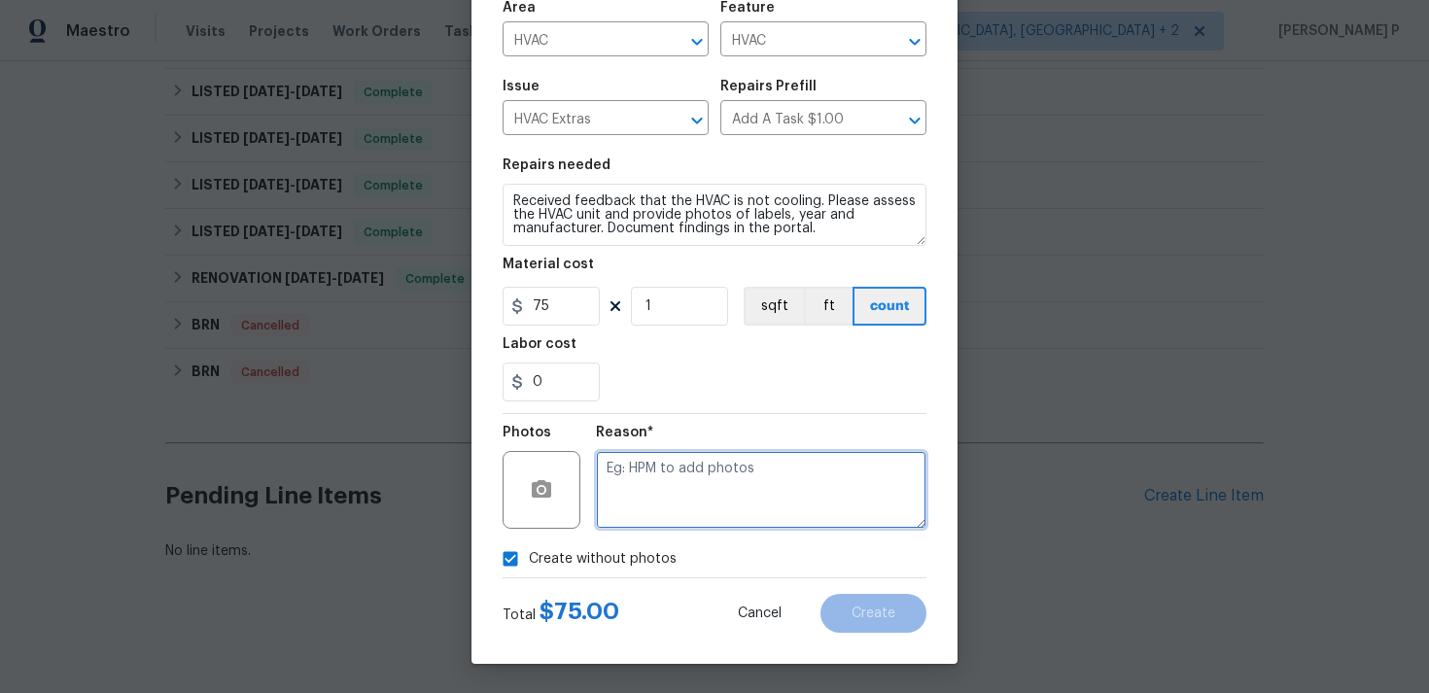
click at [676, 505] on textarea at bounding box center [761, 490] width 331 height 78
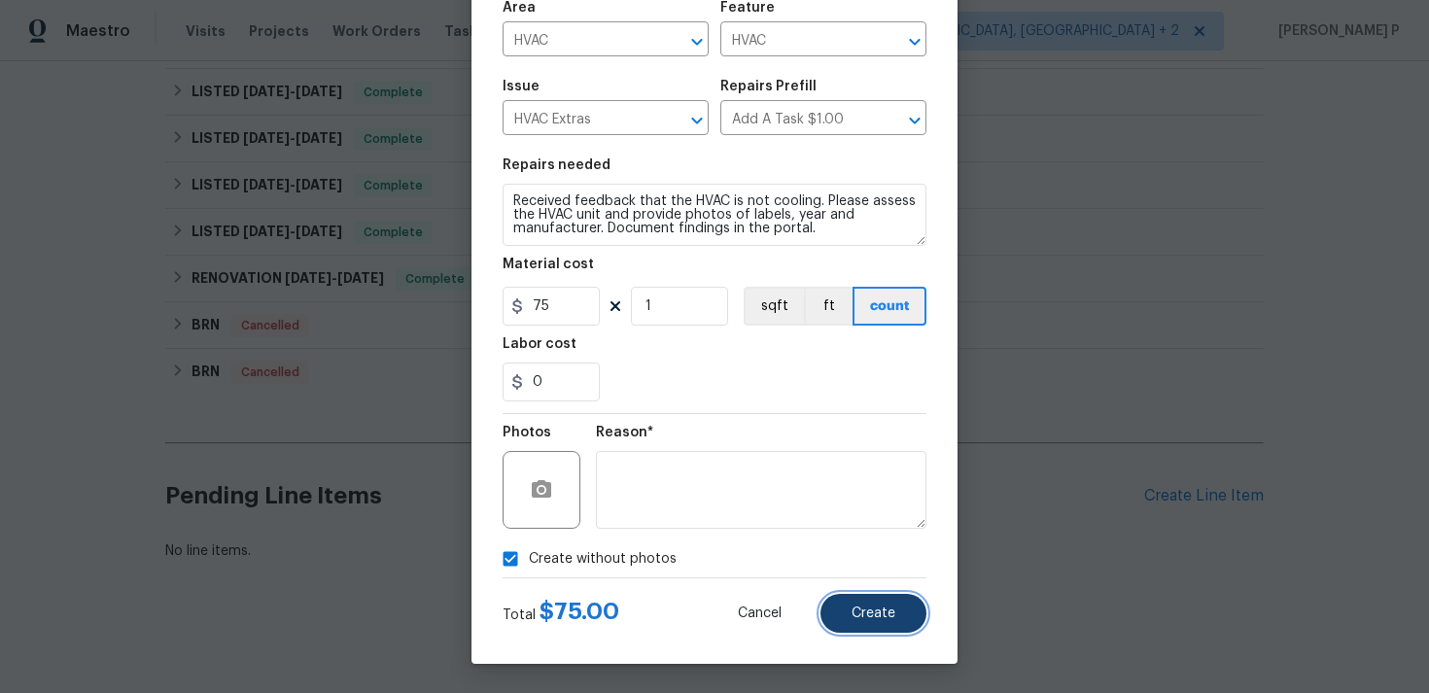
click at [883, 620] on button "Create" at bounding box center [874, 613] width 106 height 39
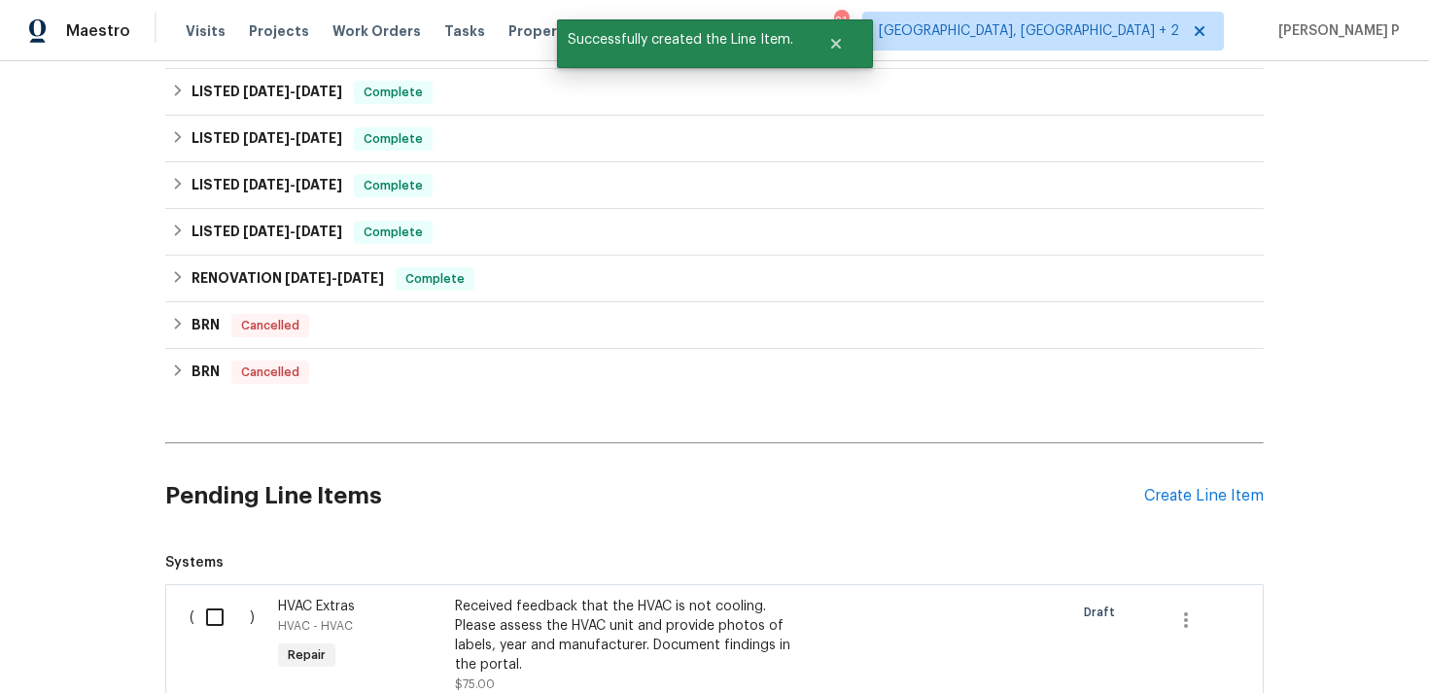
click at [222, 611] on input "checkbox" at bounding box center [221, 617] width 55 height 41
checkbox input "true"
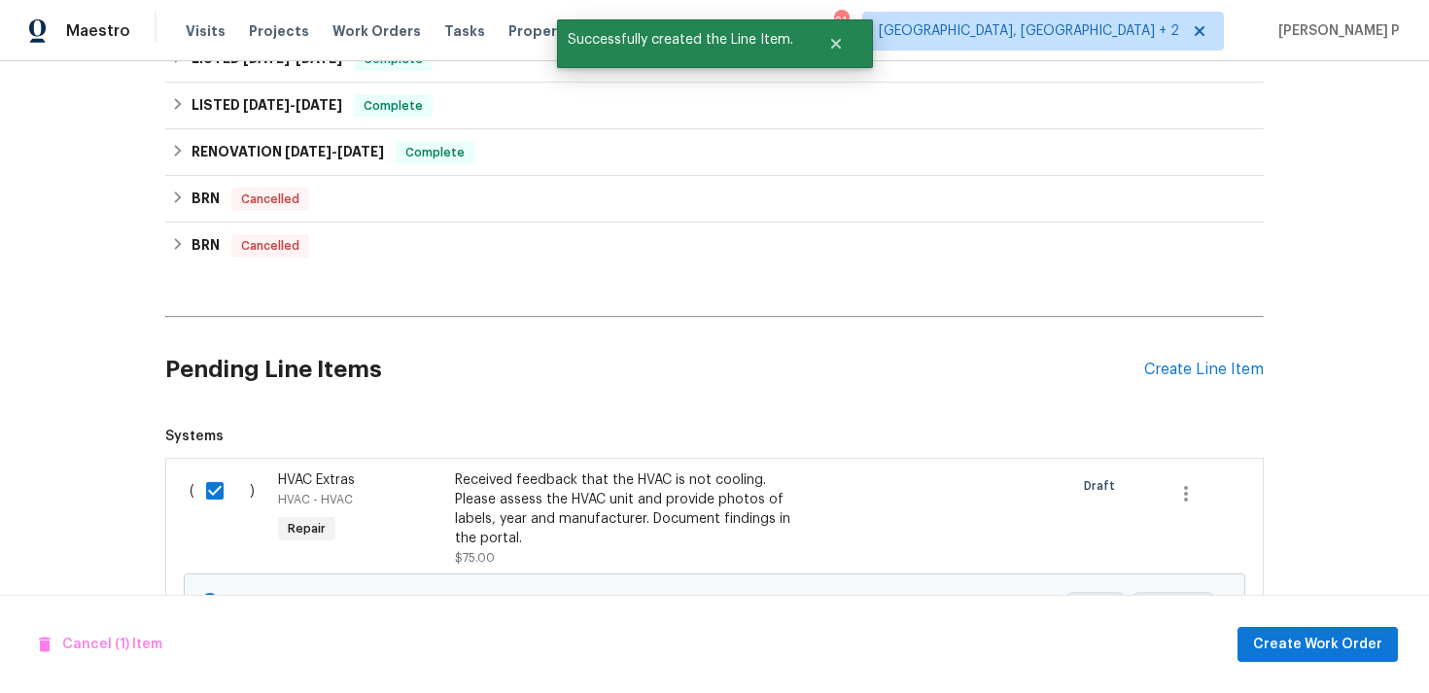
scroll to position [591, 0]
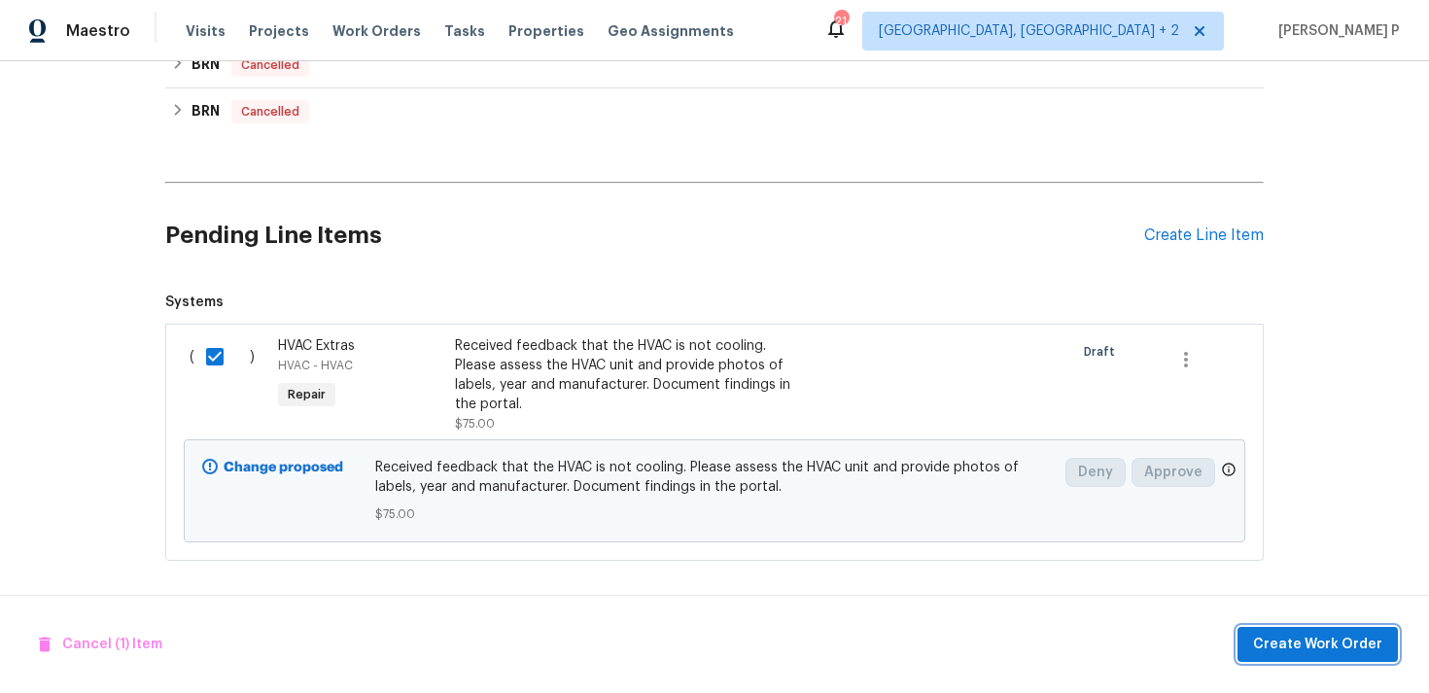
click at [1322, 649] on span "Create Work Order" at bounding box center [1317, 645] width 129 height 24
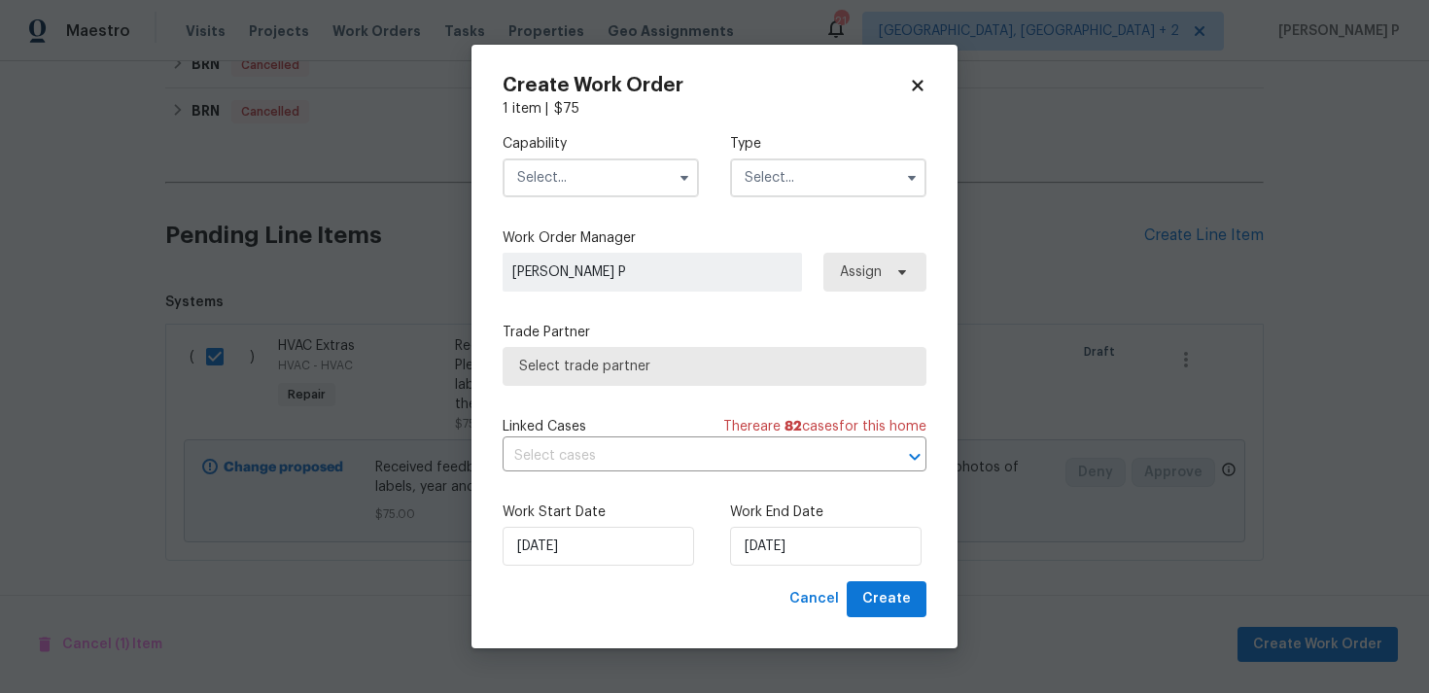
click at [784, 188] on input "text" at bounding box center [828, 177] width 196 height 39
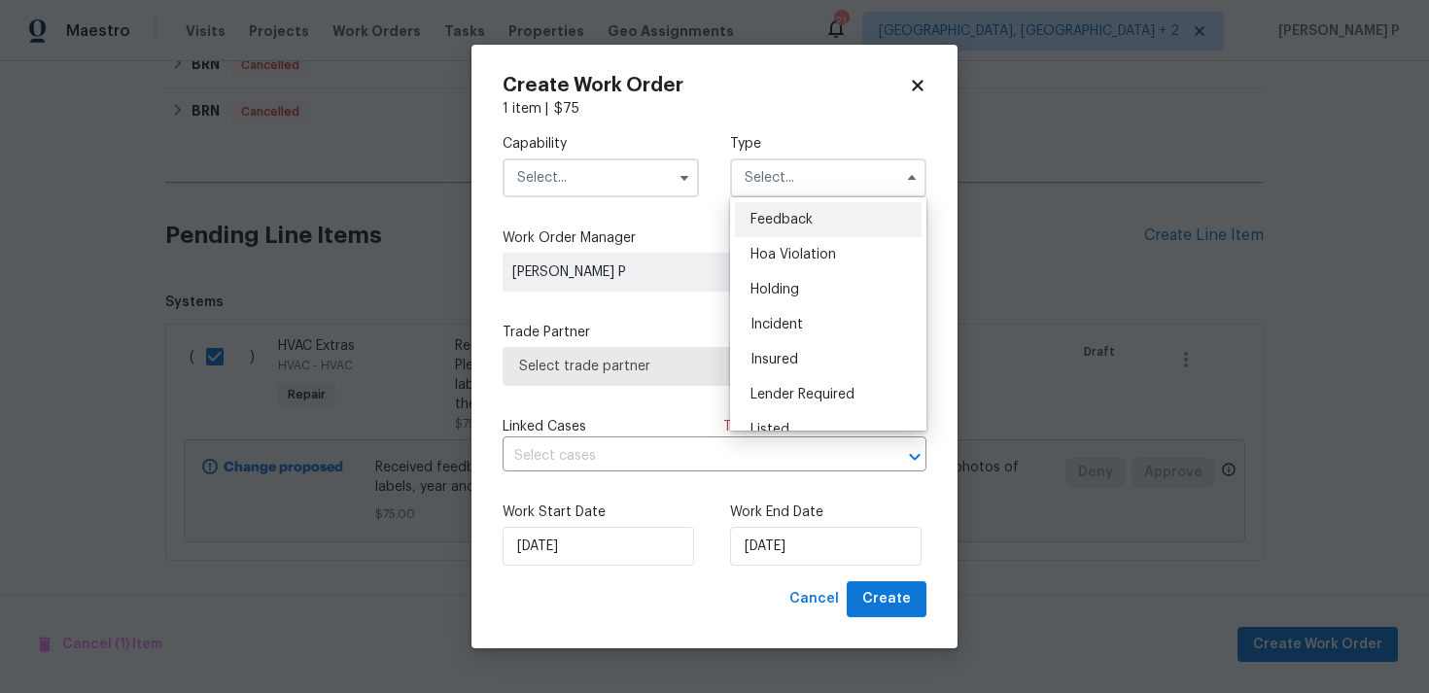
click at [779, 211] on div "Feedback" at bounding box center [828, 219] width 187 height 35
type input "Feedback"
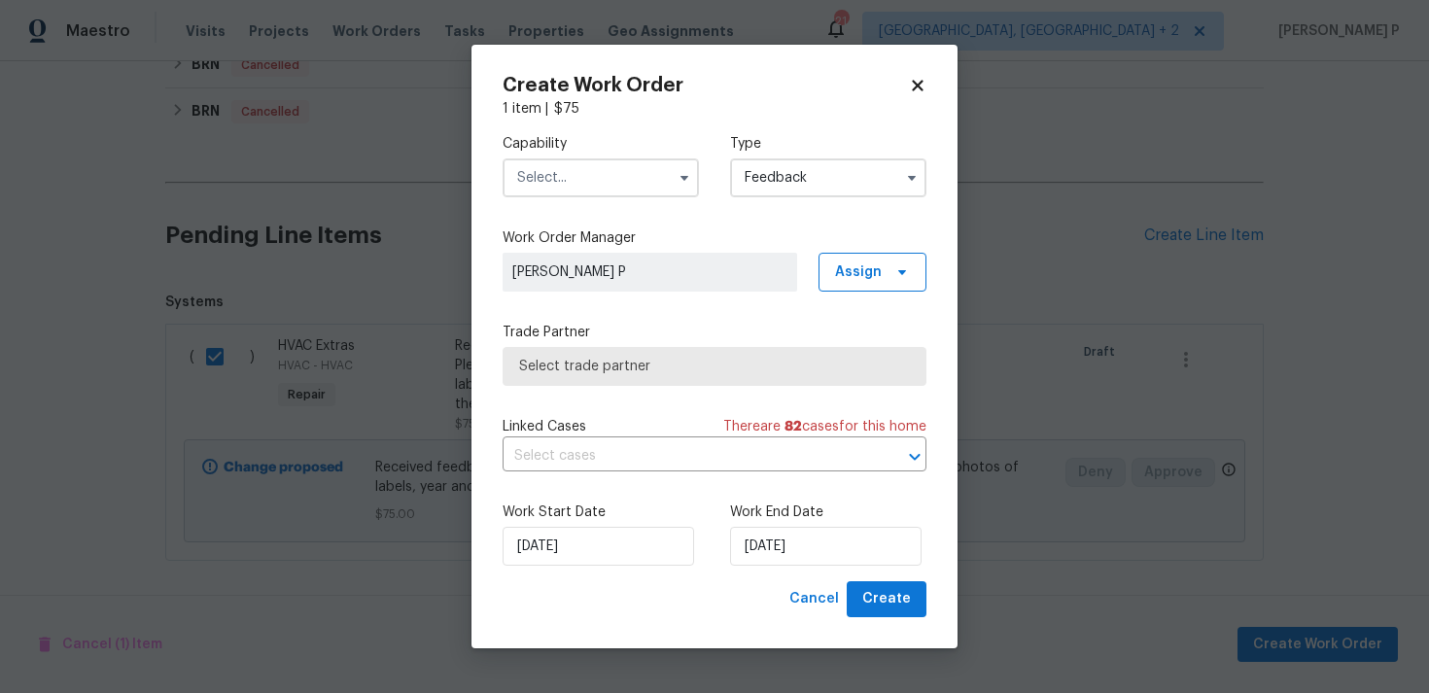
click at [601, 169] on input "text" at bounding box center [601, 177] width 196 height 39
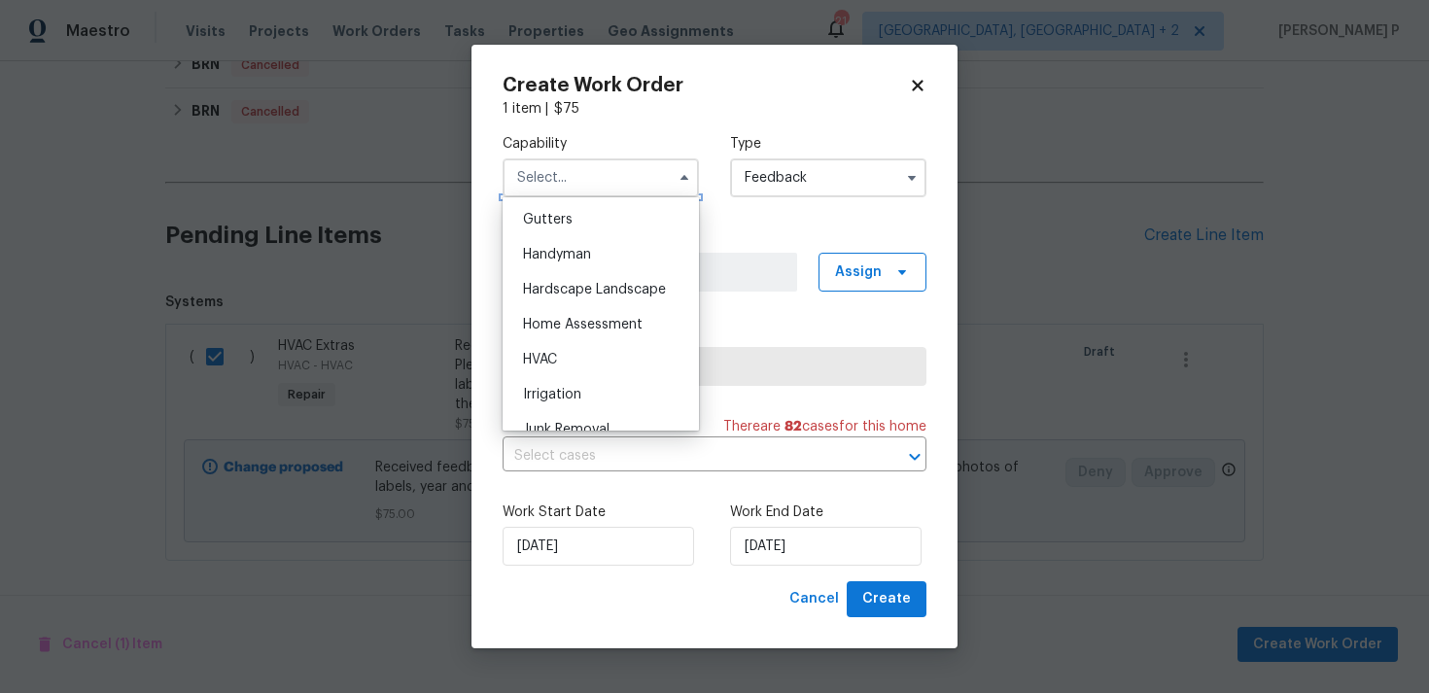
scroll to position [1098, 0]
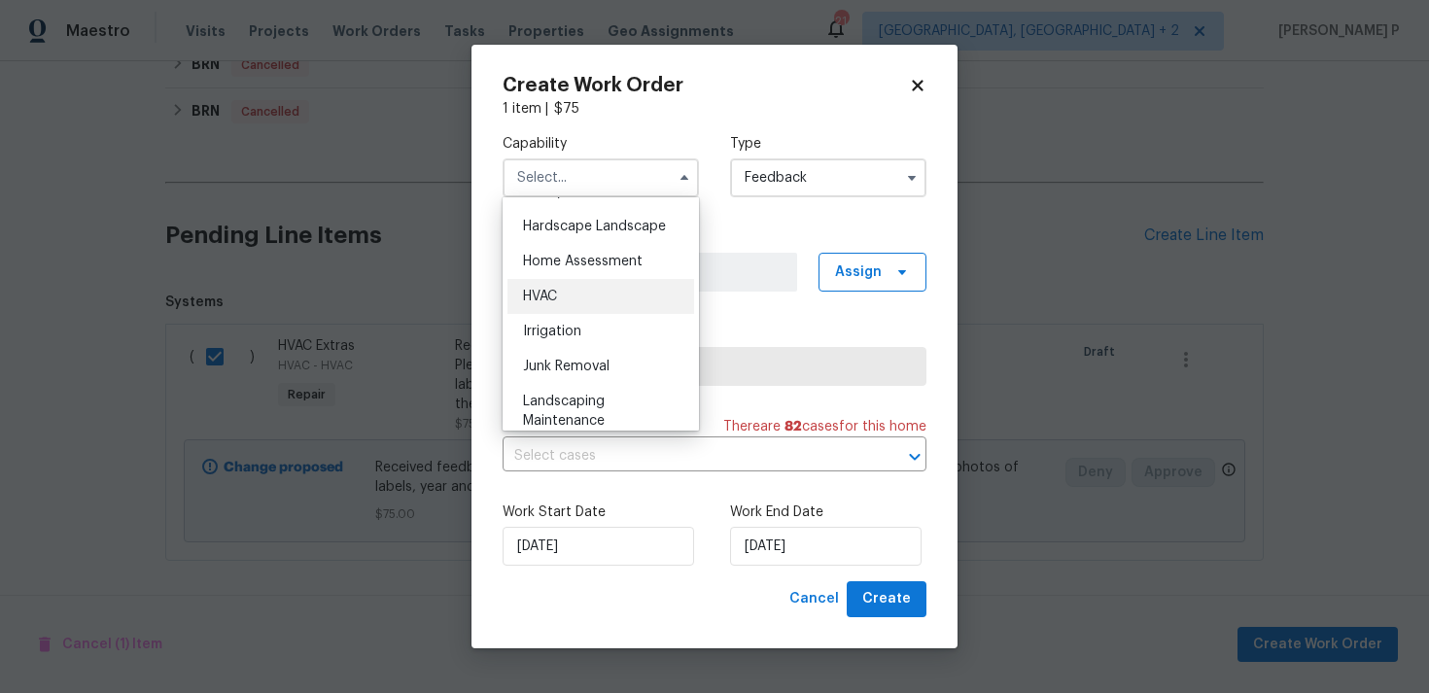
click at [557, 291] on span "HVAC" at bounding box center [540, 297] width 34 height 14
type input "HVAC"
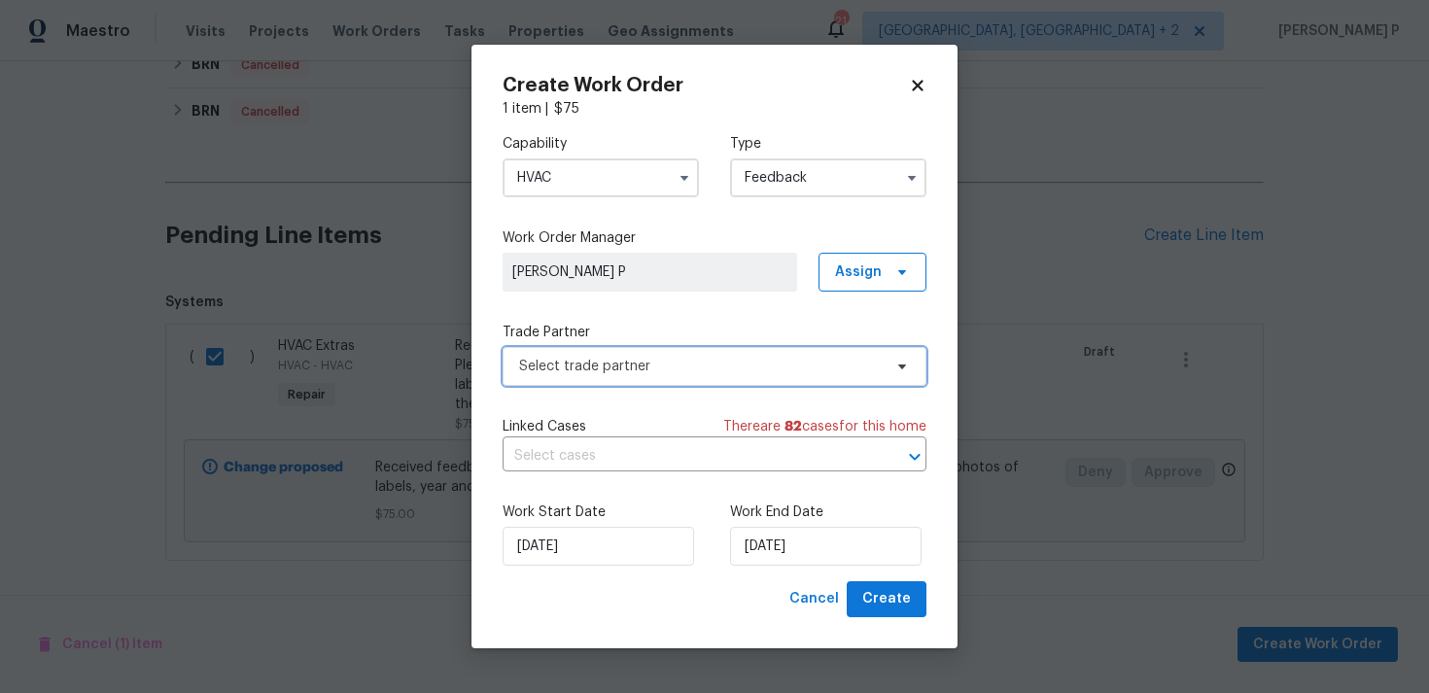
click at [701, 379] on span "Select trade partner" at bounding box center [715, 366] width 424 height 39
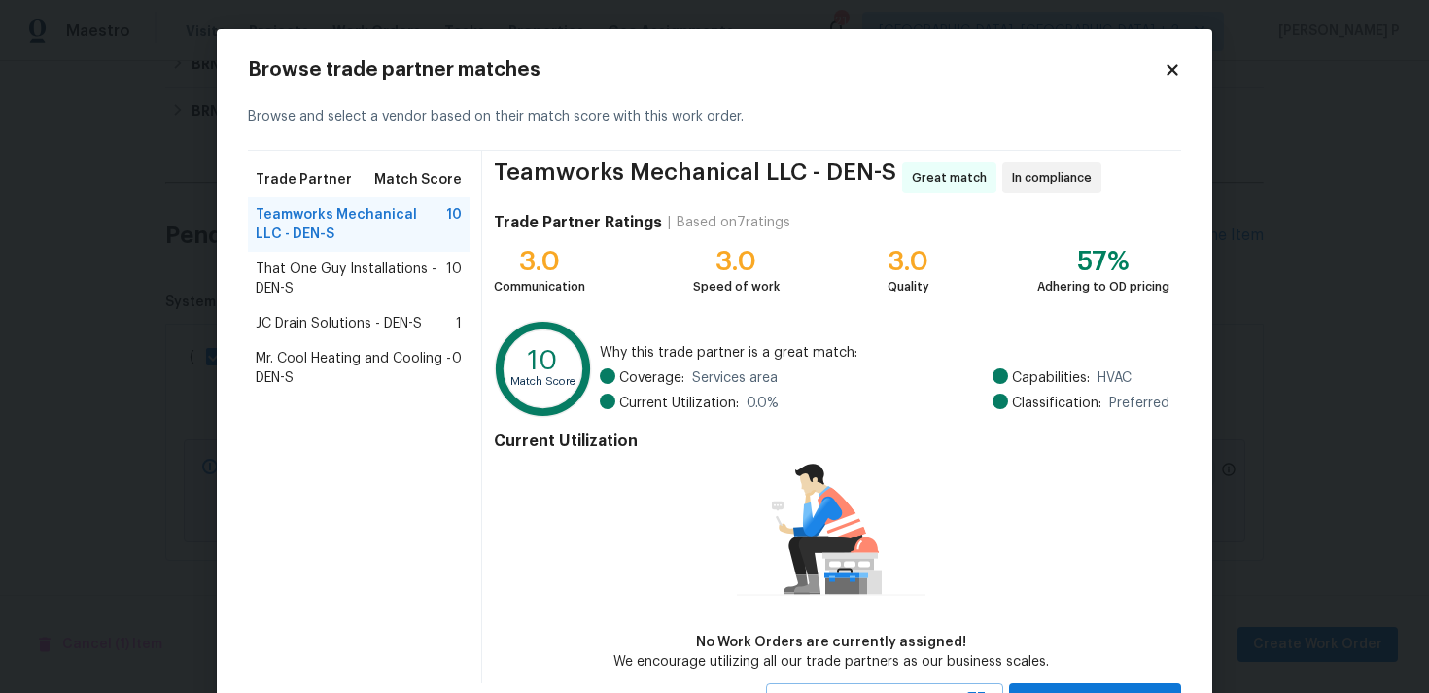
click at [382, 270] on span "That One Guy Installations - DEN-S" at bounding box center [351, 279] width 191 height 39
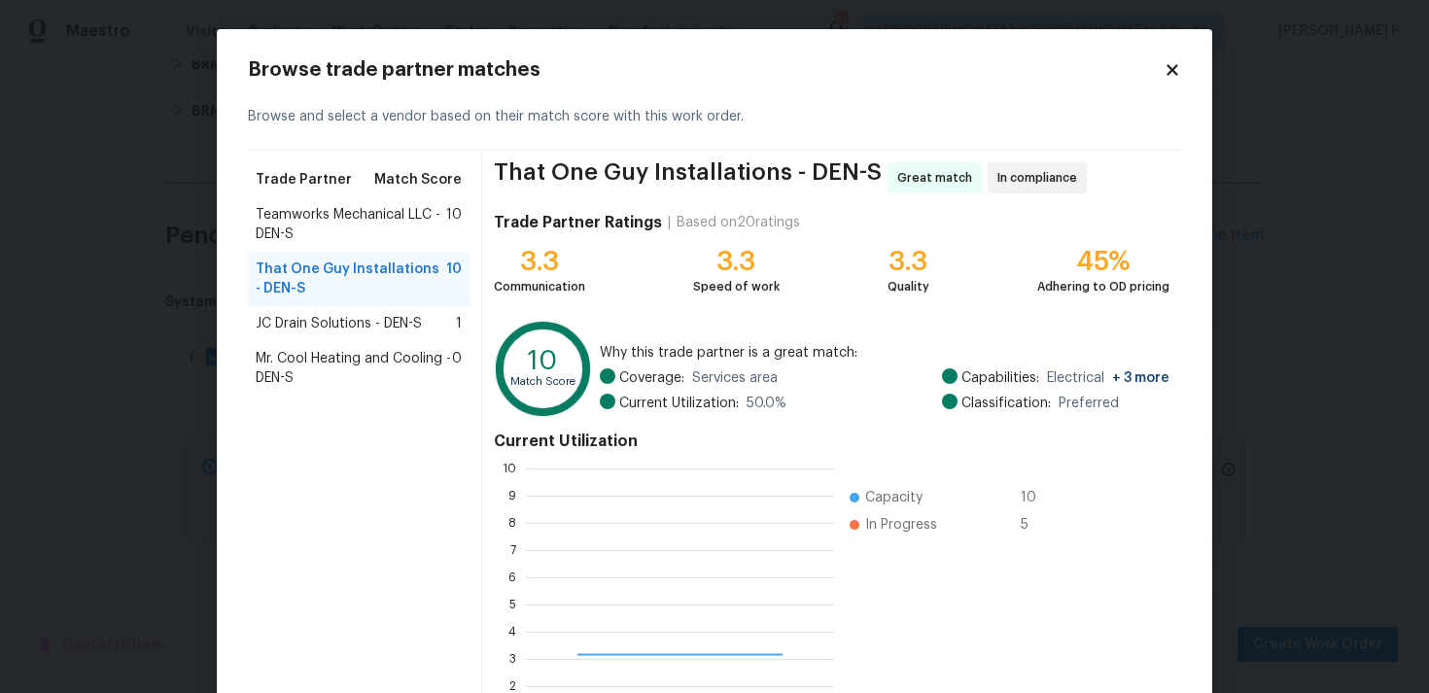
scroll to position [272, 308]
click at [371, 219] on span "Teamworks Mechanical LLC - DEN-S" at bounding box center [351, 224] width 191 height 39
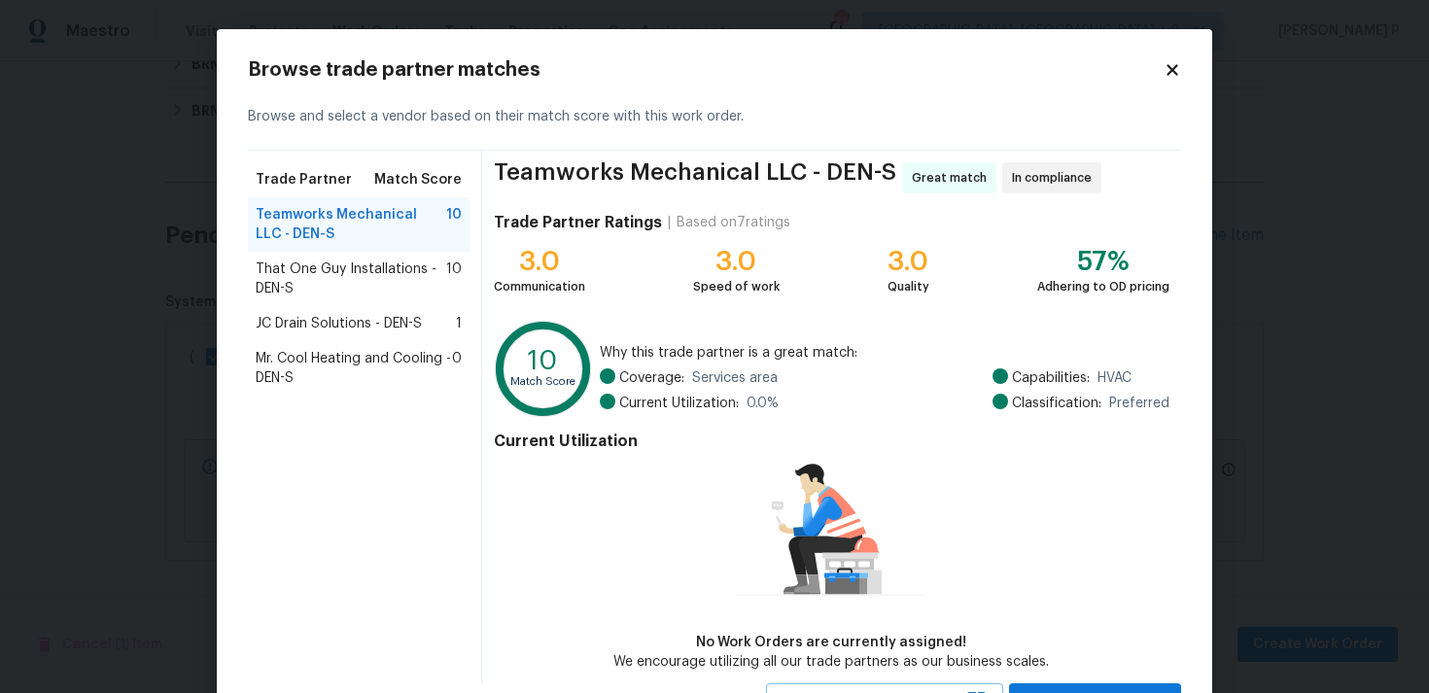
click at [382, 265] on span "That One Guy Installations - DEN-S" at bounding box center [351, 279] width 191 height 39
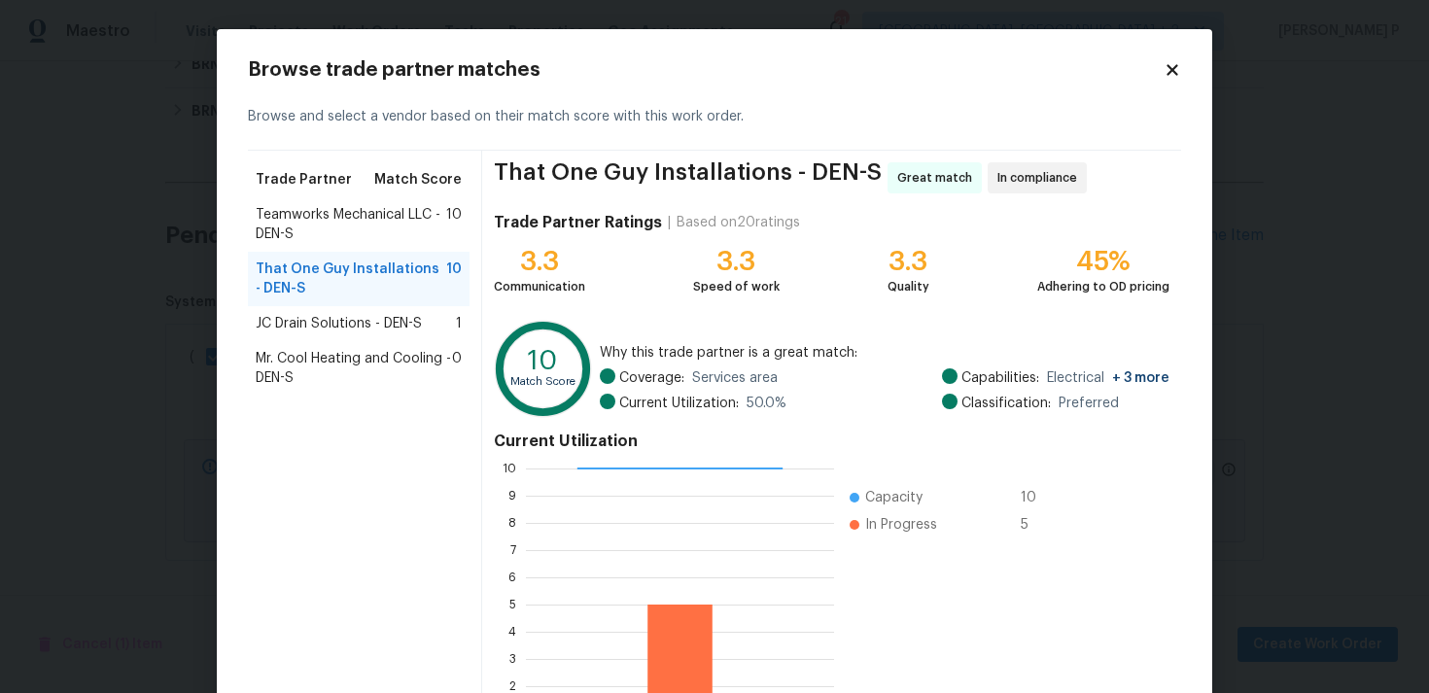
click at [377, 211] on span "Teamworks Mechanical LLC - DEN-S" at bounding box center [351, 224] width 191 height 39
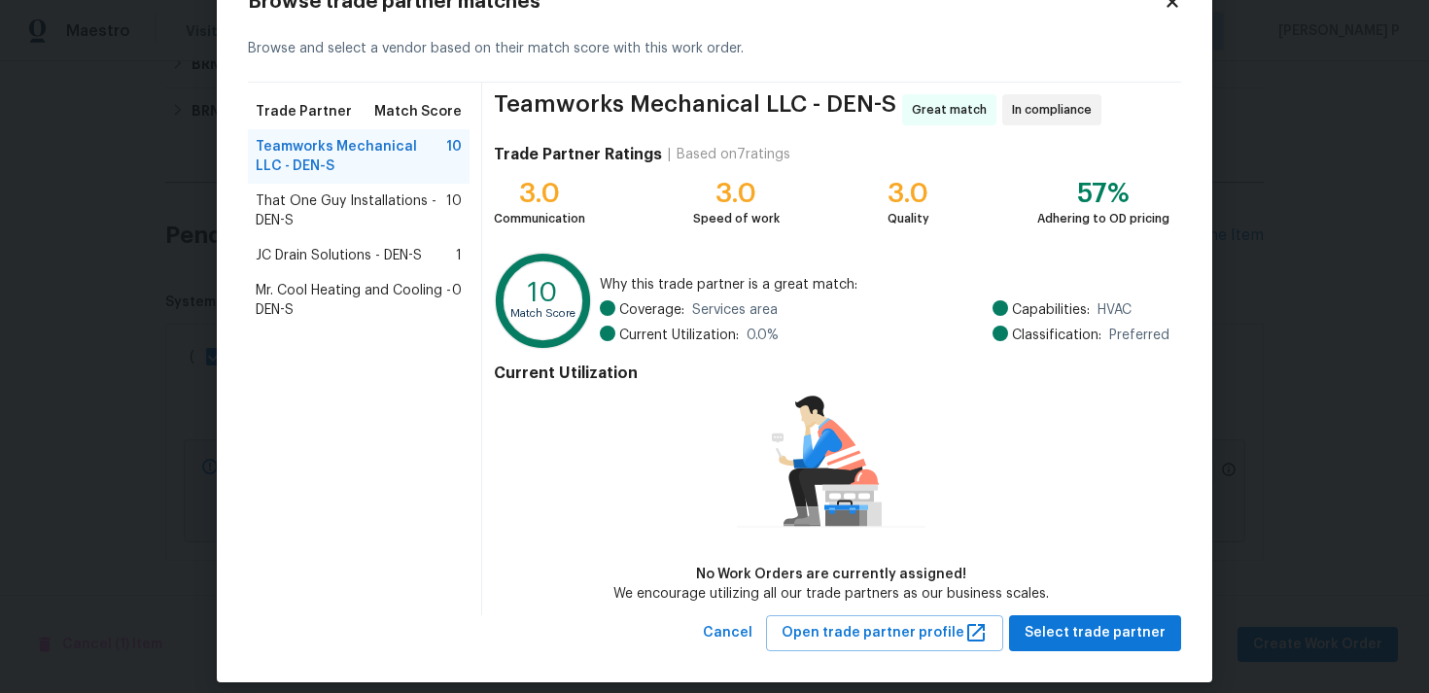
scroll to position [85, 0]
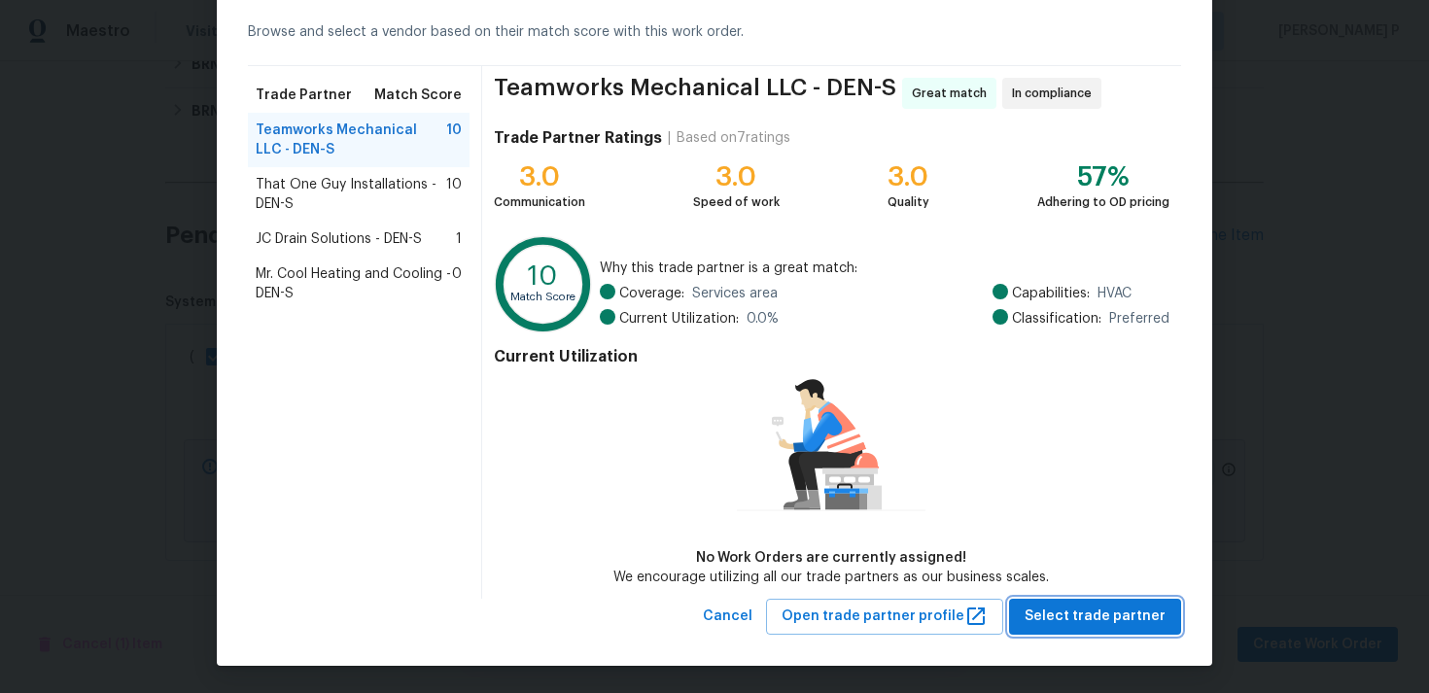
click at [1088, 610] on span "Select trade partner" at bounding box center [1095, 617] width 141 height 24
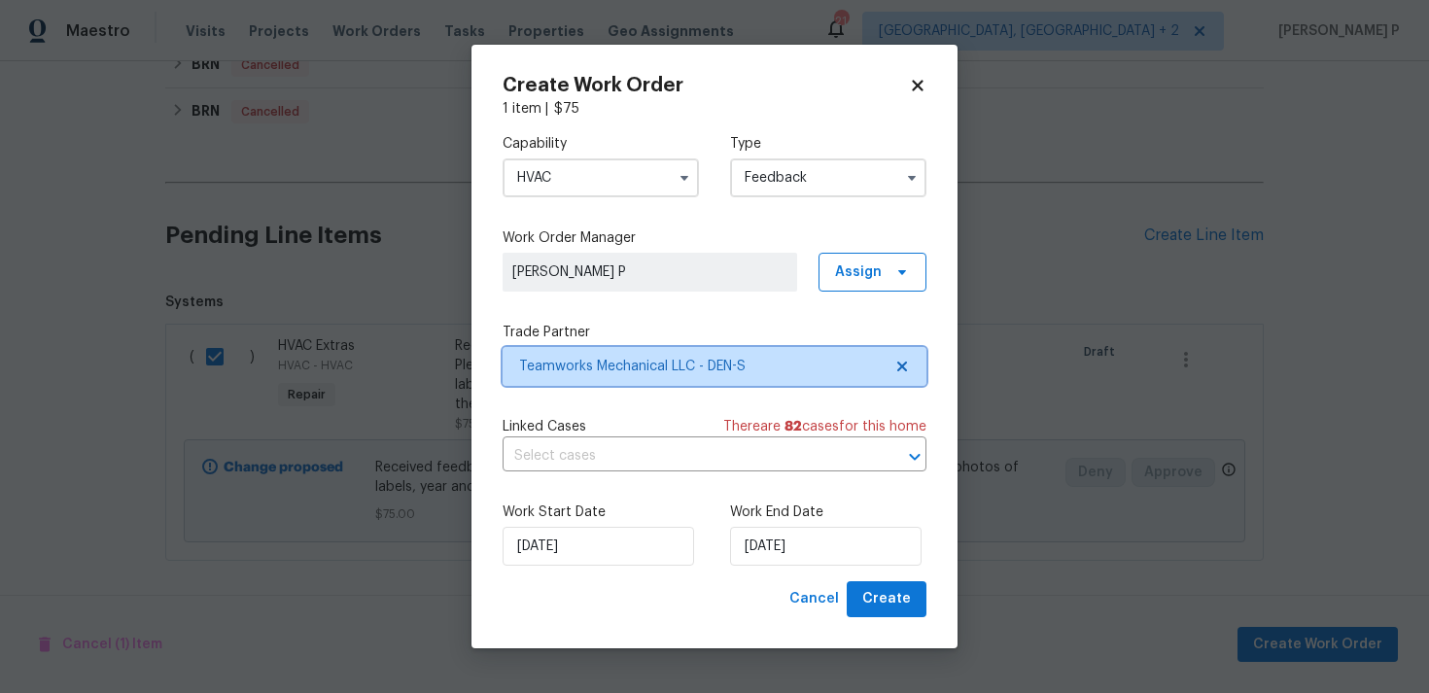
scroll to position [0, 0]
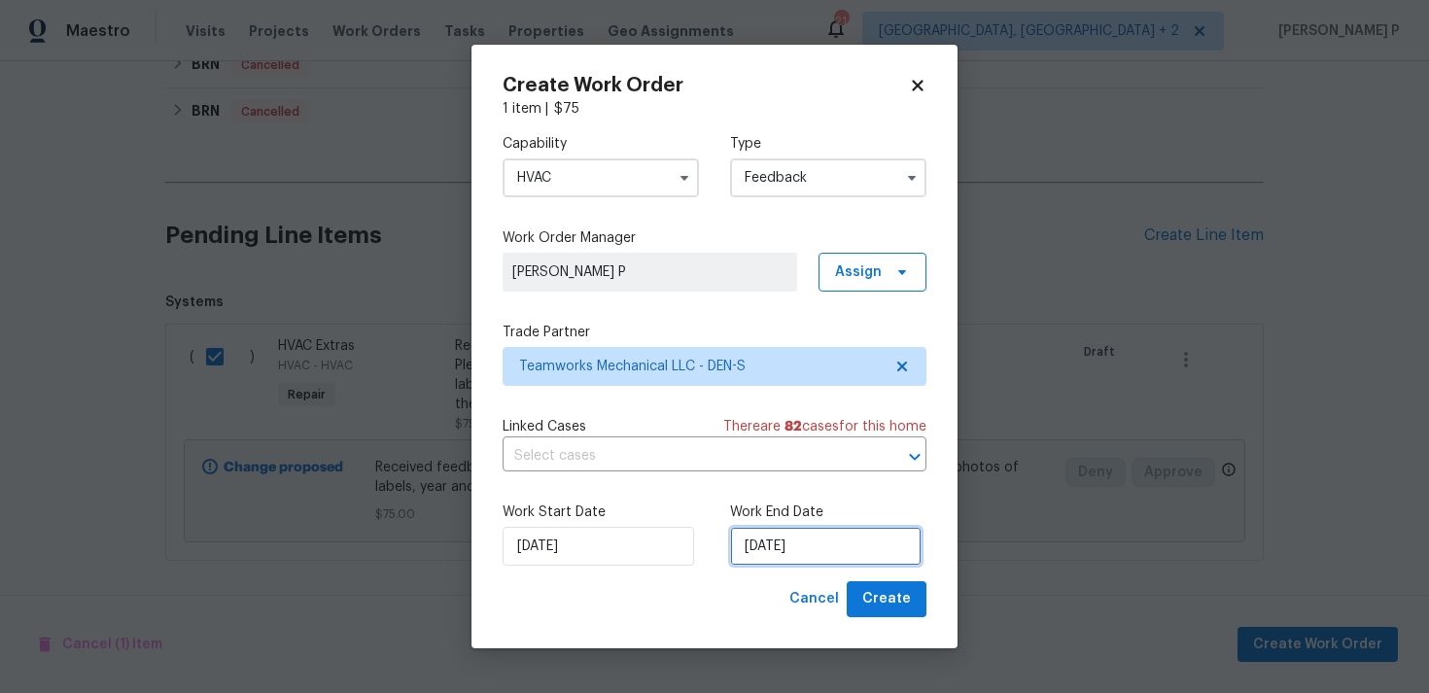
click at [795, 532] on input "[DATE]" at bounding box center [826, 546] width 192 height 39
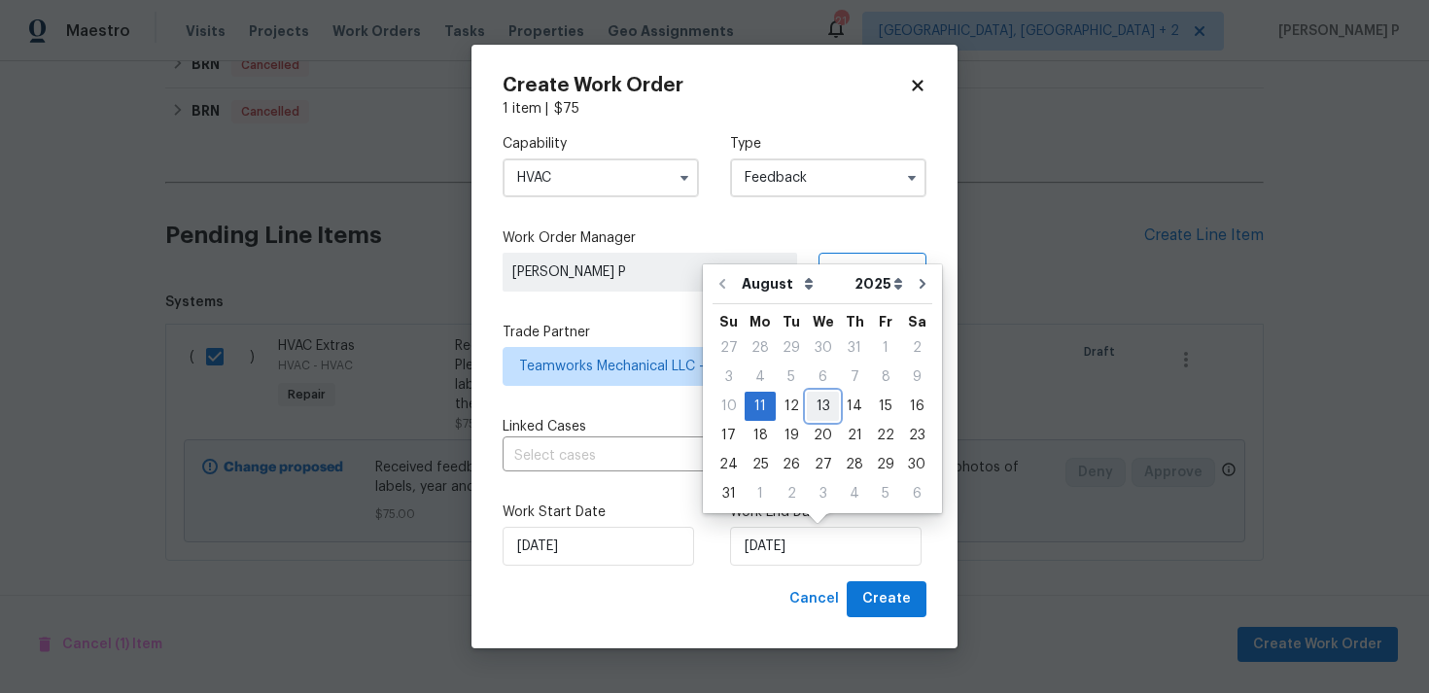
click at [823, 401] on div "13" at bounding box center [823, 406] width 32 height 27
type input "[DATE]"
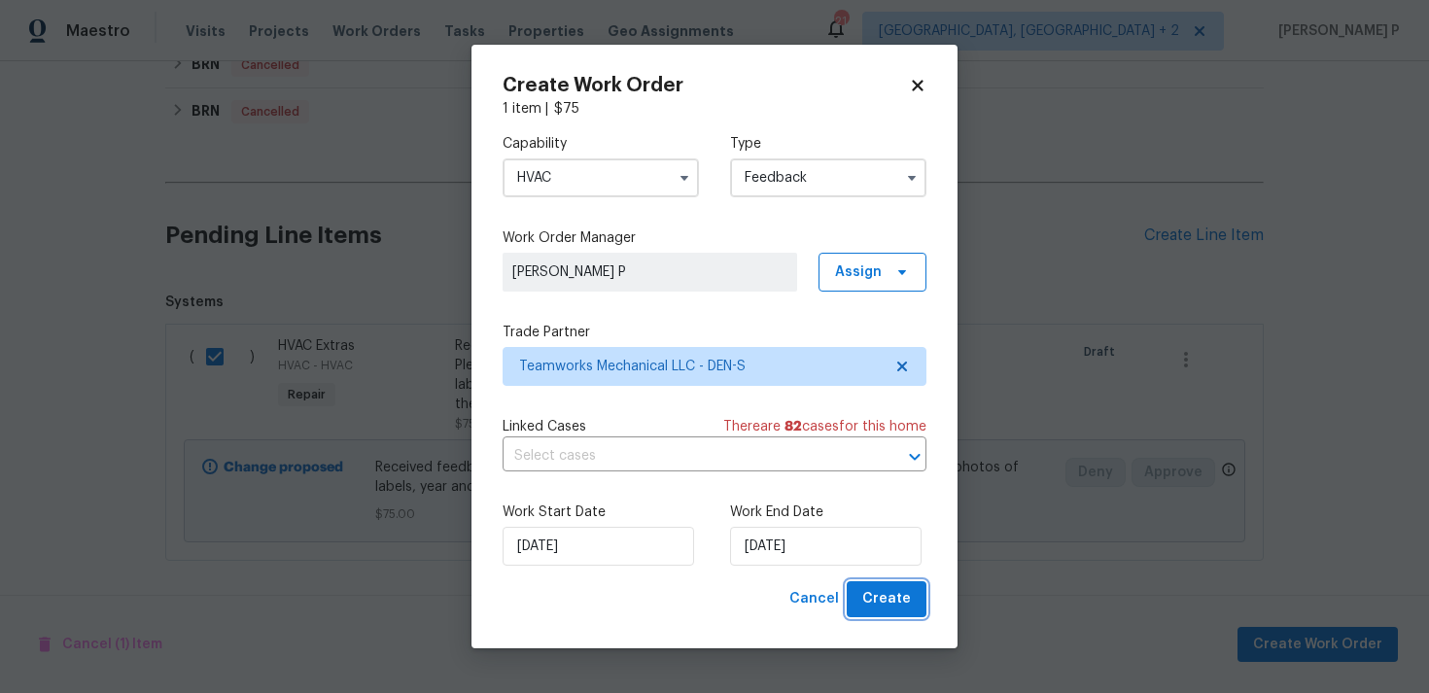
click at [890, 604] on span "Create" at bounding box center [886, 599] width 49 height 24
checkbox input "false"
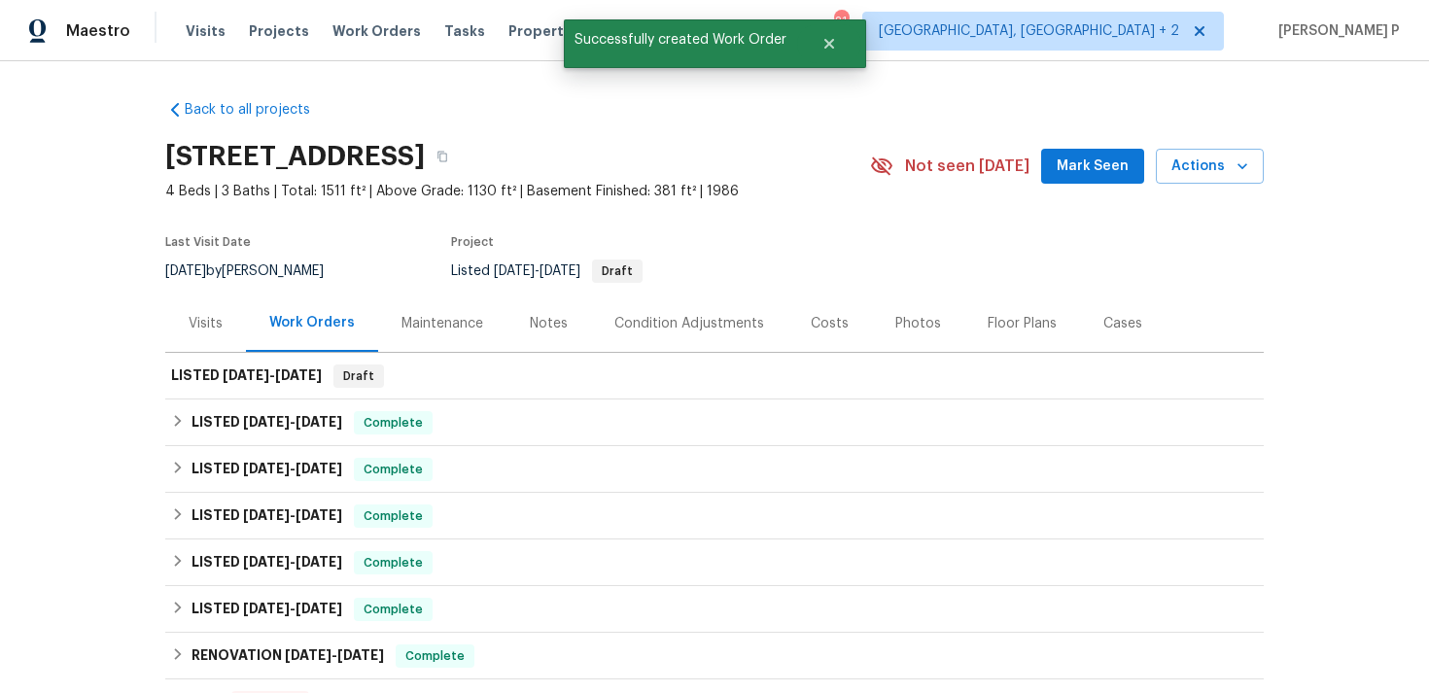
click at [210, 323] on div "Visits" at bounding box center [206, 323] width 34 height 19
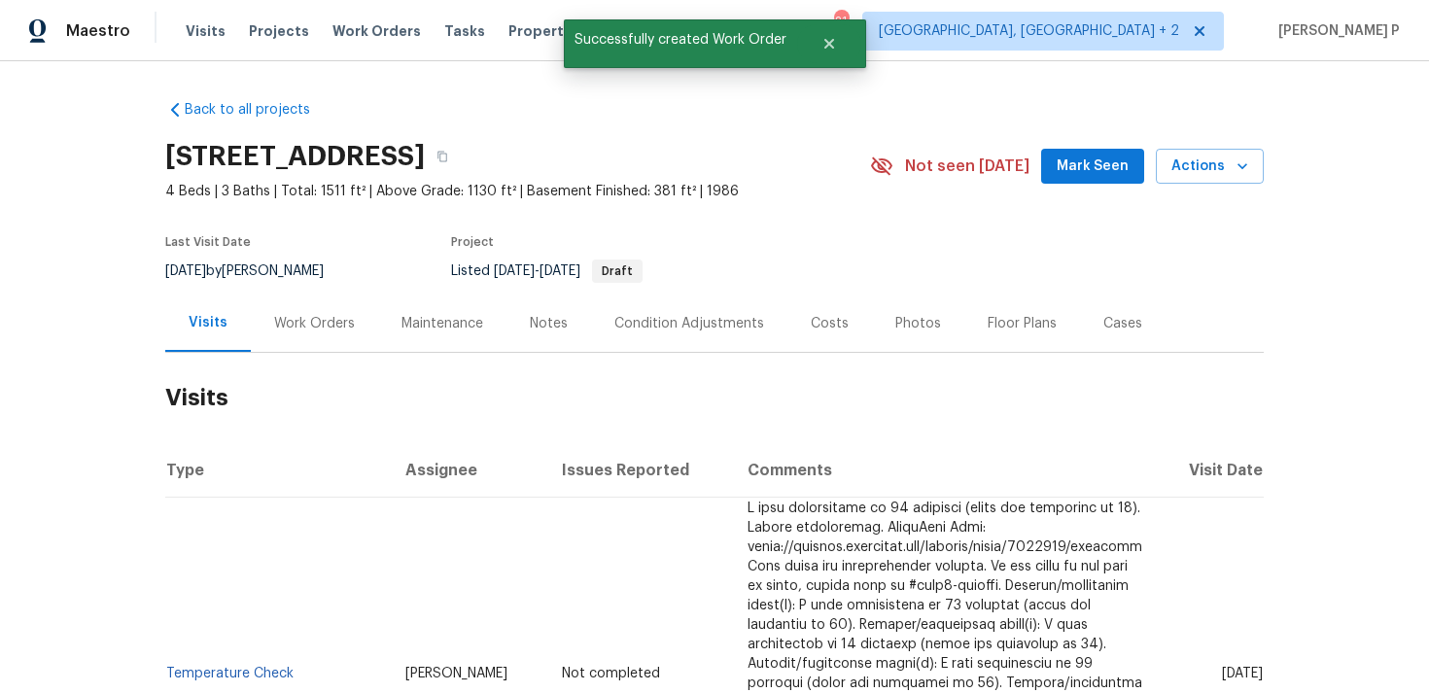
click at [302, 325] on div "Work Orders" at bounding box center [314, 323] width 81 height 19
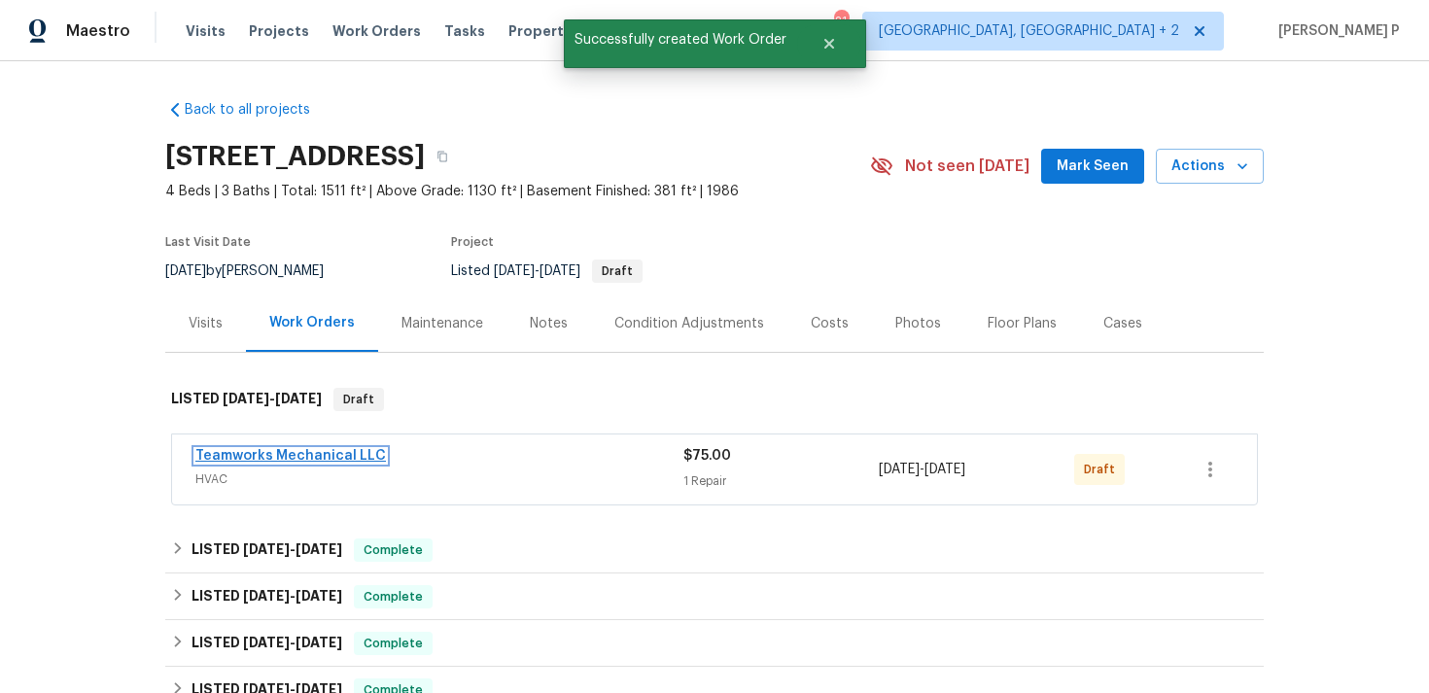
click at [279, 457] on link "Teamworks Mechanical LLC" at bounding box center [290, 456] width 191 height 14
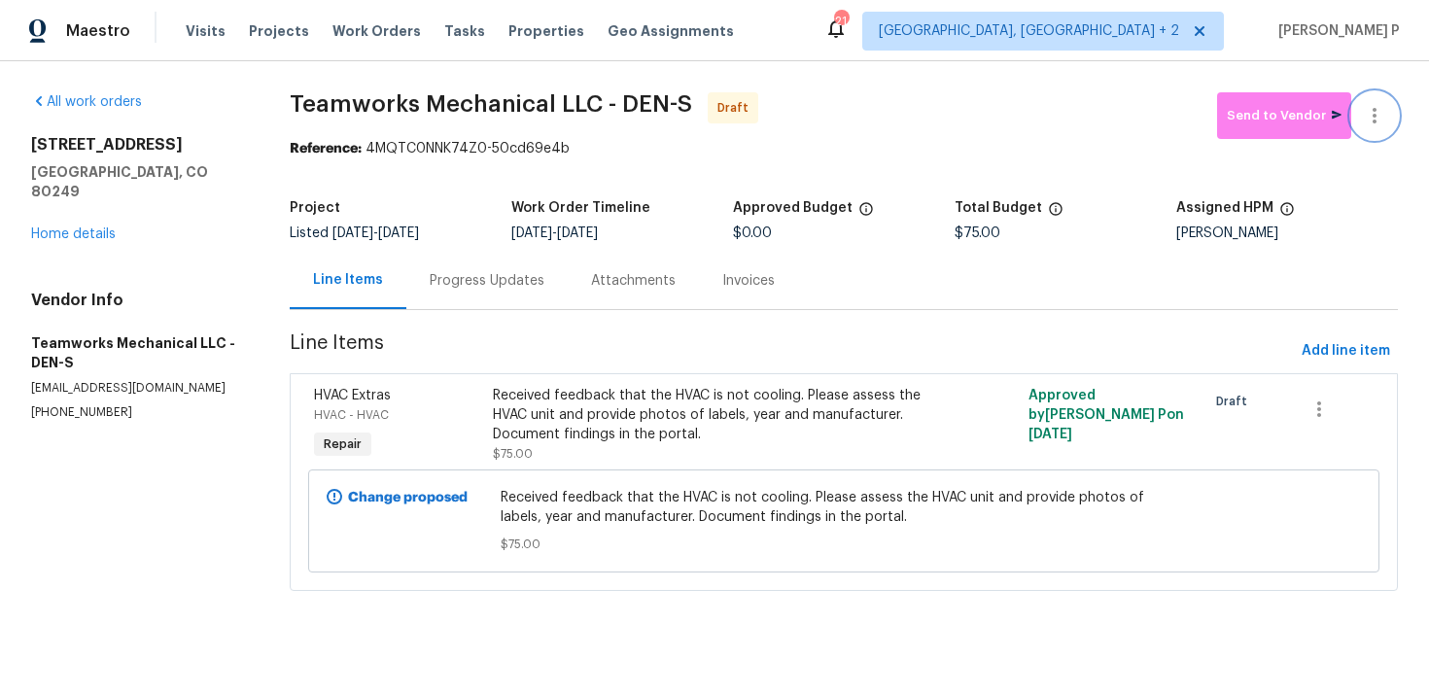
click at [1370, 115] on icon "button" at bounding box center [1374, 115] width 23 height 23
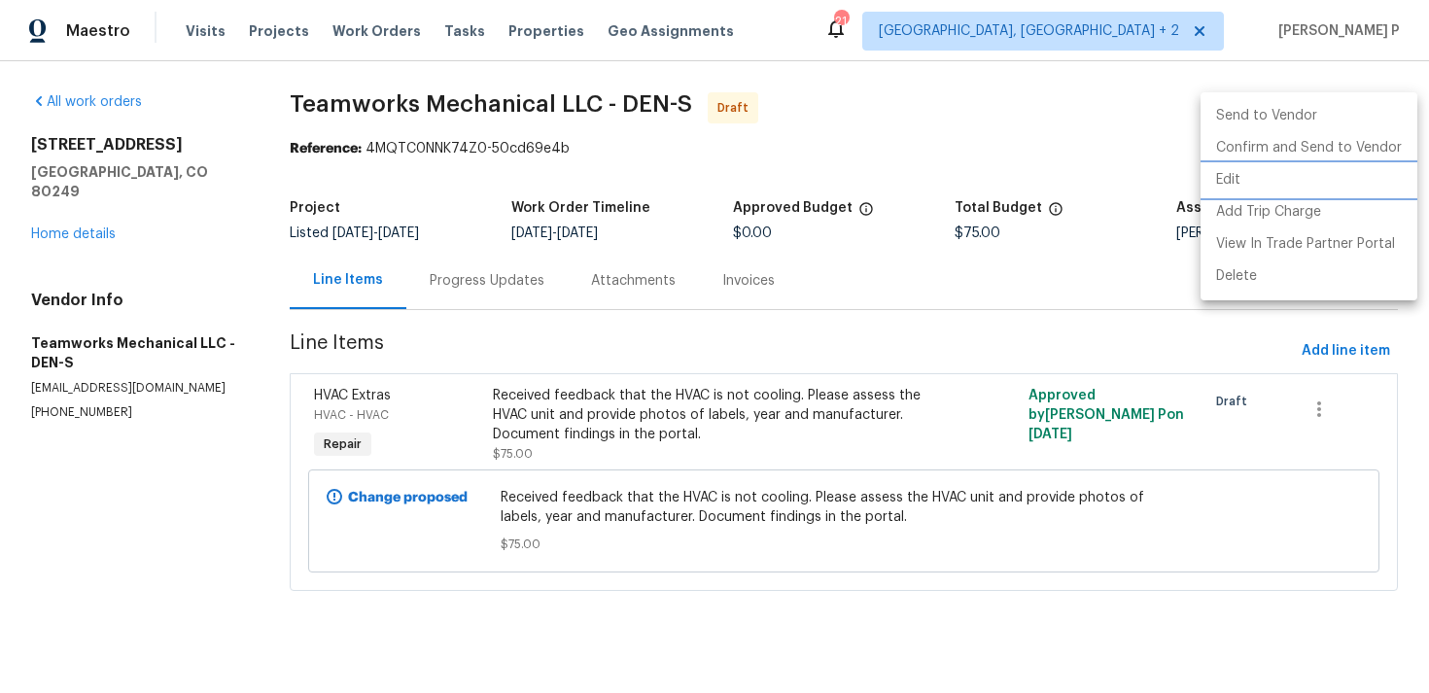
click at [1237, 168] on li "Edit" at bounding box center [1309, 180] width 217 height 32
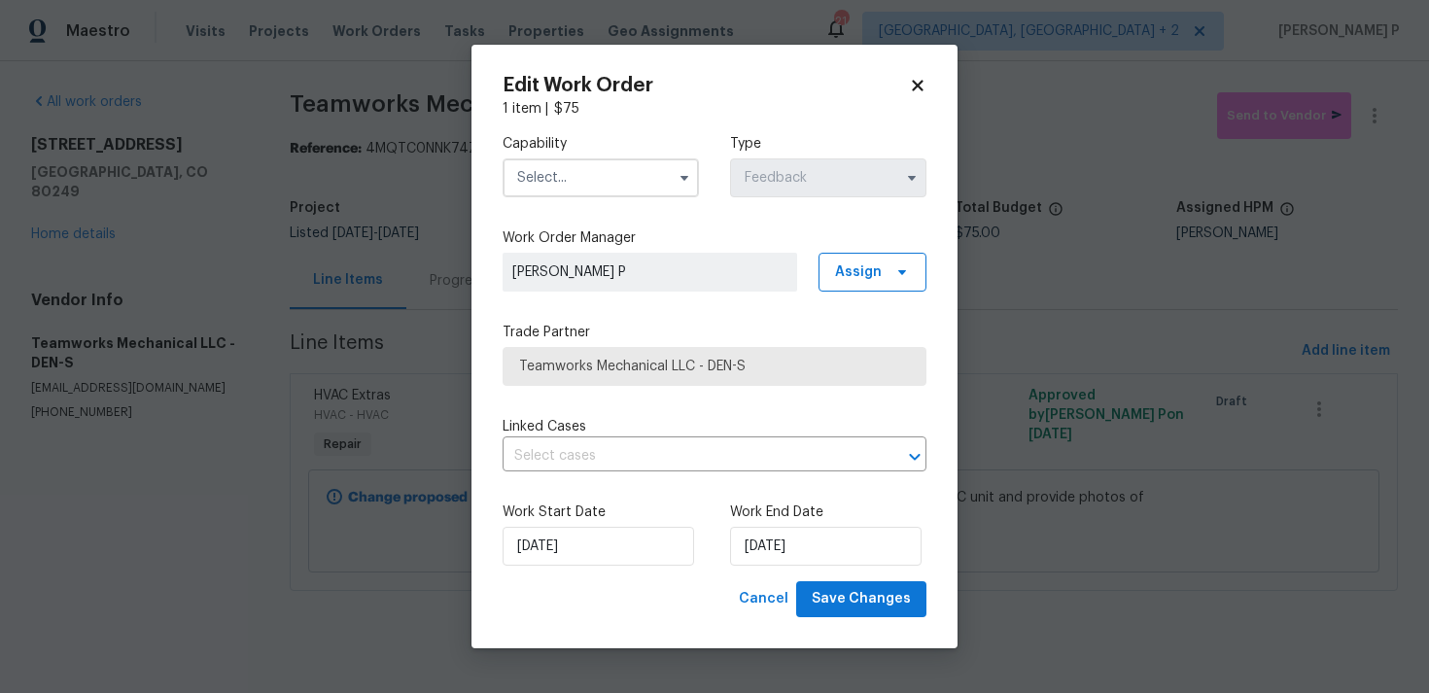
click at [660, 166] on input "text" at bounding box center [601, 177] width 196 height 39
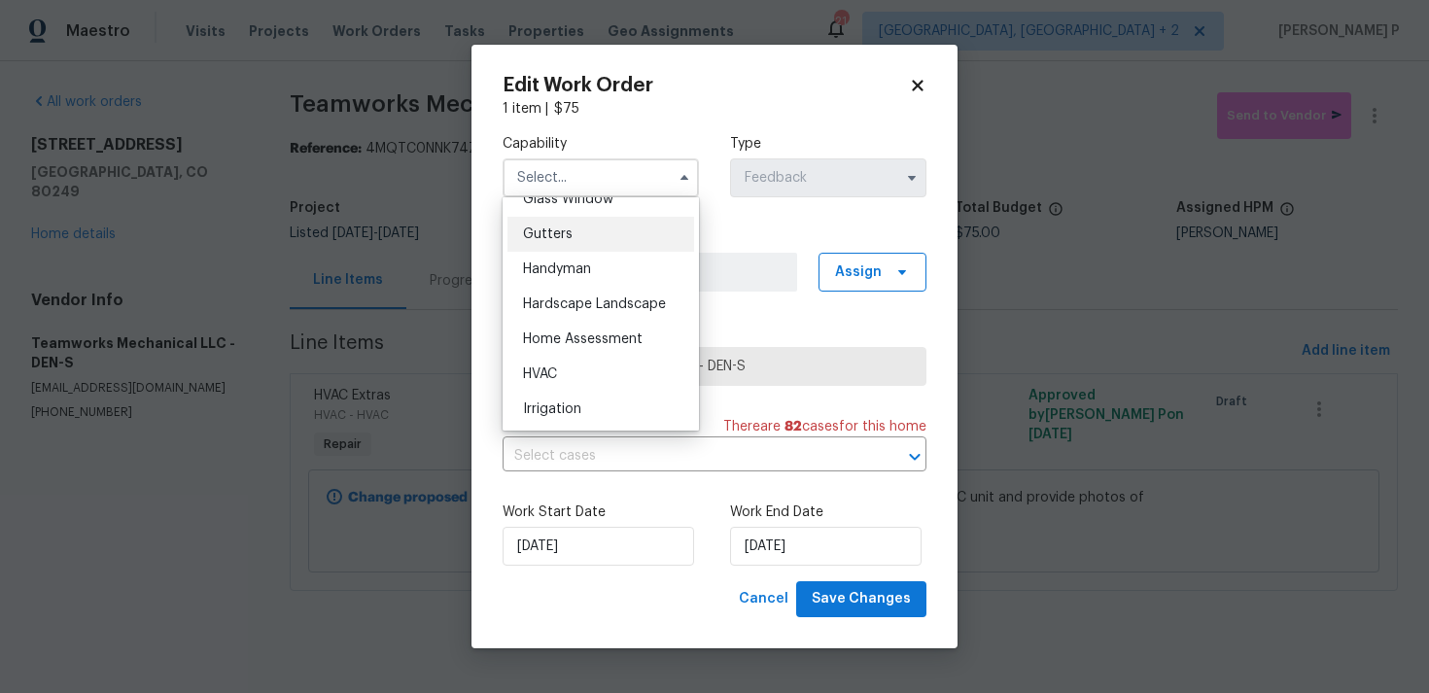
scroll to position [1067, 0]
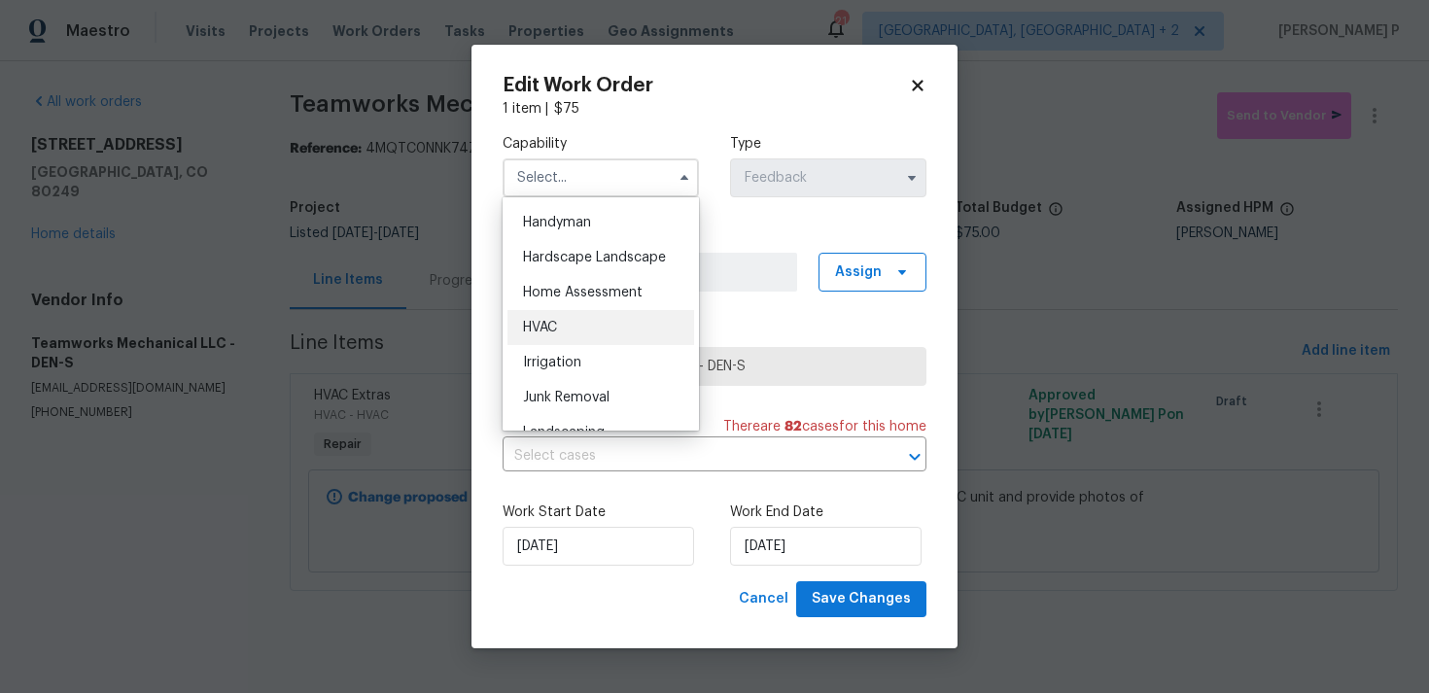
click at [556, 321] on span "HVAC" at bounding box center [540, 328] width 34 height 14
type input "HVAC"
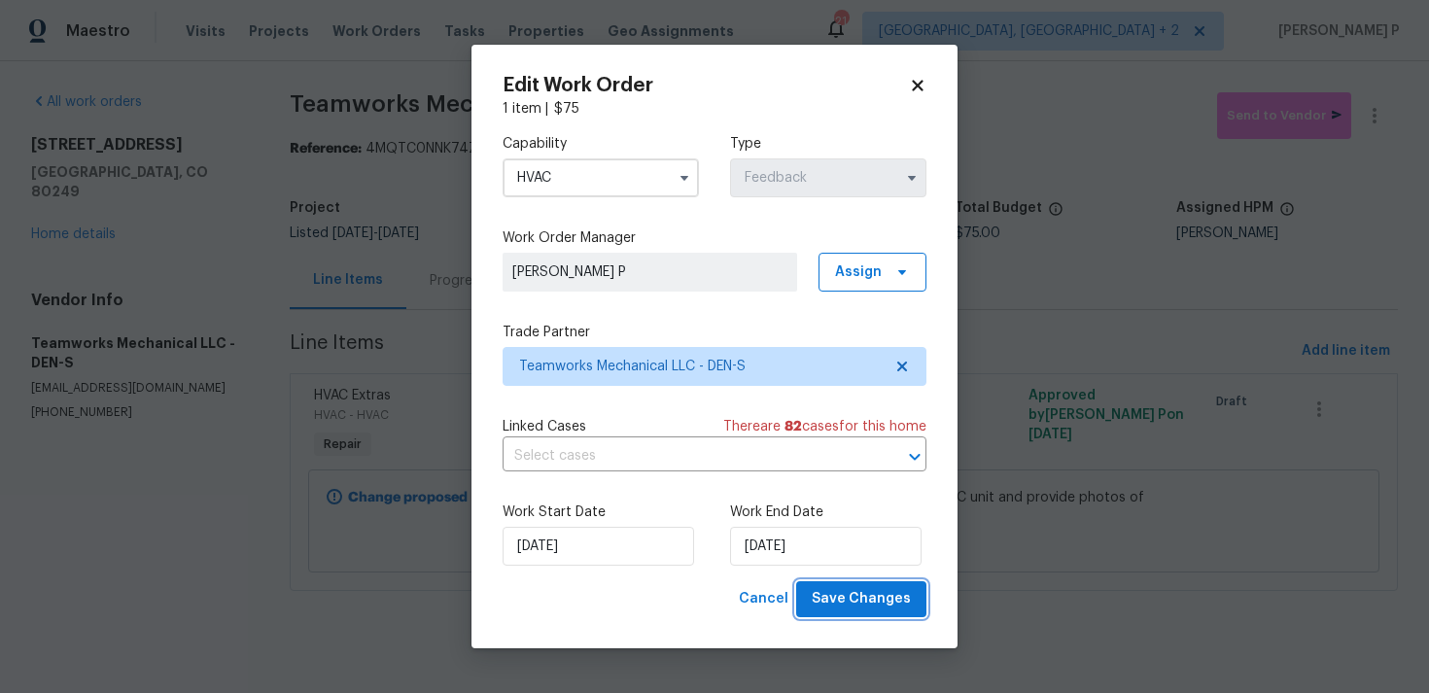
click at [856, 598] on span "Save Changes" at bounding box center [861, 599] width 99 height 24
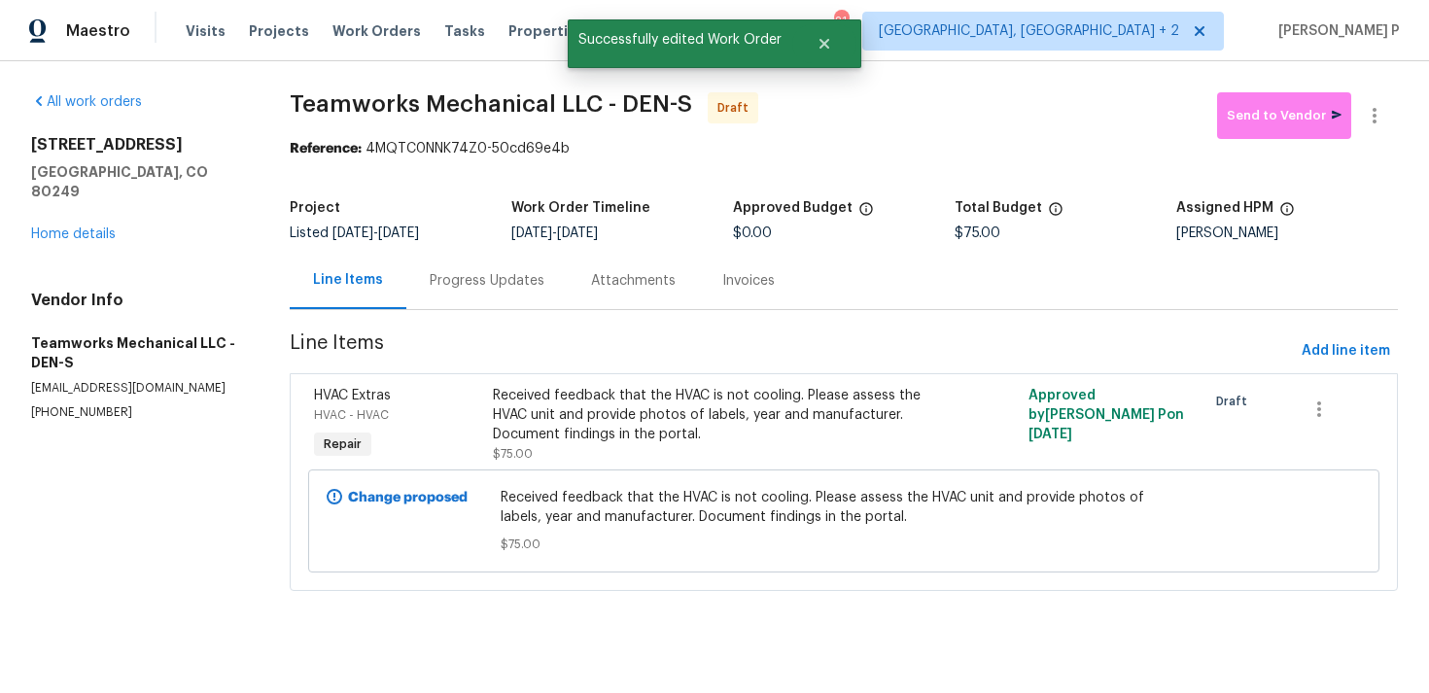
click at [493, 285] on div "Progress Updates" at bounding box center [487, 280] width 115 height 19
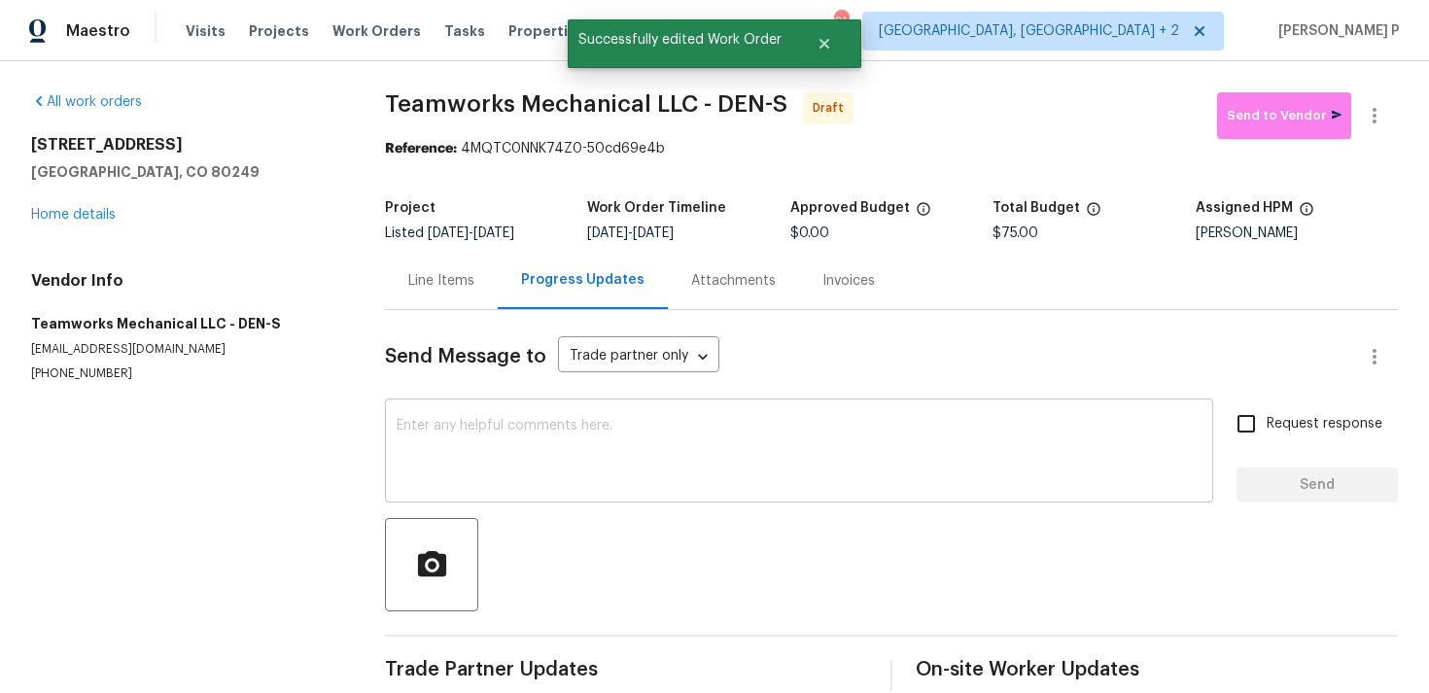
scroll to position [29, 0]
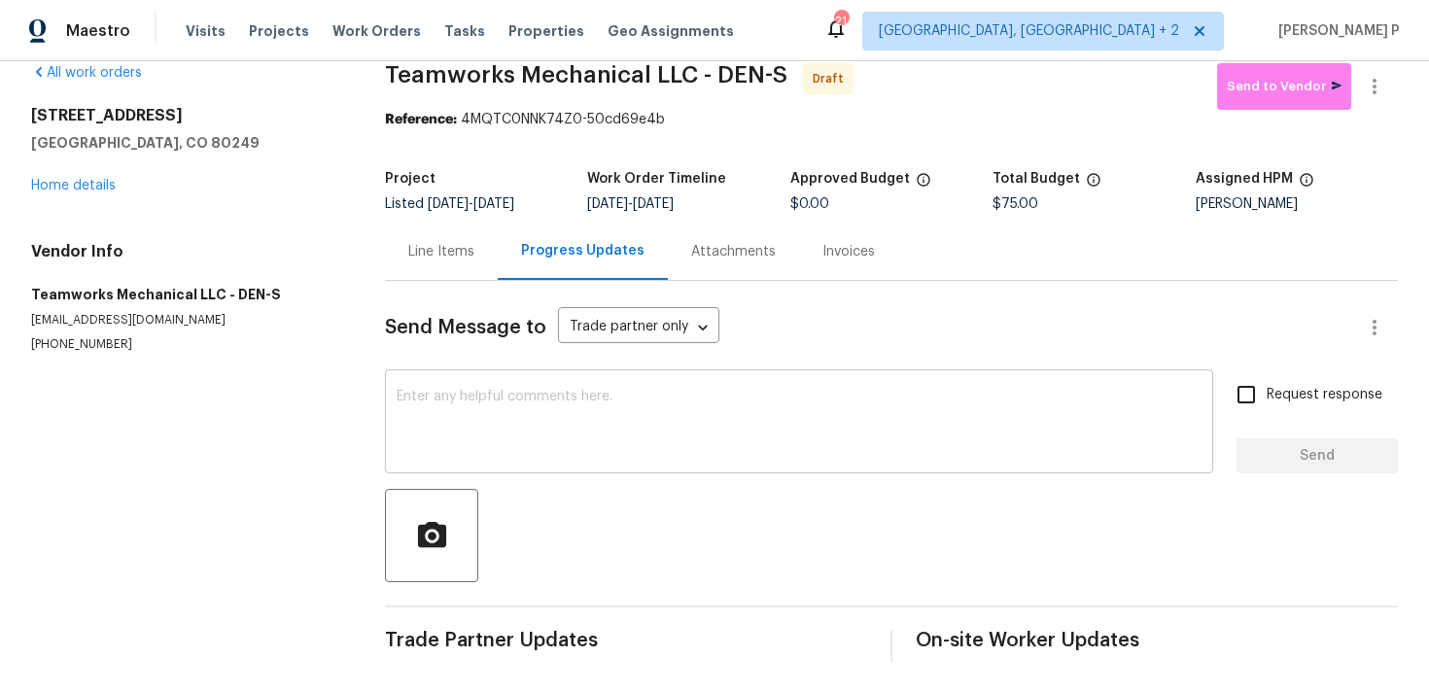
click at [474, 416] on textarea at bounding box center [799, 424] width 805 height 68
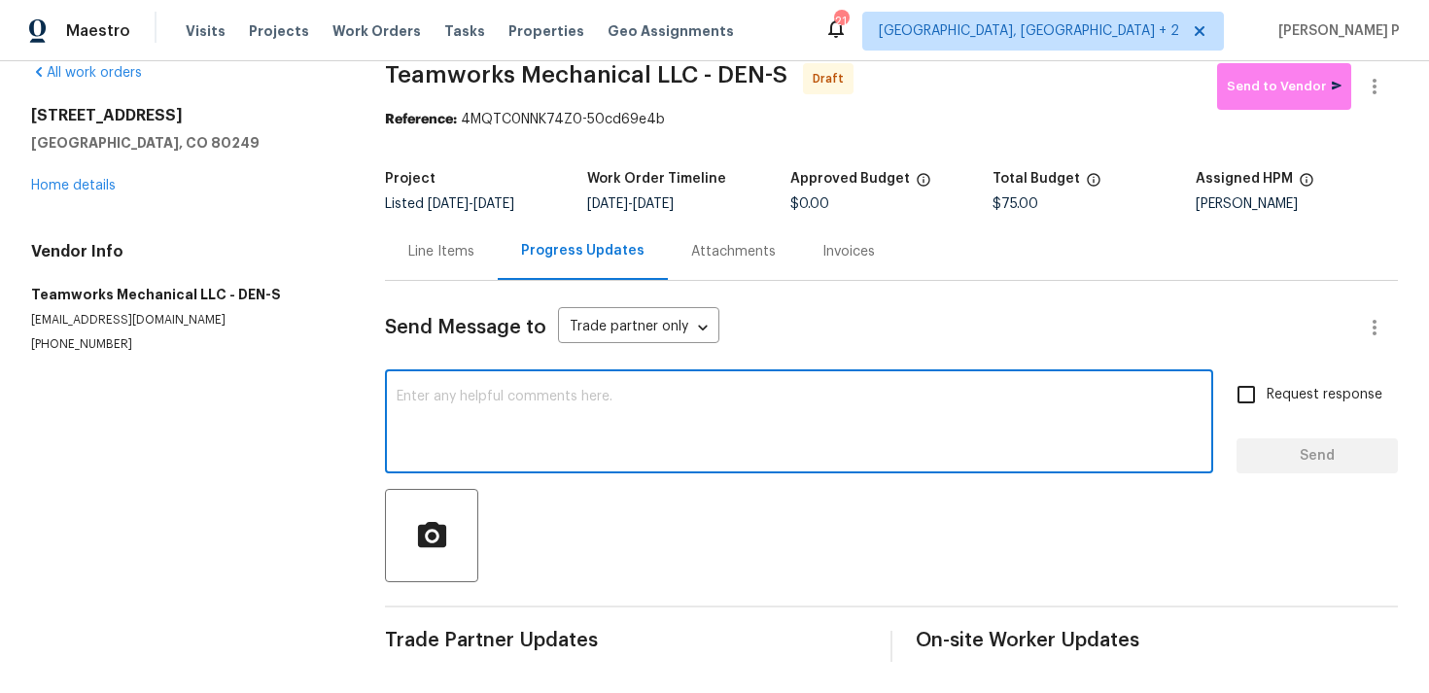
paste textarea "Hi, this is [PERSON_NAME] with Opendoor. I’m confirming you received the WO for…"
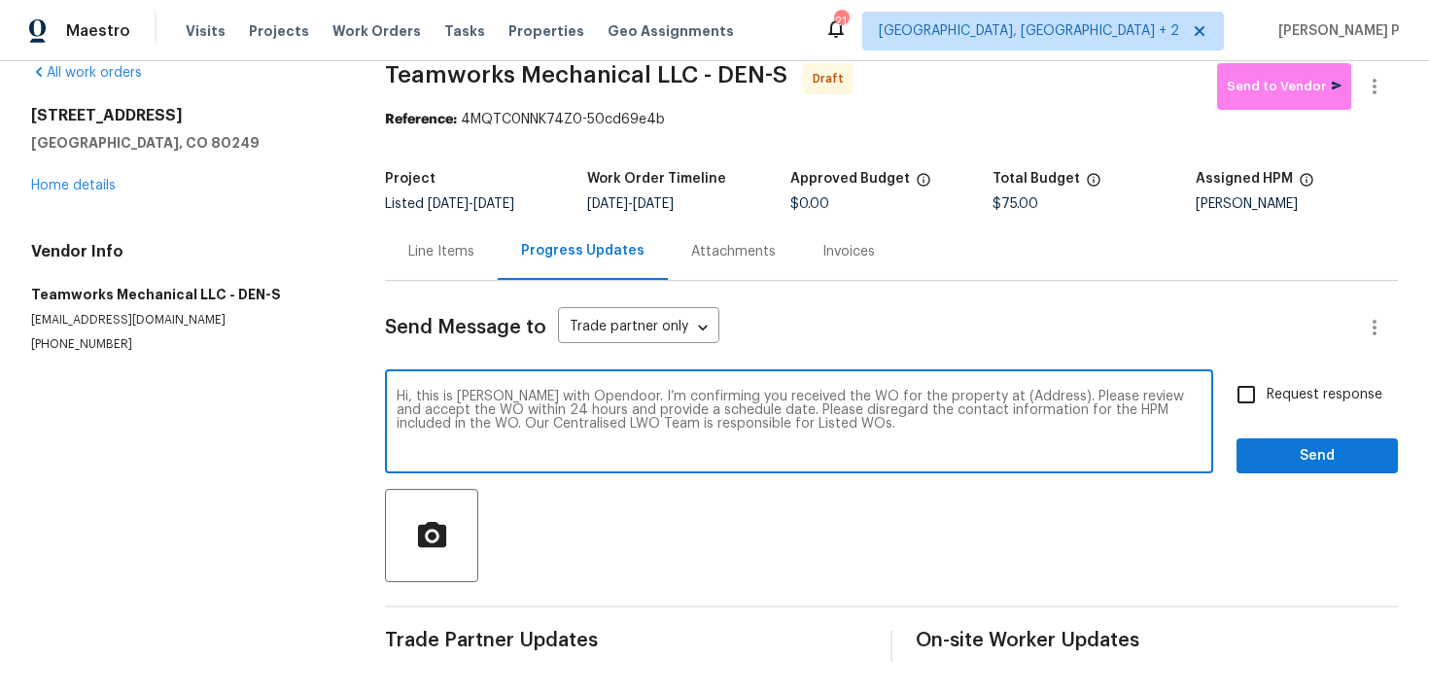
drag, startPoint x: 973, startPoint y: 394, endPoint x: 1035, endPoint y: 395, distance: 61.3
click at [1035, 395] on textarea "Hi, this is [PERSON_NAME] with Opendoor. I’m confirming you received the WO for…" at bounding box center [799, 424] width 805 height 68
paste textarea "[STREET_ADDRESS]"
type textarea "Hi, this is [PERSON_NAME] with Opendoor. I’m confirming you received the WO for…"
click at [1218, 394] on div "Hi, this is [PERSON_NAME] with Opendoor. I’m confirming you received the WO for…" at bounding box center [891, 423] width 1013 height 99
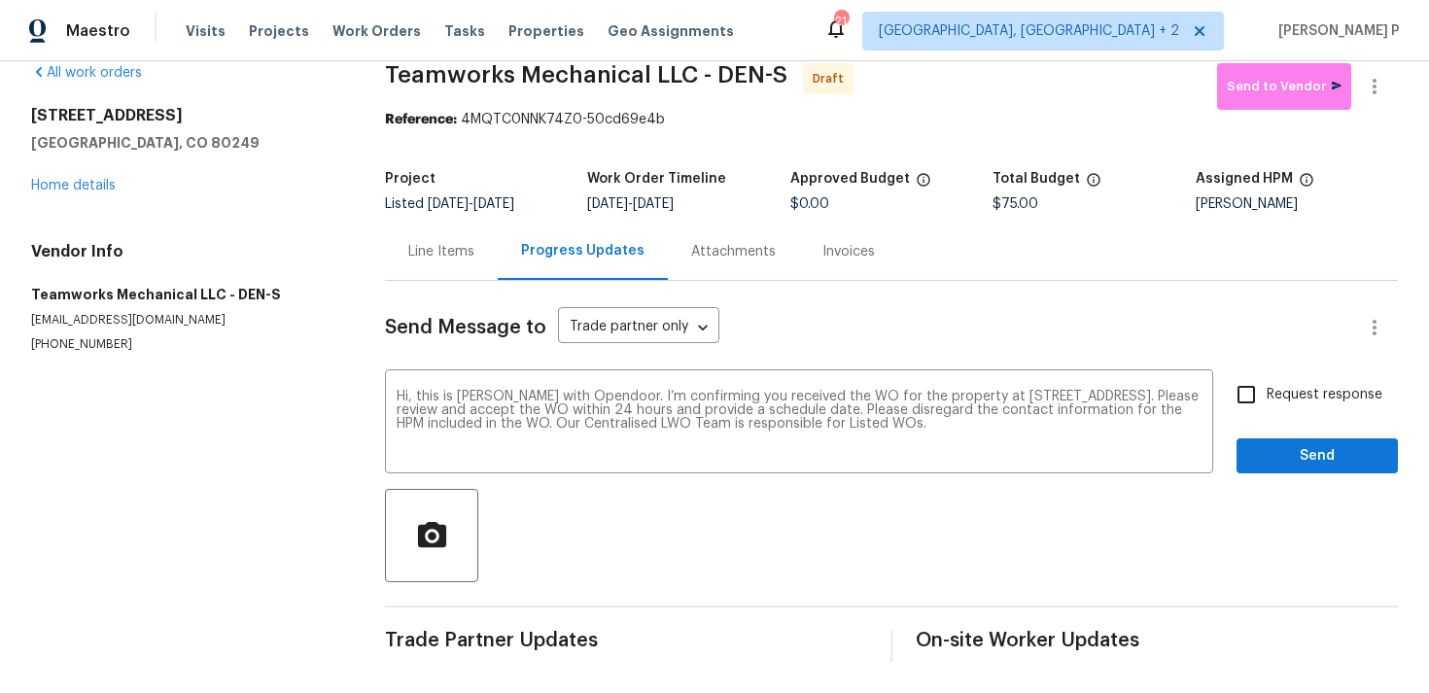
click at [1252, 395] on input "Request response" at bounding box center [1246, 394] width 41 height 41
checkbox input "true"
click at [1286, 456] on span "Send" at bounding box center [1317, 456] width 130 height 24
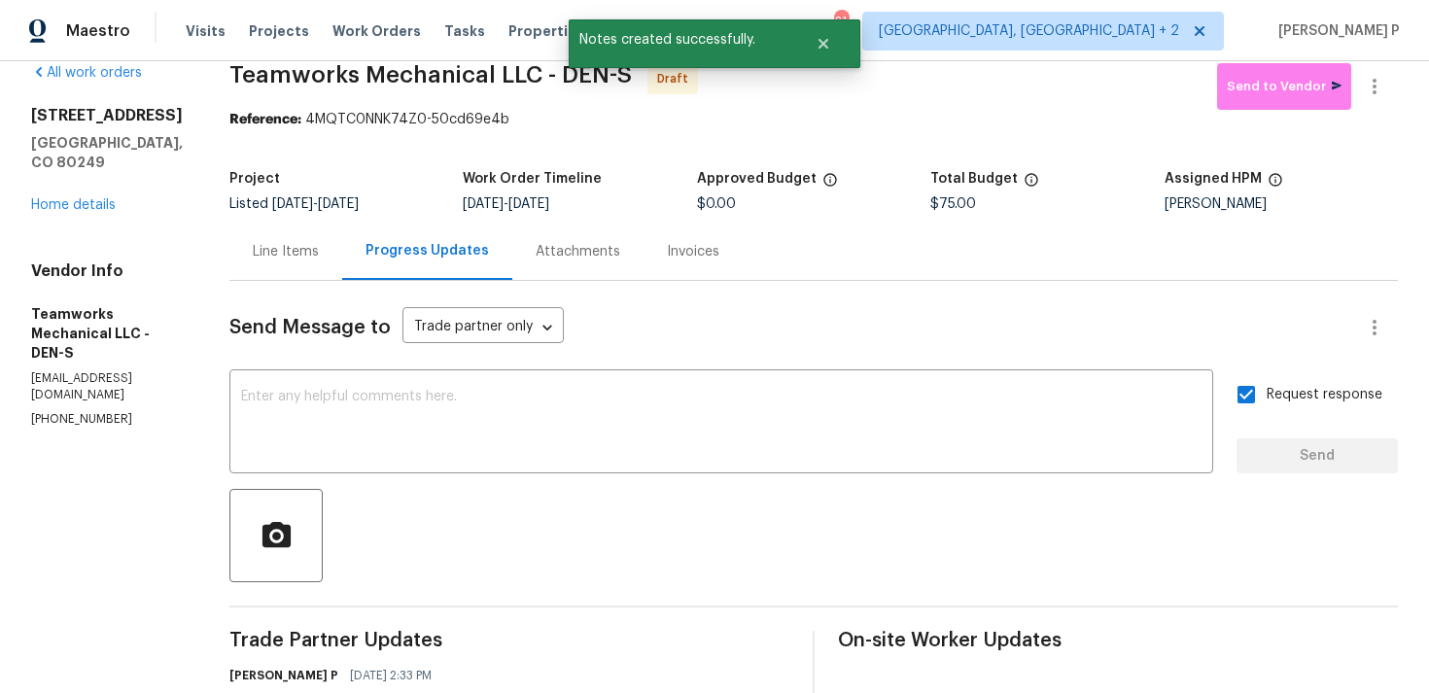
click at [793, 556] on div at bounding box center [813, 535] width 1169 height 93
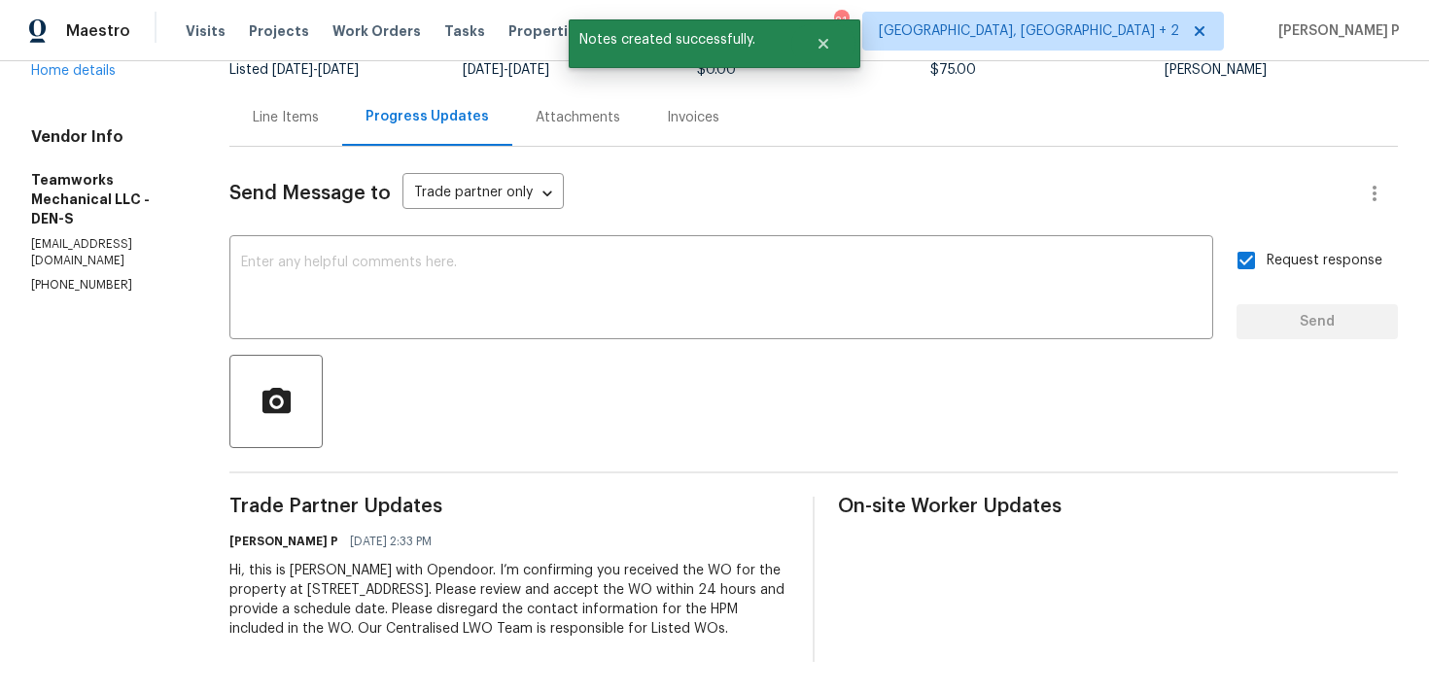
scroll to position [0, 0]
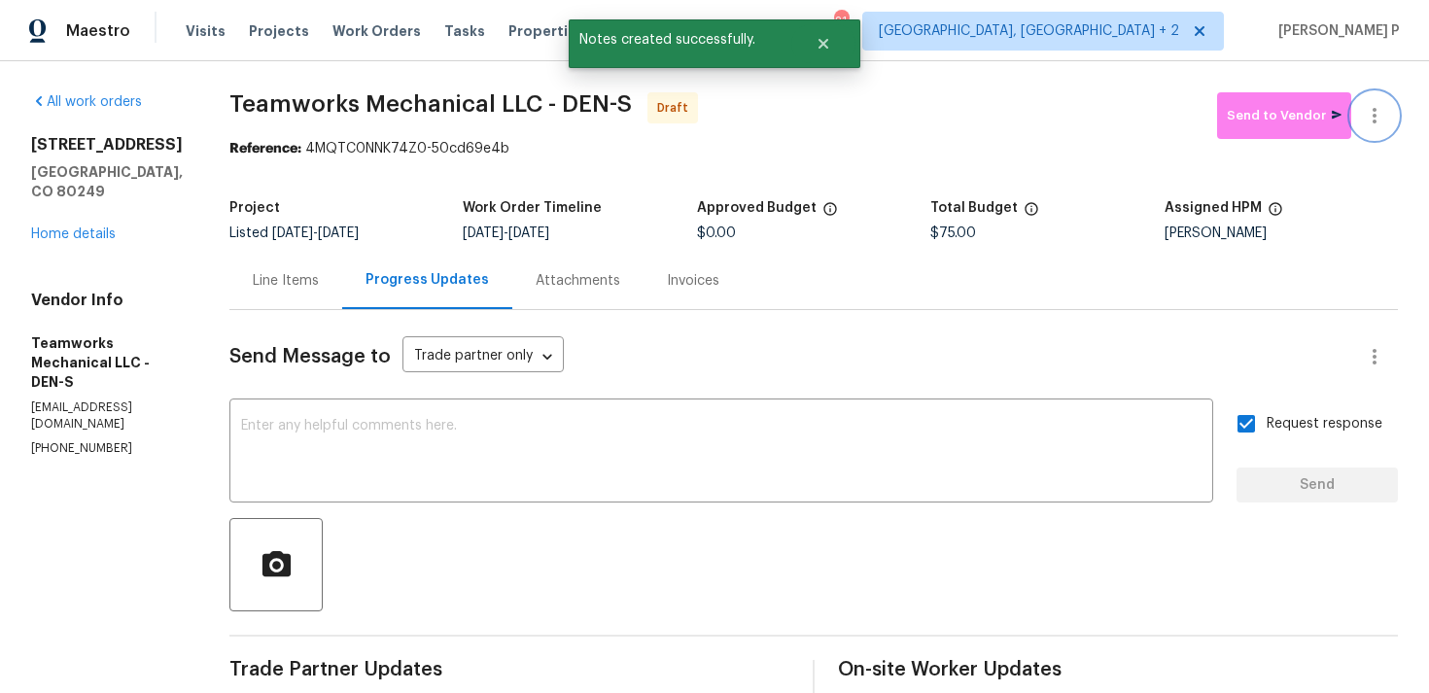
click at [1377, 114] on icon "button" at bounding box center [1374, 115] width 23 height 23
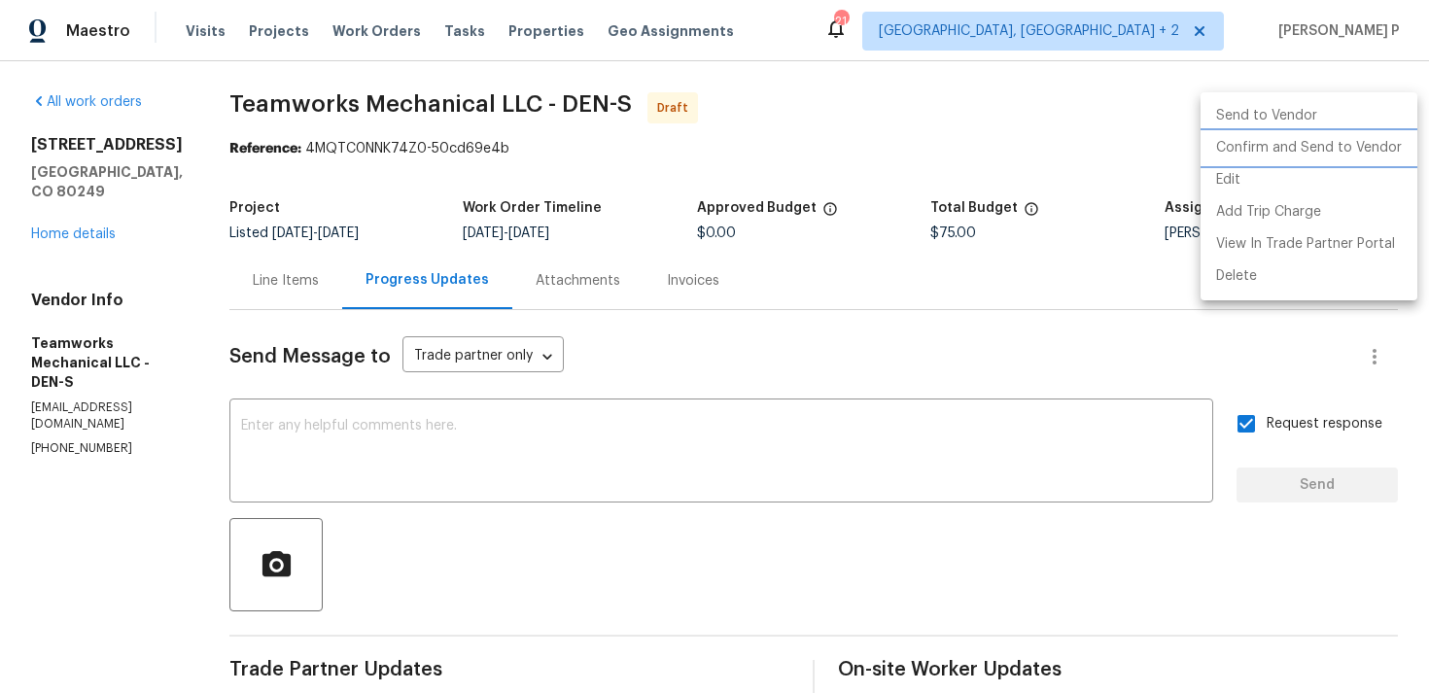
click at [1292, 148] on li "Confirm and Send to Vendor" at bounding box center [1309, 148] width 217 height 32
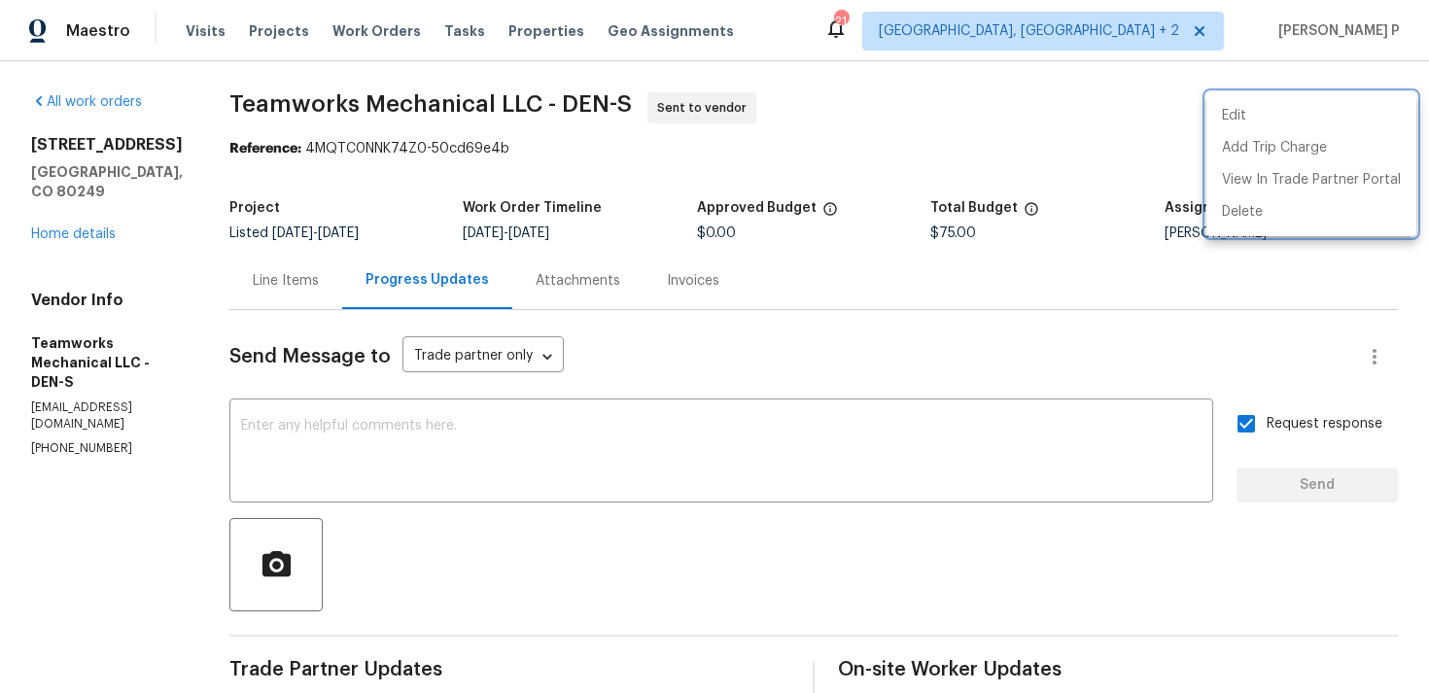
click at [270, 125] on div at bounding box center [714, 346] width 1429 height 693
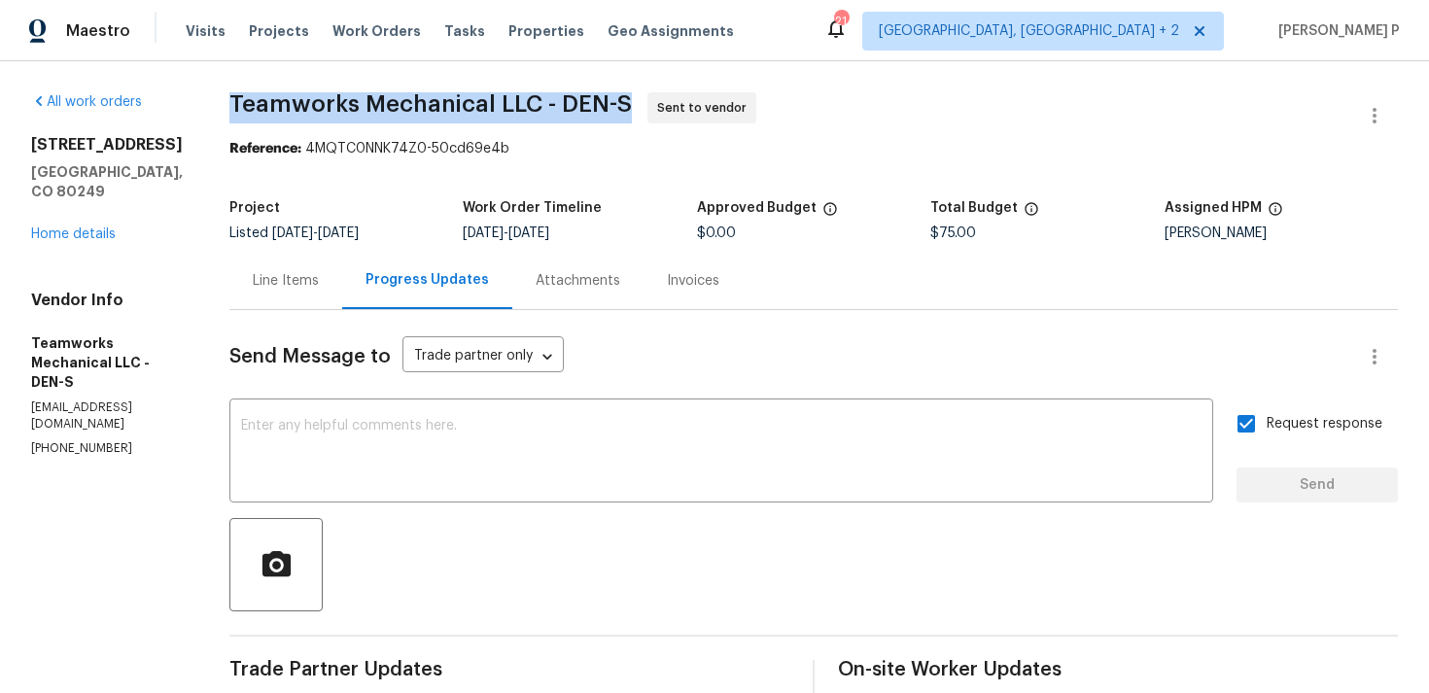
drag, startPoint x: 219, startPoint y: 99, endPoint x: 620, endPoint y: 95, distance: 401.6
click at [620, 95] on div "All work orders [STREET_ADDRESS] Home details Vendor Info Teamworks Mechanical …" at bounding box center [714, 458] width 1429 height 795
copy span "Teamworks Mechanical LLC - DEN-S"
click at [315, 154] on div "Reference: 4MQTC0NNK74Z0-50cd69e4b" at bounding box center [813, 148] width 1169 height 19
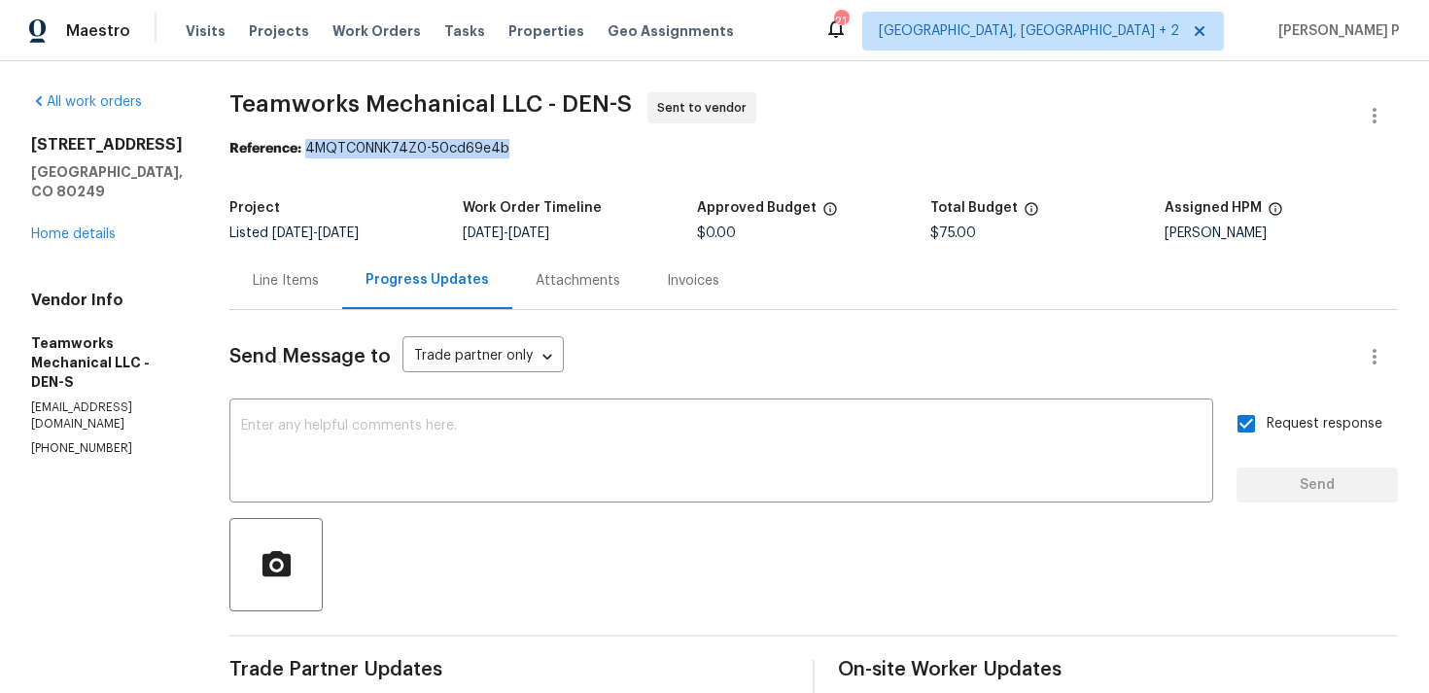
drag, startPoint x: 304, startPoint y: 145, endPoint x: 541, endPoint y: 152, distance: 236.4
click at [541, 151] on div "Reference: 4MQTC0NNK74Z0-50cd69e4b" at bounding box center [813, 148] width 1169 height 19
copy div "4MQTC0NNK74Z0-50cd69e4b"
click at [75, 670] on section "All work orders [STREET_ADDRESS] Home details Vendor Info Teamworks Mechanical …" at bounding box center [107, 458] width 152 height 733
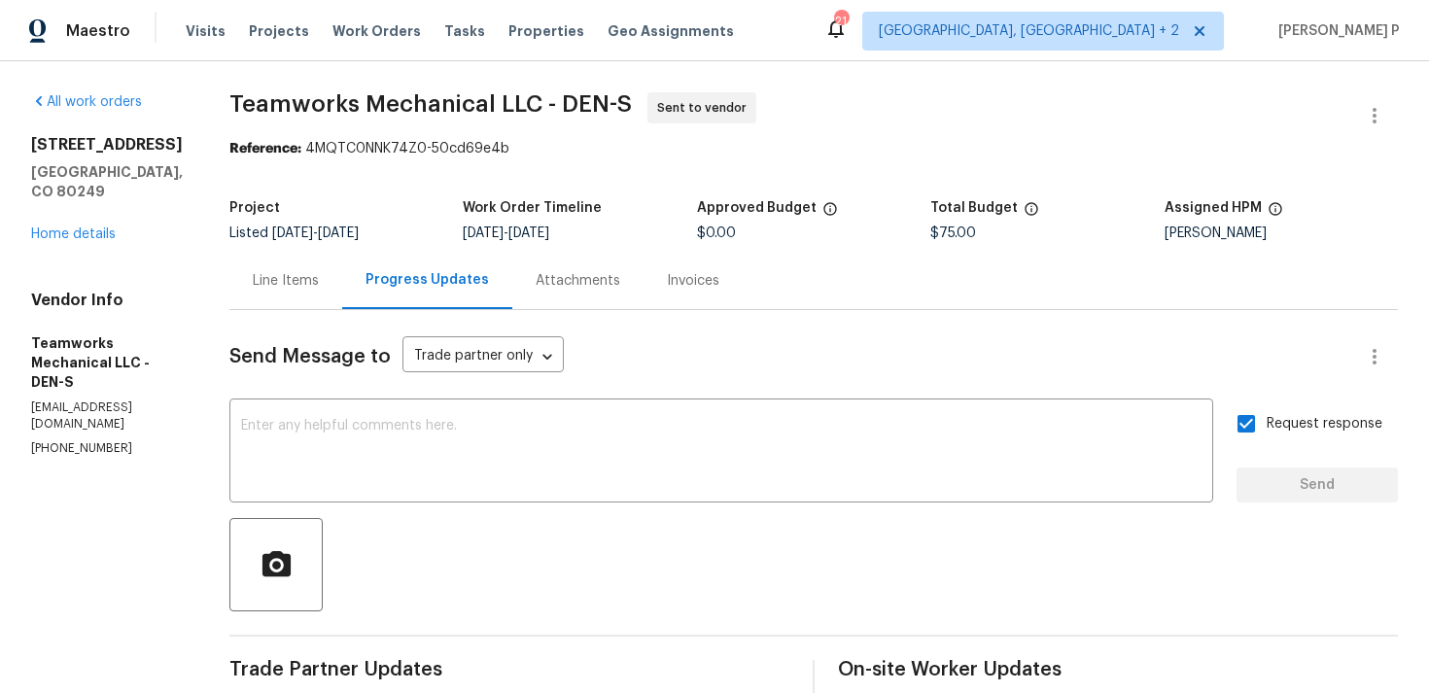
click at [309, 256] on div "Line Items" at bounding box center [285, 280] width 113 height 57
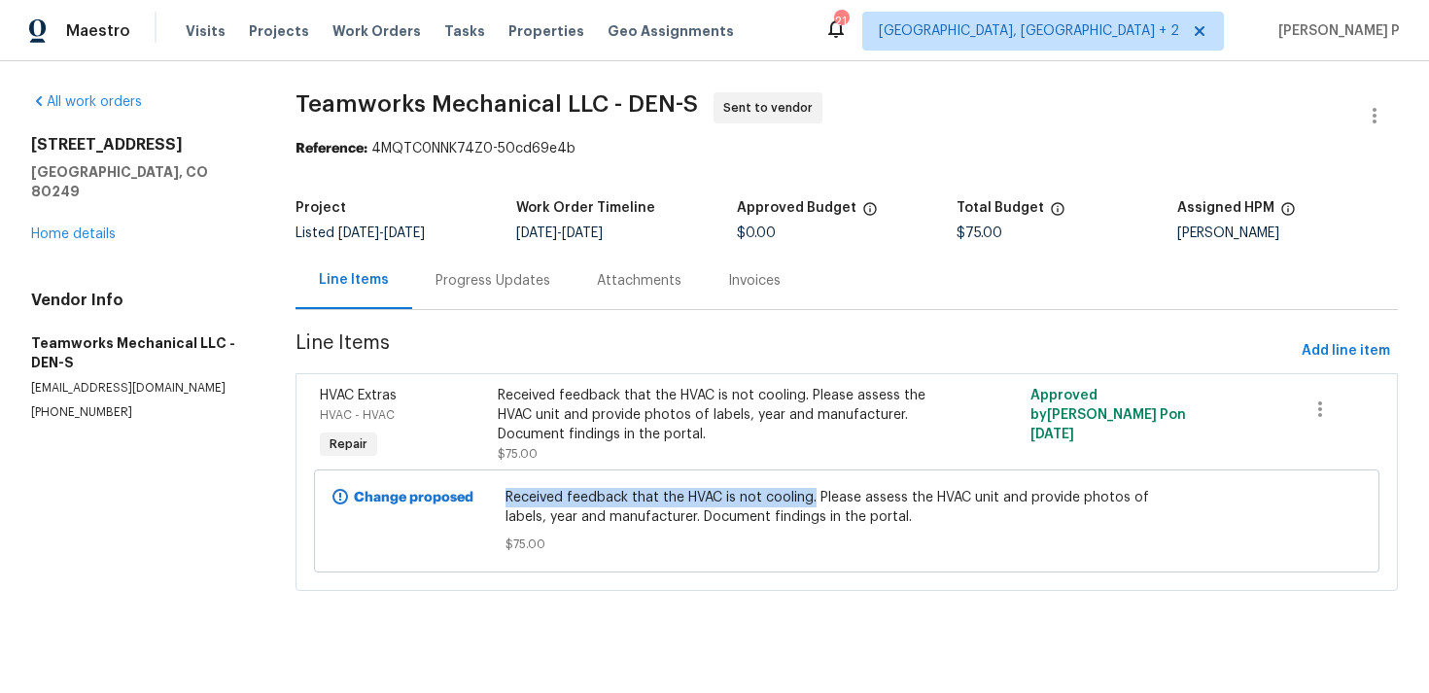
drag, startPoint x: 509, startPoint y: 499, endPoint x: 817, endPoint y: 500, distance: 307.2
click at [817, 500] on span "Received feedback that the HVAC is not cooling. Please assess the HVAC unit and…" at bounding box center [847, 507] width 682 height 39
copy span "Received feedback that the HVAC is not cooling."
